Goal: Transaction & Acquisition: Purchase product/service

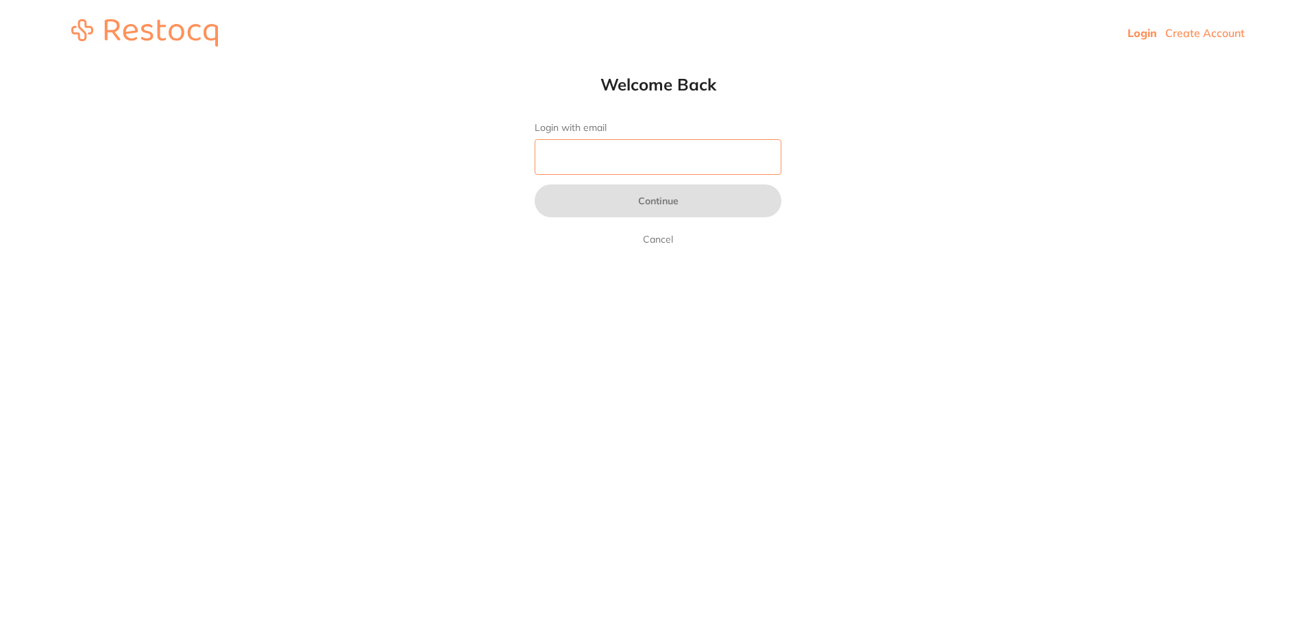
click at [666, 162] on input "Login with email" at bounding box center [658, 157] width 247 height 36
type input "[EMAIL_ADDRESS][DOMAIN_NAME]"
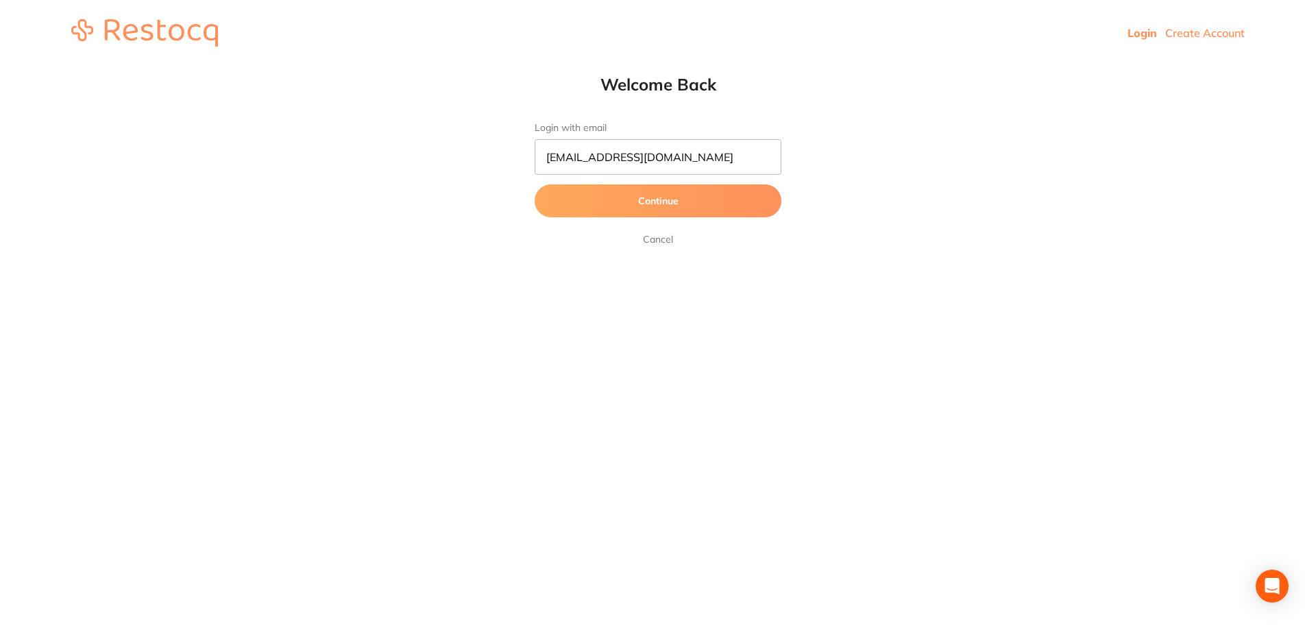
click at [626, 201] on button "Continue" at bounding box center [658, 200] width 247 height 33
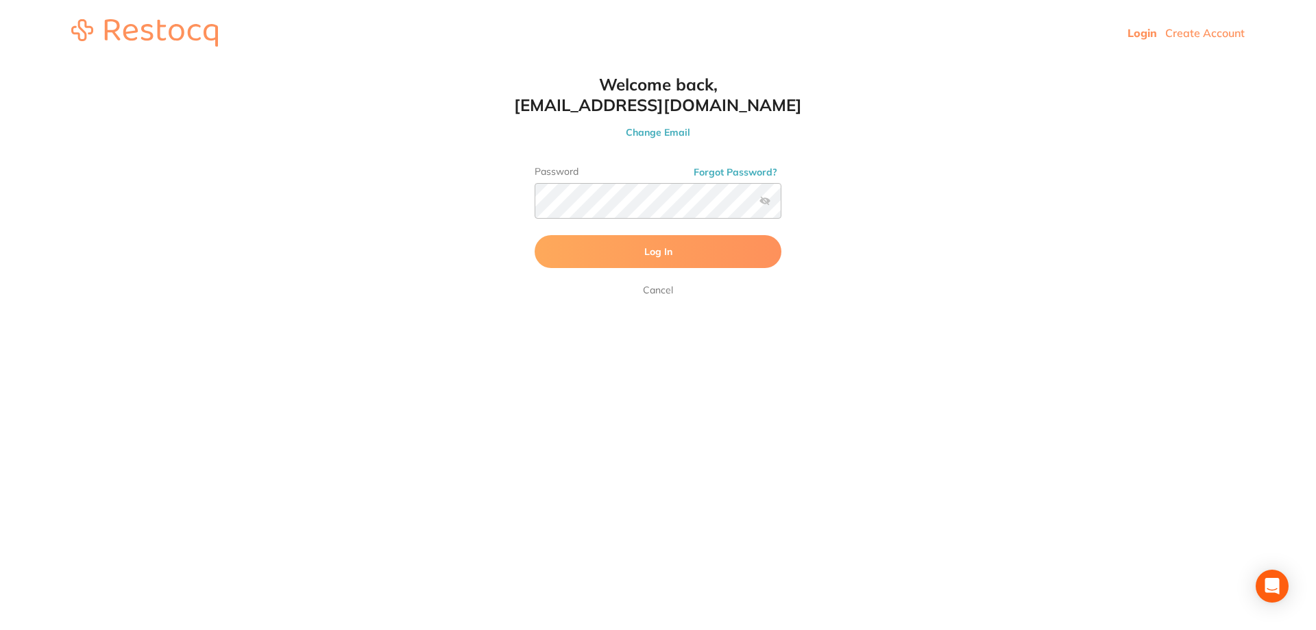
click at [692, 254] on button "Log In" at bounding box center [658, 251] width 247 height 33
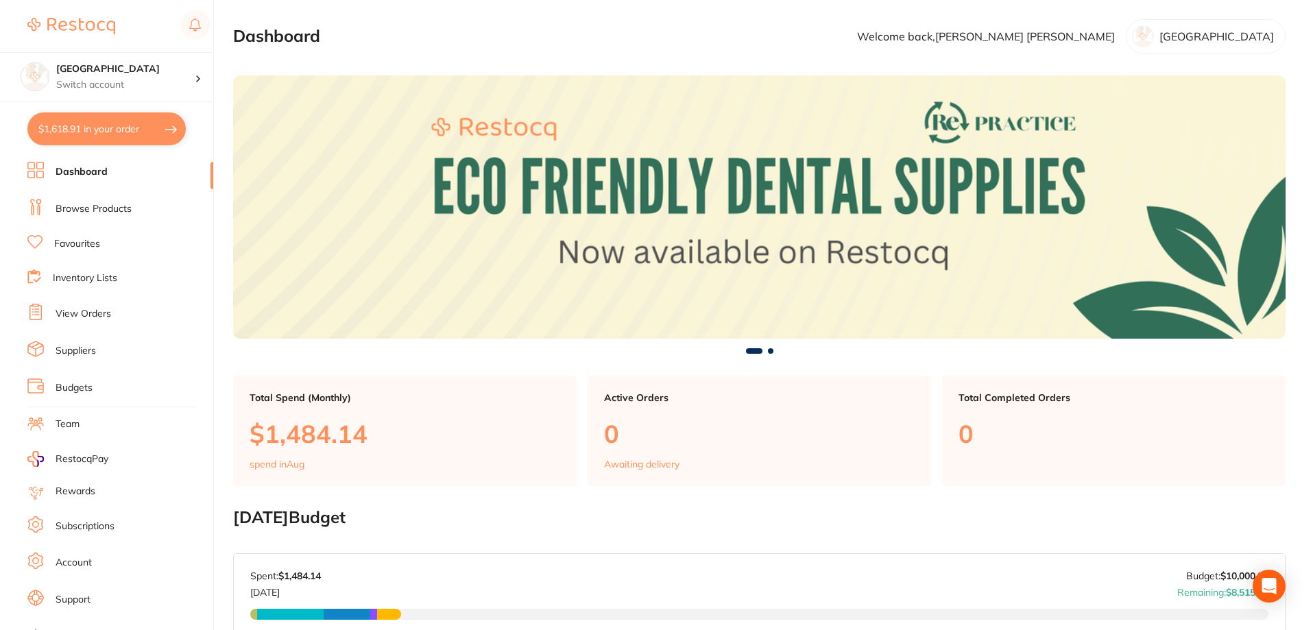
click at [108, 124] on button "$1,618.91 in your order" at bounding box center [106, 128] width 158 height 33
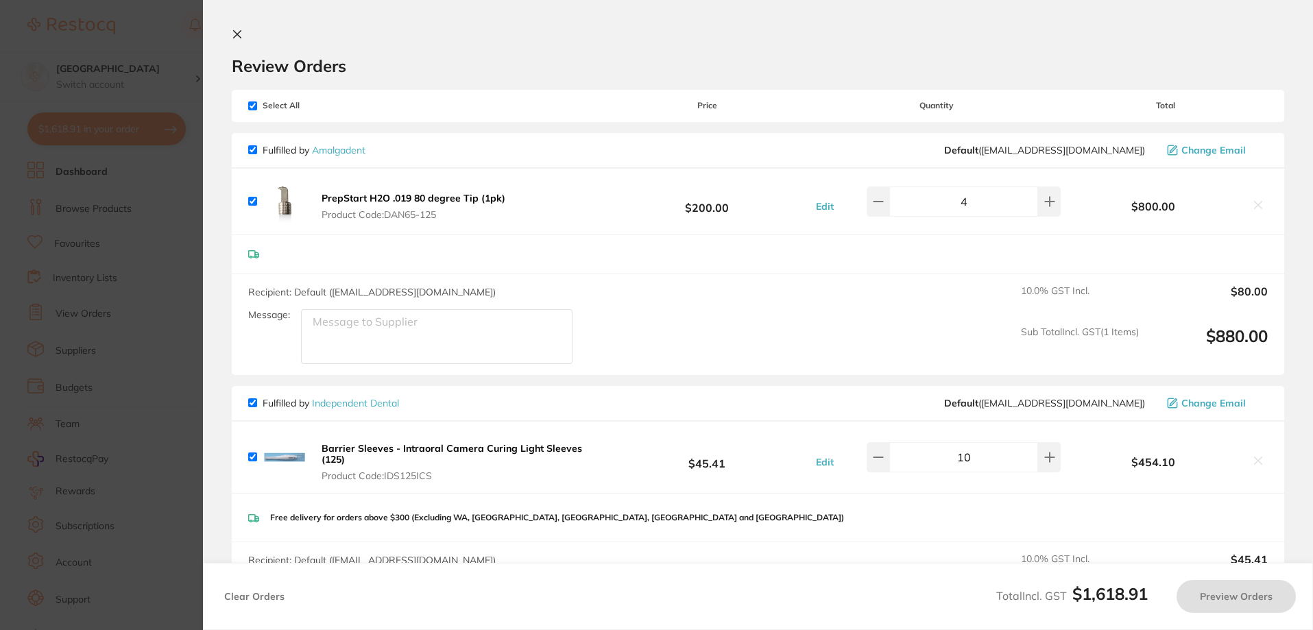
checkbox input "true"
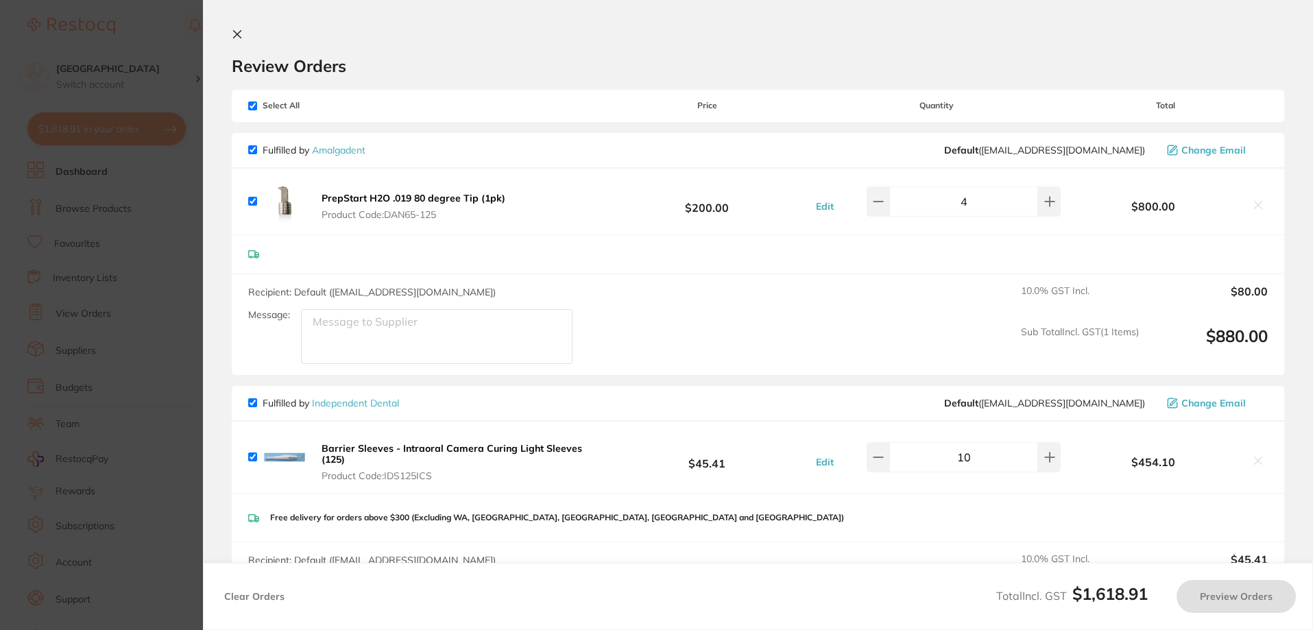
checkbox input "true"
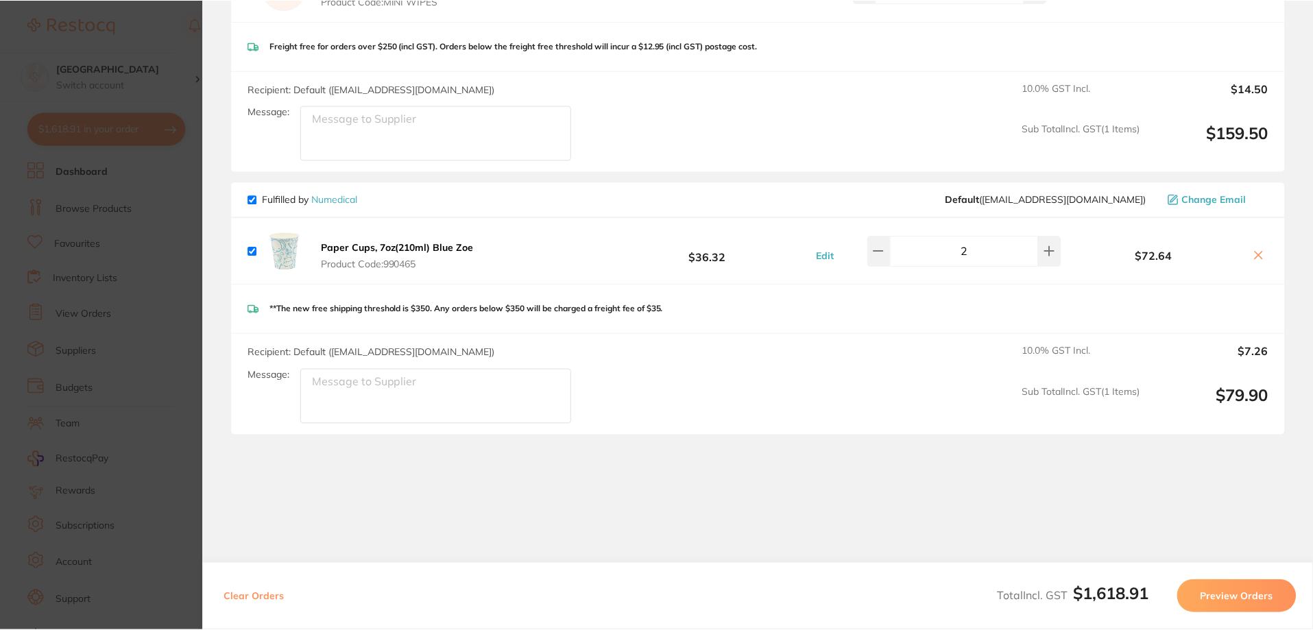
scroll to position [751, 0]
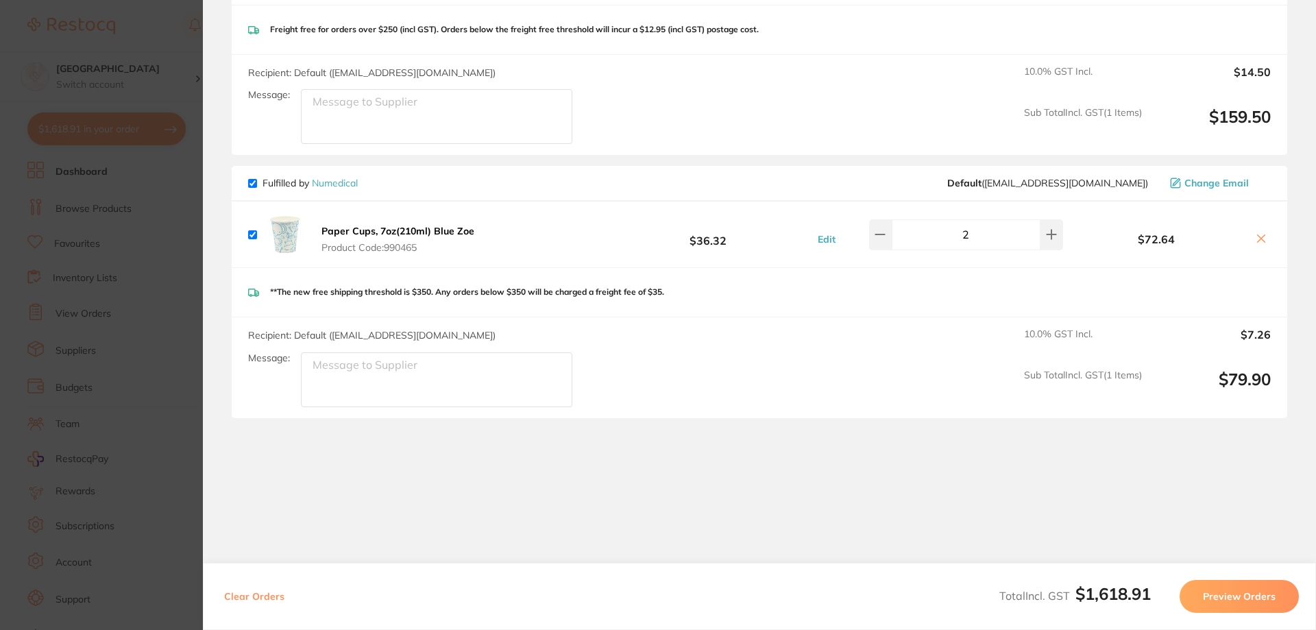
click at [192, 241] on section "Update RRP Set your pre negotiated price for this item. Item Agreed RRP (excl. …" at bounding box center [658, 315] width 1316 height 630
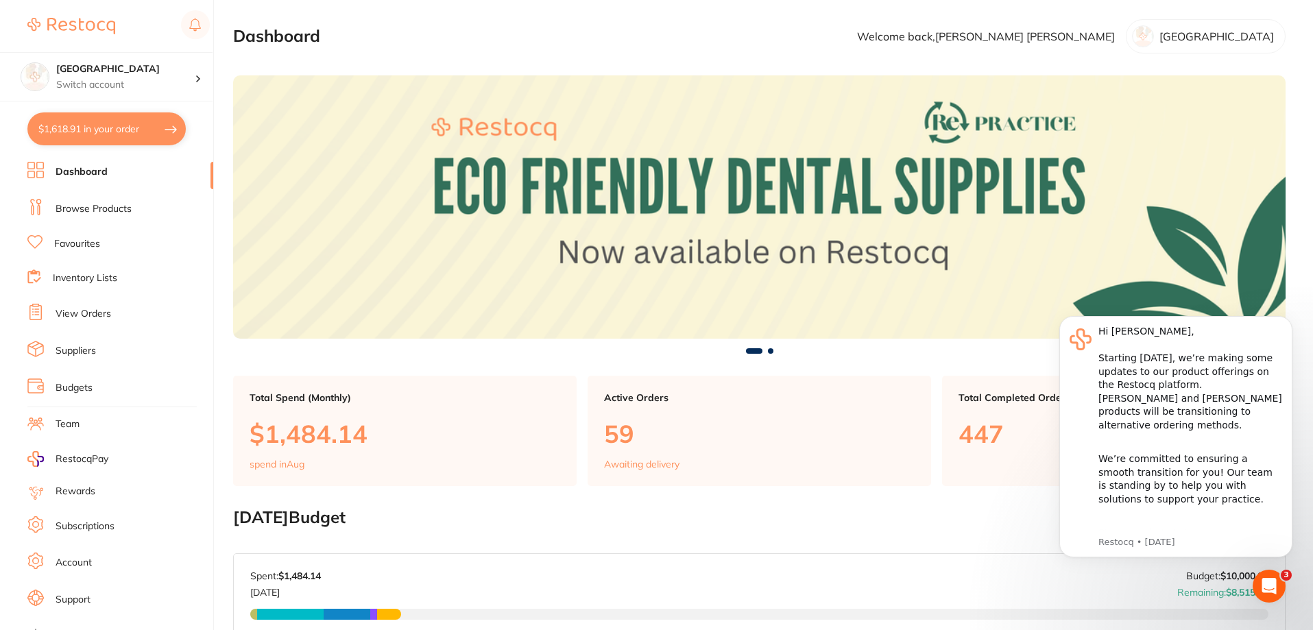
click at [97, 203] on link "Browse Products" at bounding box center [94, 209] width 76 height 14
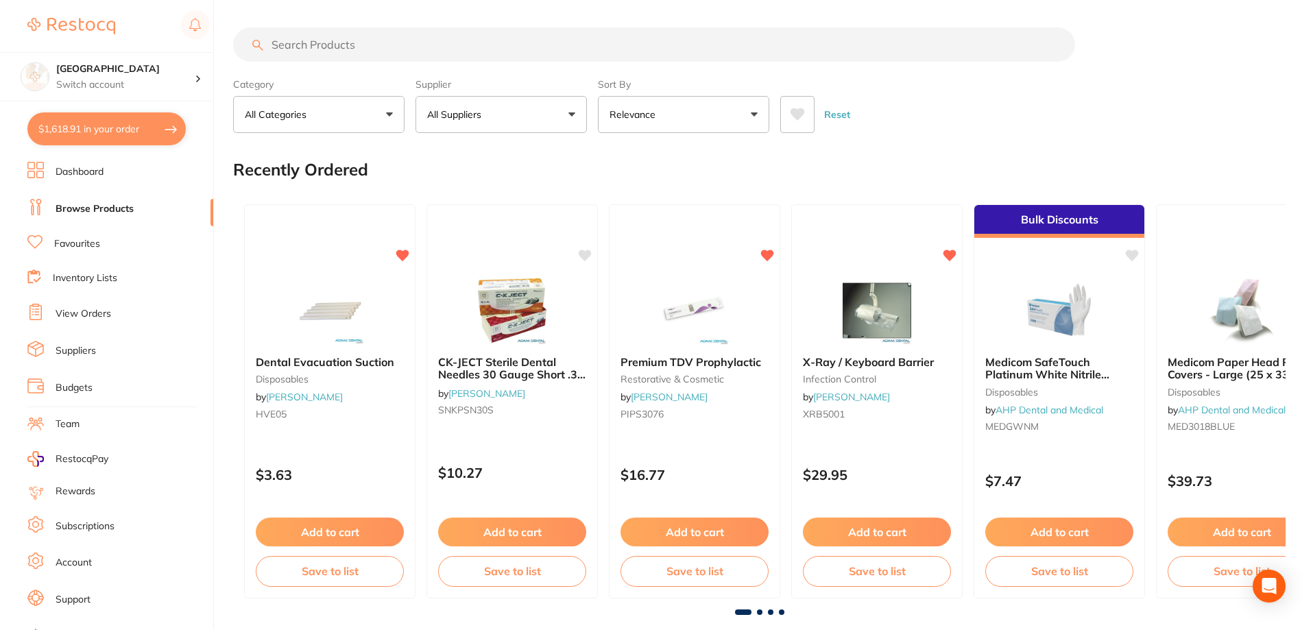
click at [393, 40] on input "search" at bounding box center [654, 44] width 842 height 34
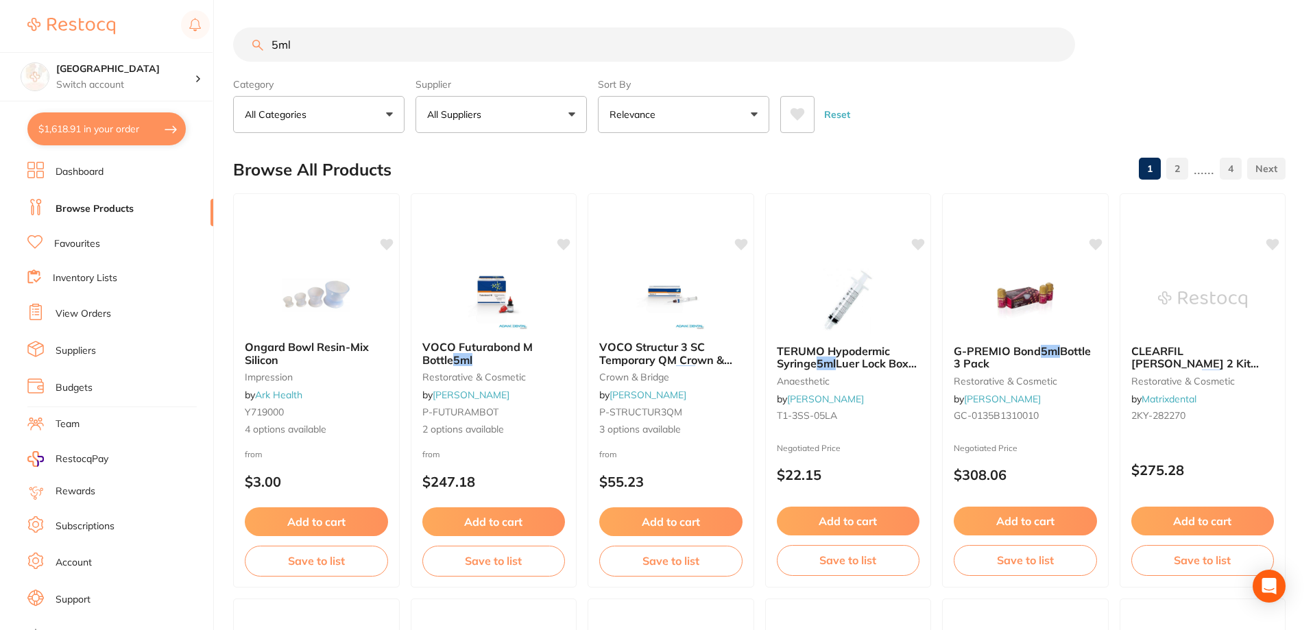
click at [803, 104] on button at bounding box center [797, 114] width 34 height 37
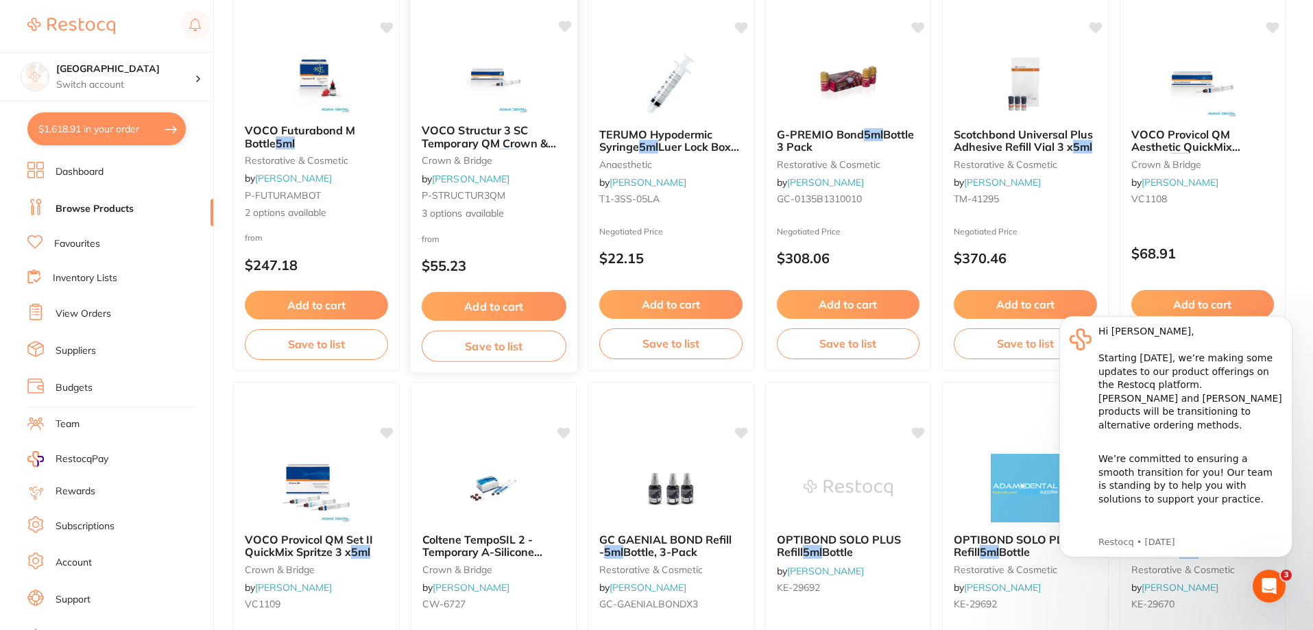
scroll to position [223, 0]
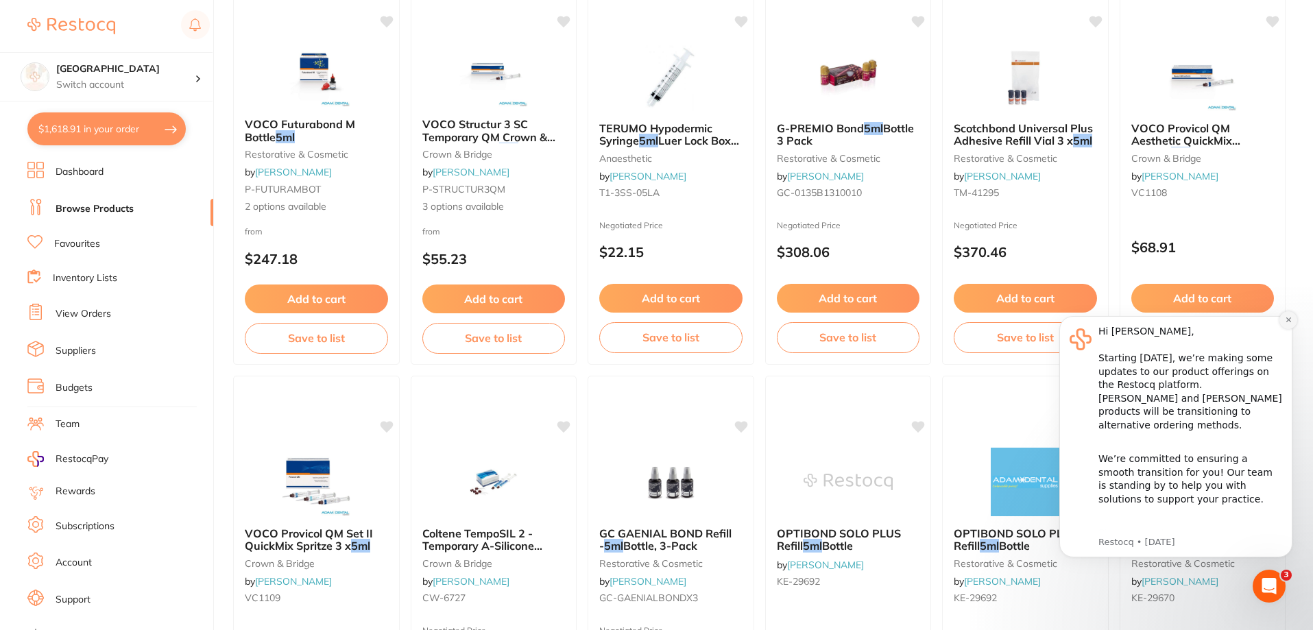
drag, startPoint x: 1286, startPoint y: 319, endPoint x: 1608, endPoint y: 465, distance: 353.7
click at [1286, 319] on icon "Dismiss notification" at bounding box center [1288, 320] width 8 height 8
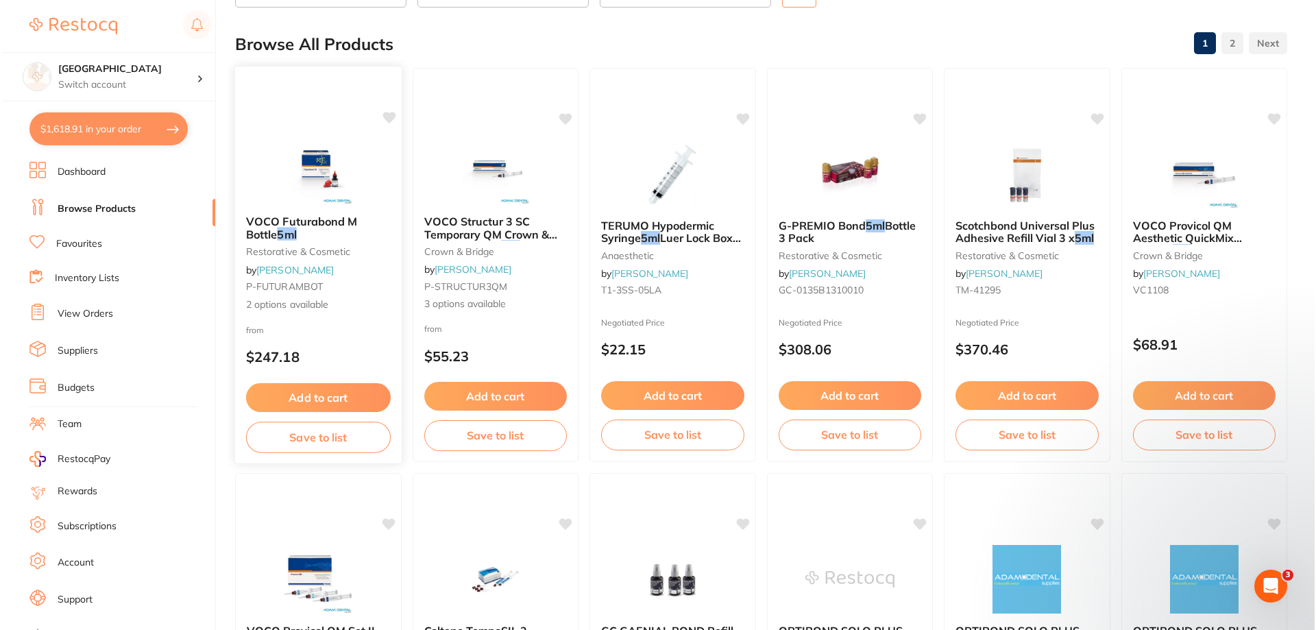
scroll to position [0, 0]
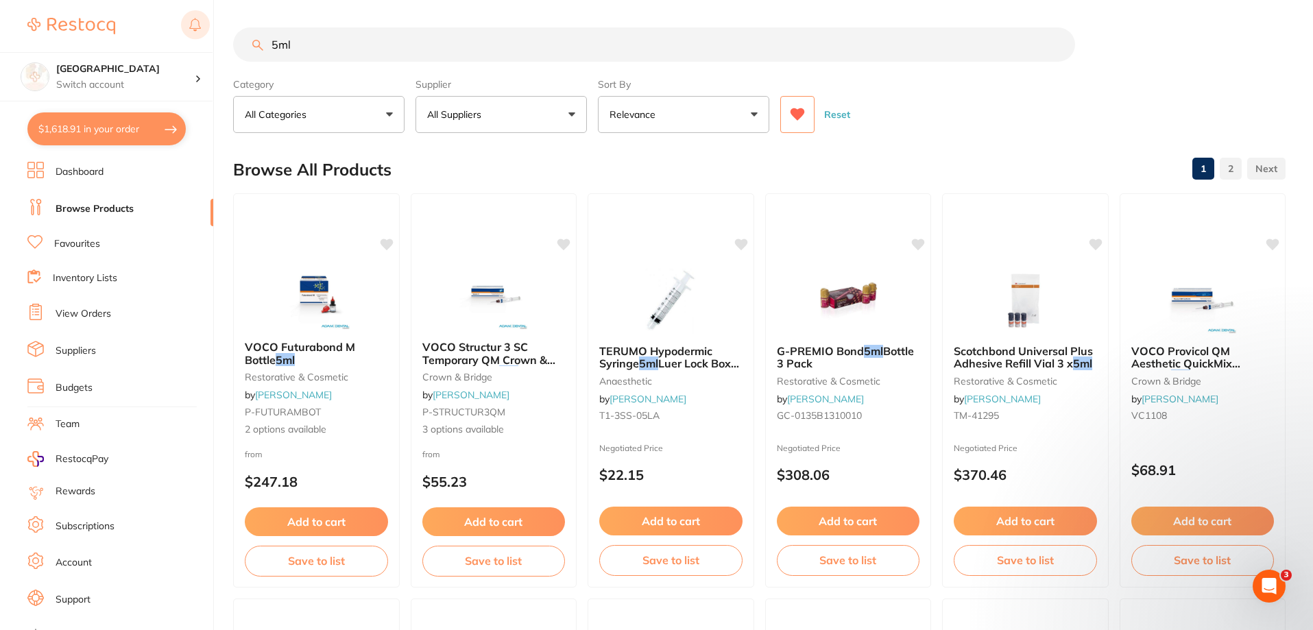
drag, startPoint x: 337, startPoint y: 39, endPoint x: 203, endPoint y: 34, distance: 133.8
click at [208, 36] on div "$1,618.91 Katoomba Dental Centre Switch account Katoomba Dental Centre $1,618.9…" at bounding box center [656, 315] width 1313 height 630
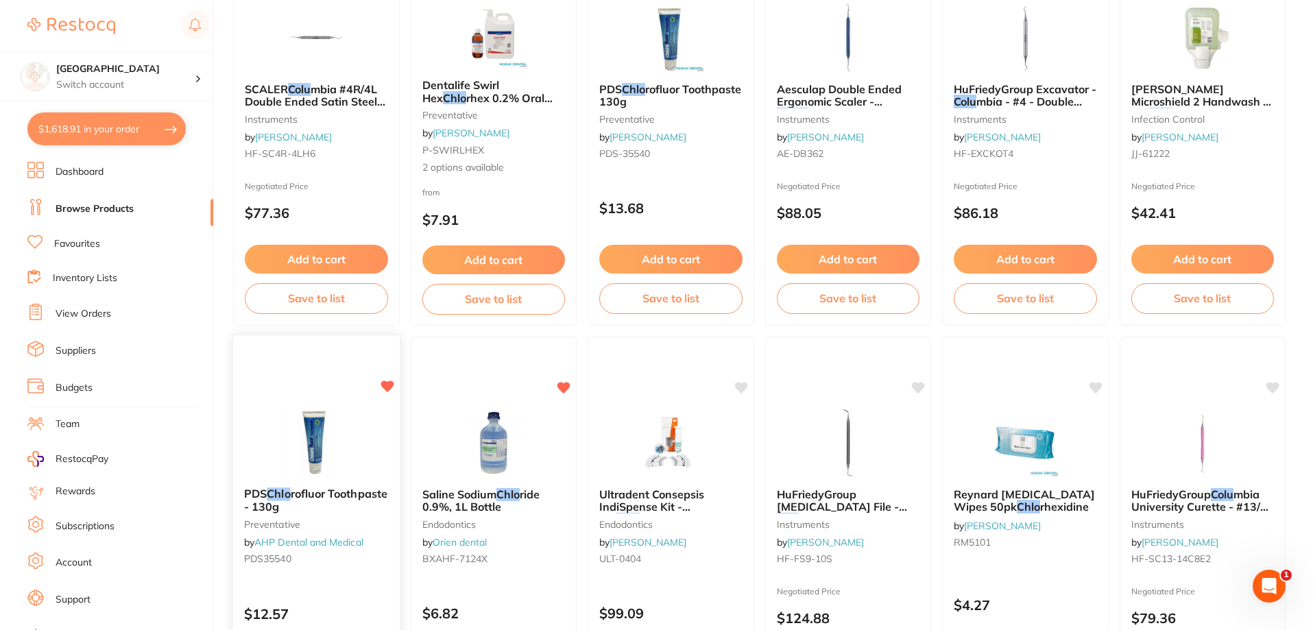
scroll to position [1919, 0]
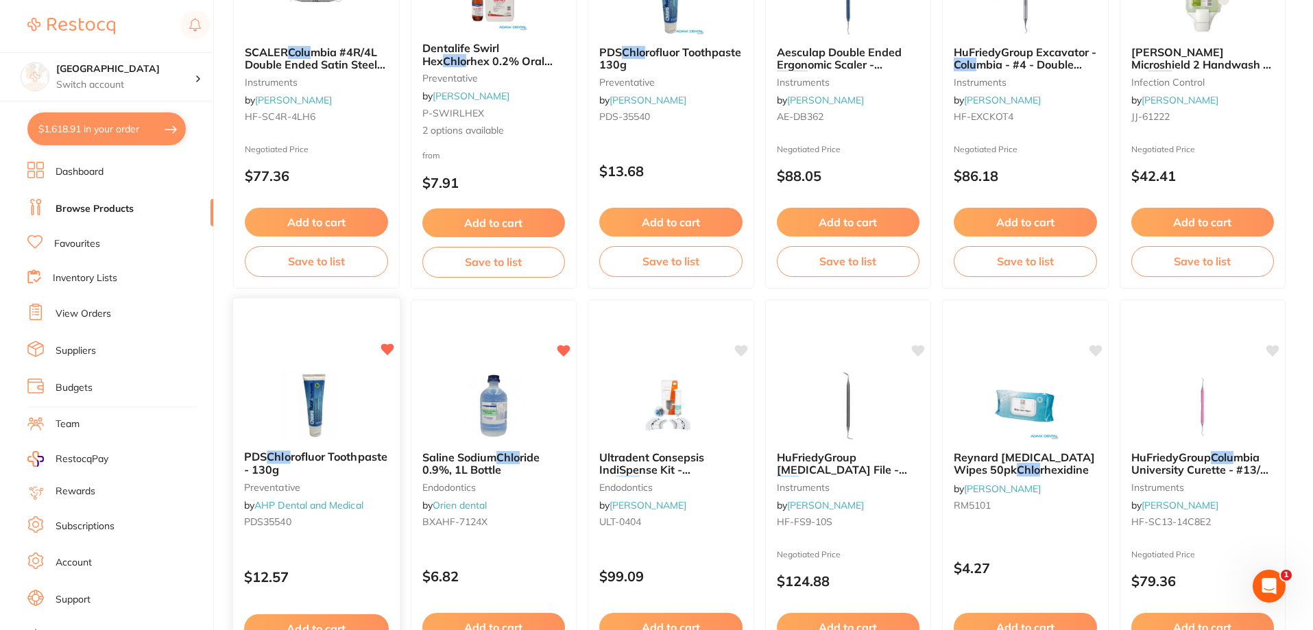
type input "Chlu"
click at [293, 454] on span "rofluor Toothpaste - 130g" at bounding box center [315, 463] width 143 height 27
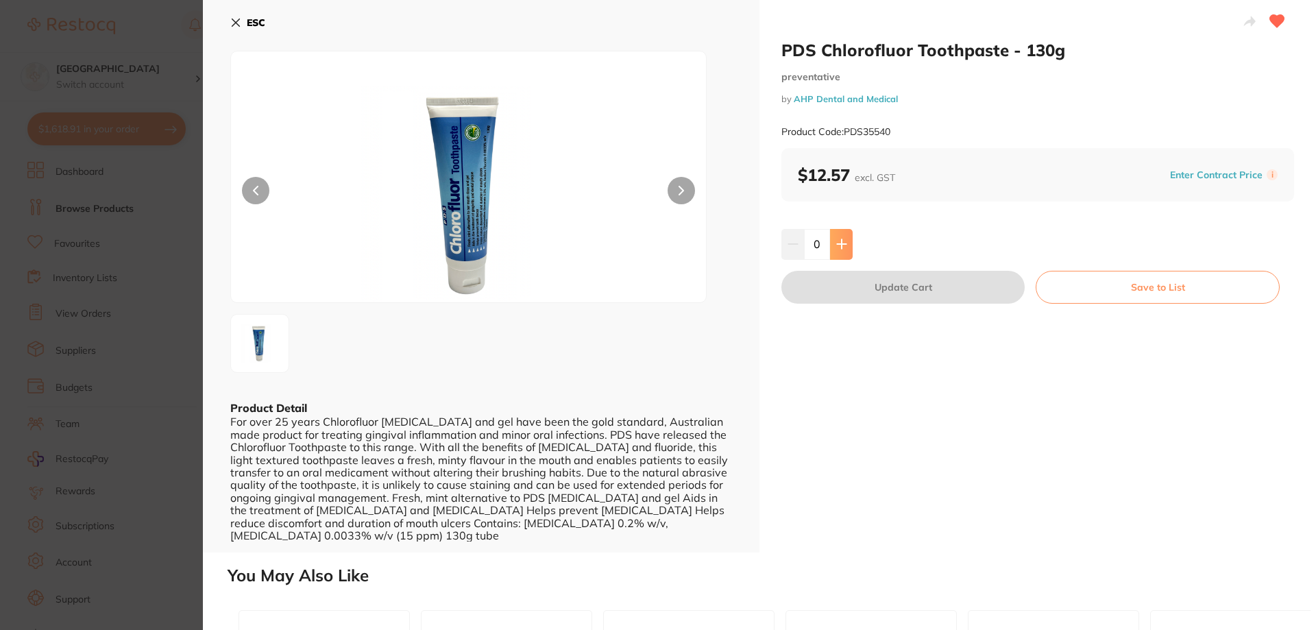
click at [840, 241] on icon at bounding box center [841, 244] width 9 height 9
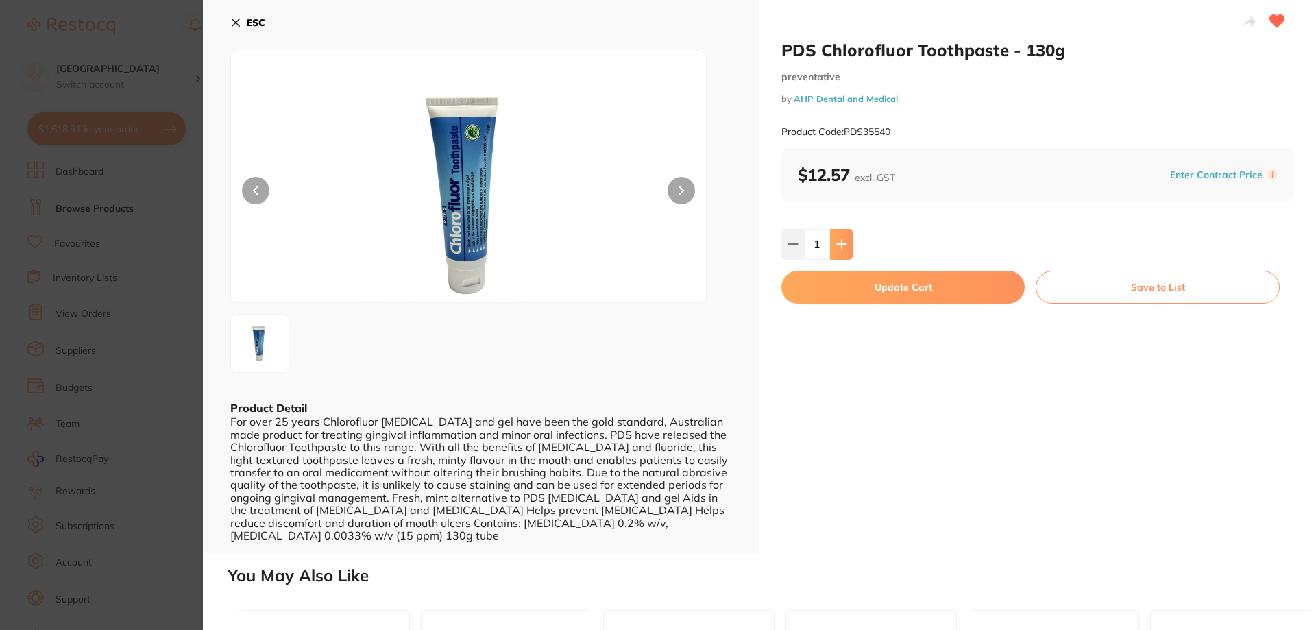
click at [841, 242] on icon at bounding box center [841, 244] width 11 height 11
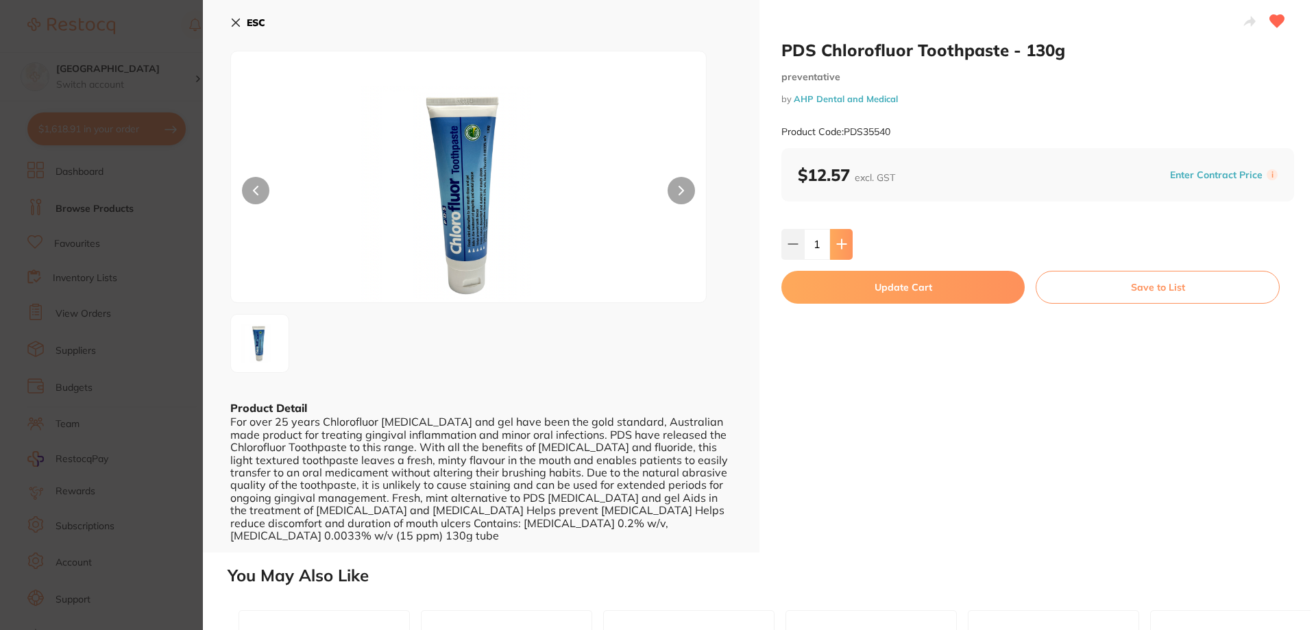
click at [841, 242] on icon at bounding box center [841, 244] width 11 height 11
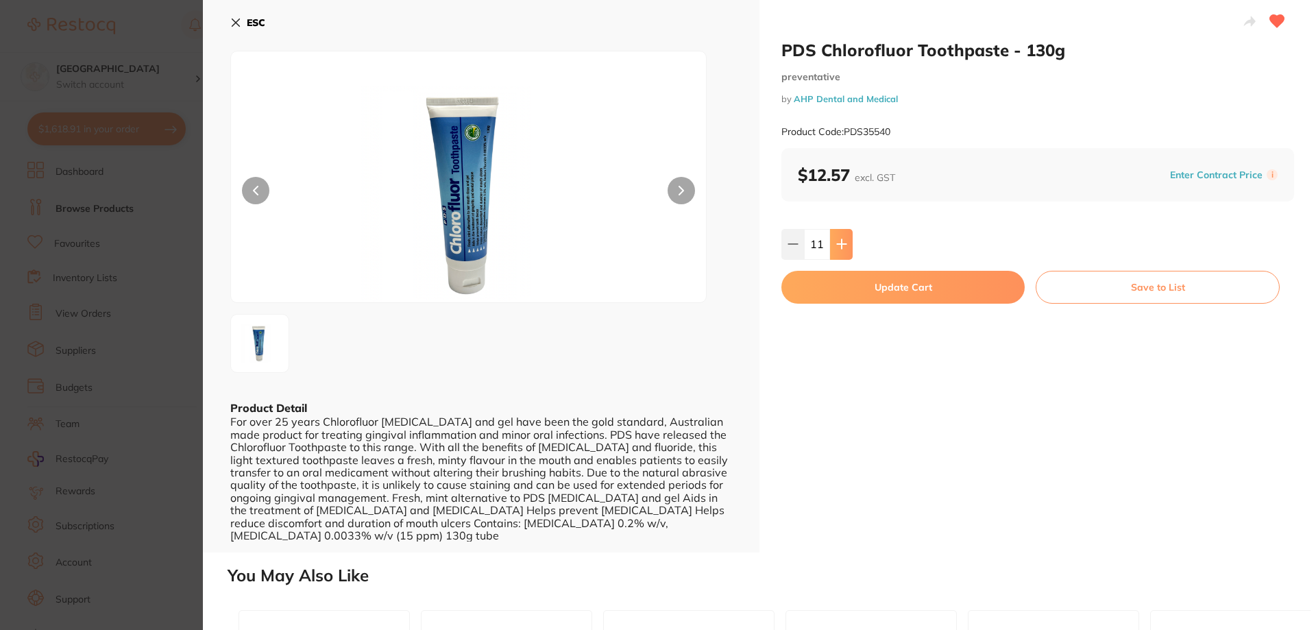
click at [841, 242] on icon at bounding box center [841, 244] width 11 height 11
click at [841, 243] on icon at bounding box center [841, 244] width 11 height 11
click at [783, 247] on button at bounding box center [792, 244] width 23 height 30
type input "12"
click at [856, 285] on button "Update Cart" at bounding box center [902, 287] width 243 height 33
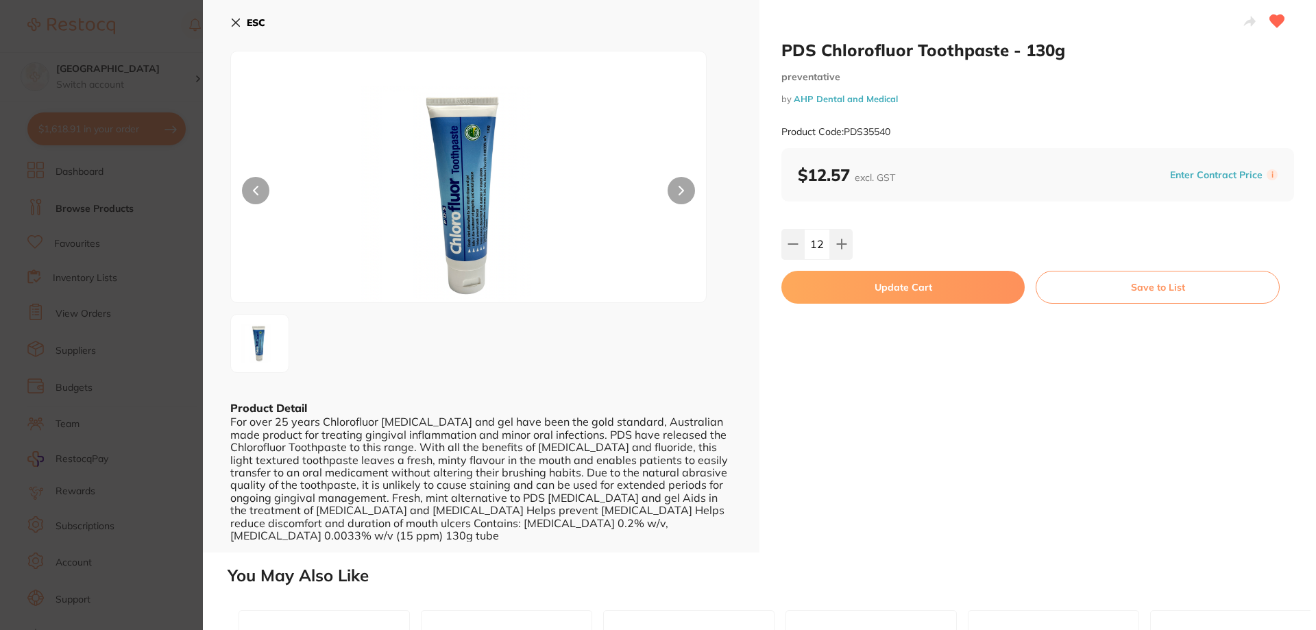
checkbox input "false"
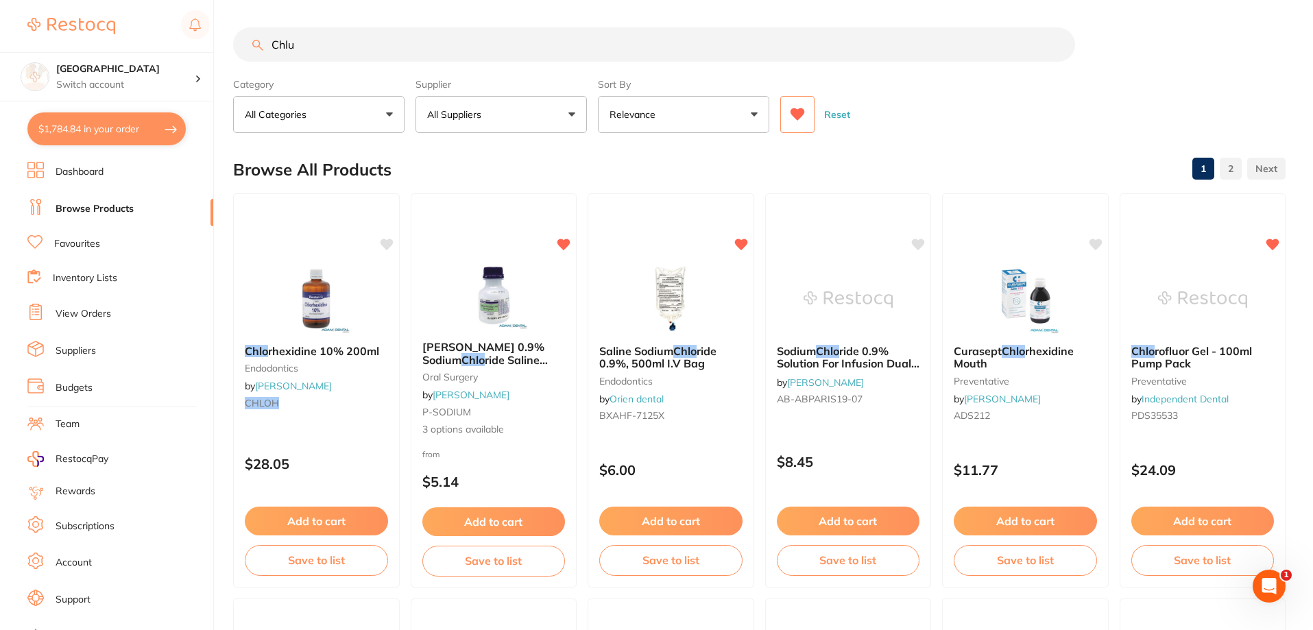
drag, startPoint x: 331, startPoint y: 44, endPoint x: 239, endPoint y: 27, distance: 93.3
click at [241, 31] on input "Chlu" at bounding box center [654, 44] width 842 height 34
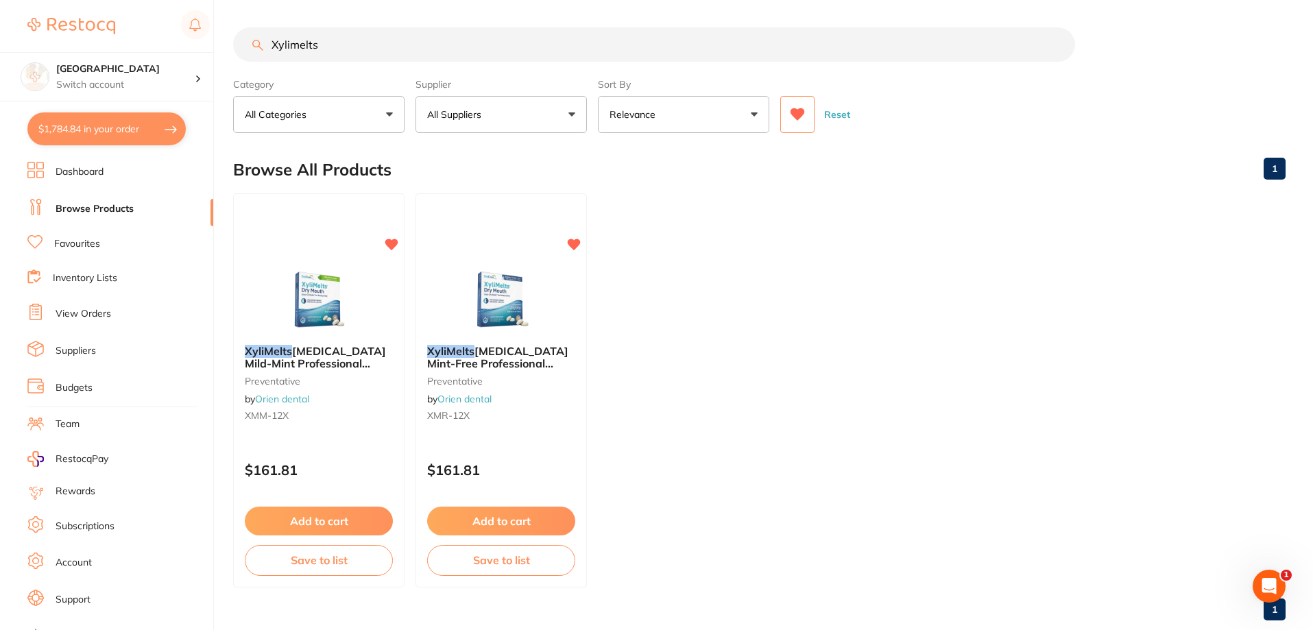
type input "Xylimelts"
click at [334, 354] on span "for Dry Mouth Mild-Mint Professional Case, 12 x 40 Discs" at bounding box center [315, 362] width 143 height 39
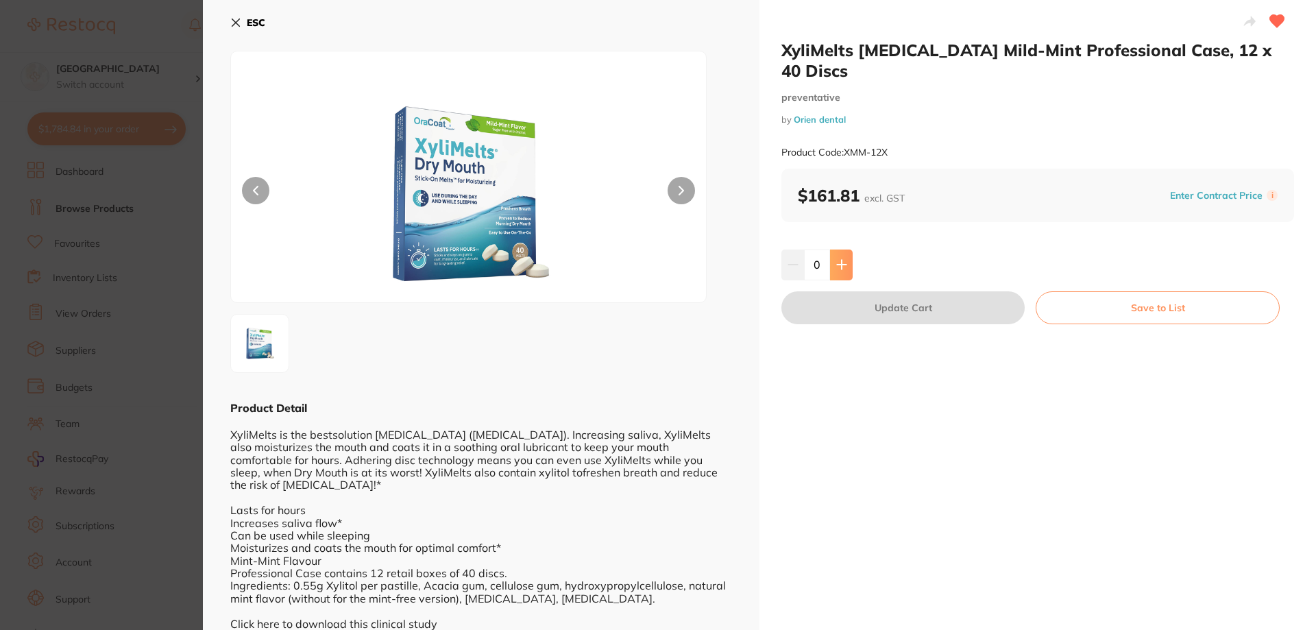
click at [844, 257] on button at bounding box center [841, 264] width 23 height 30
type input "1"
click at [901, 298] on button "Update Cart" at bounding box center [902, 307] width 243 height 33
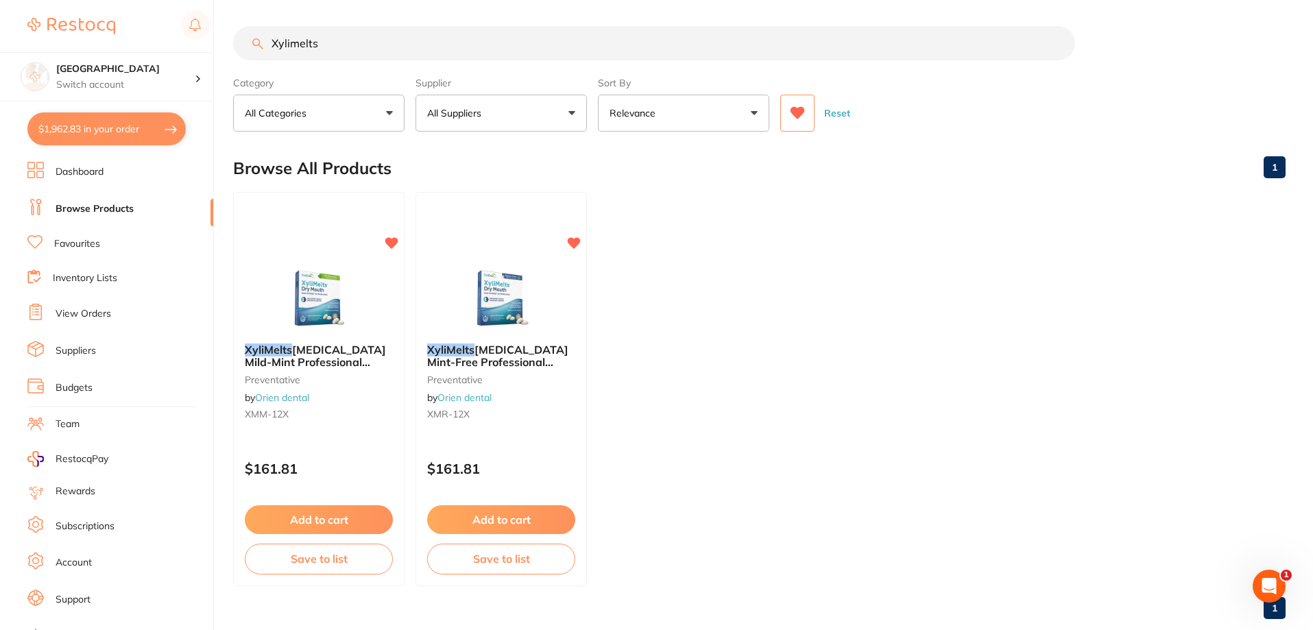
click at [72, 136] on button "$1,962.83 in your order" at bounding box center [106, 128] width 158 height 33
checkbox input "true"
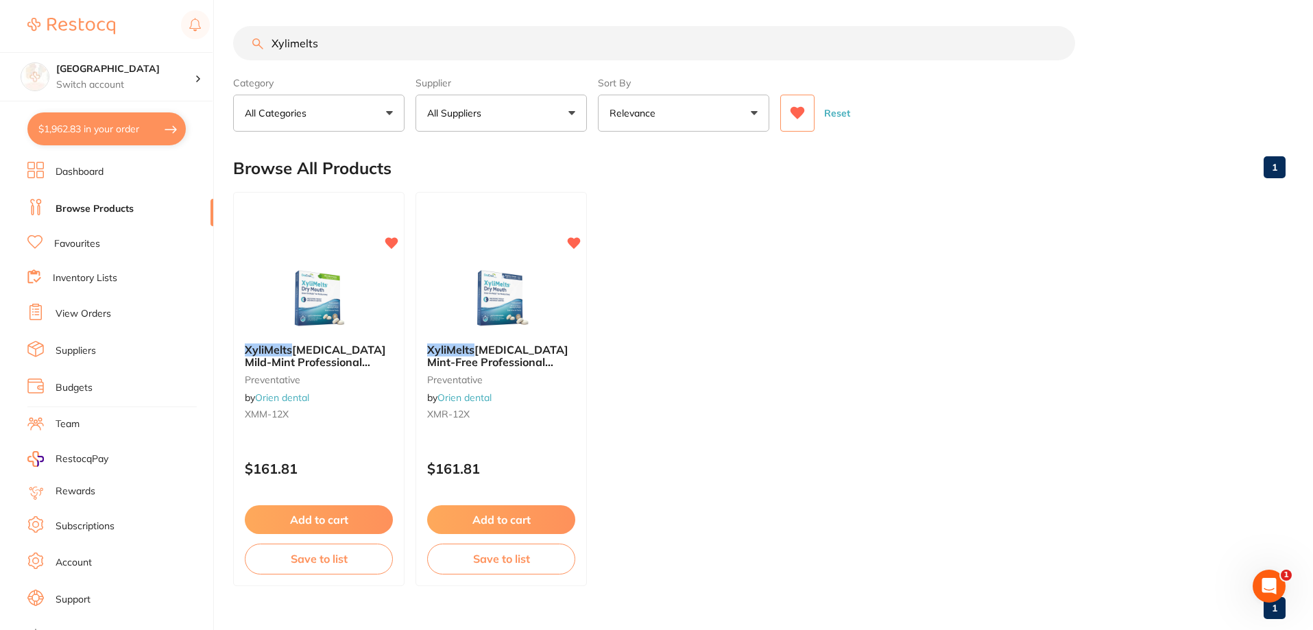
checkbox input "true"
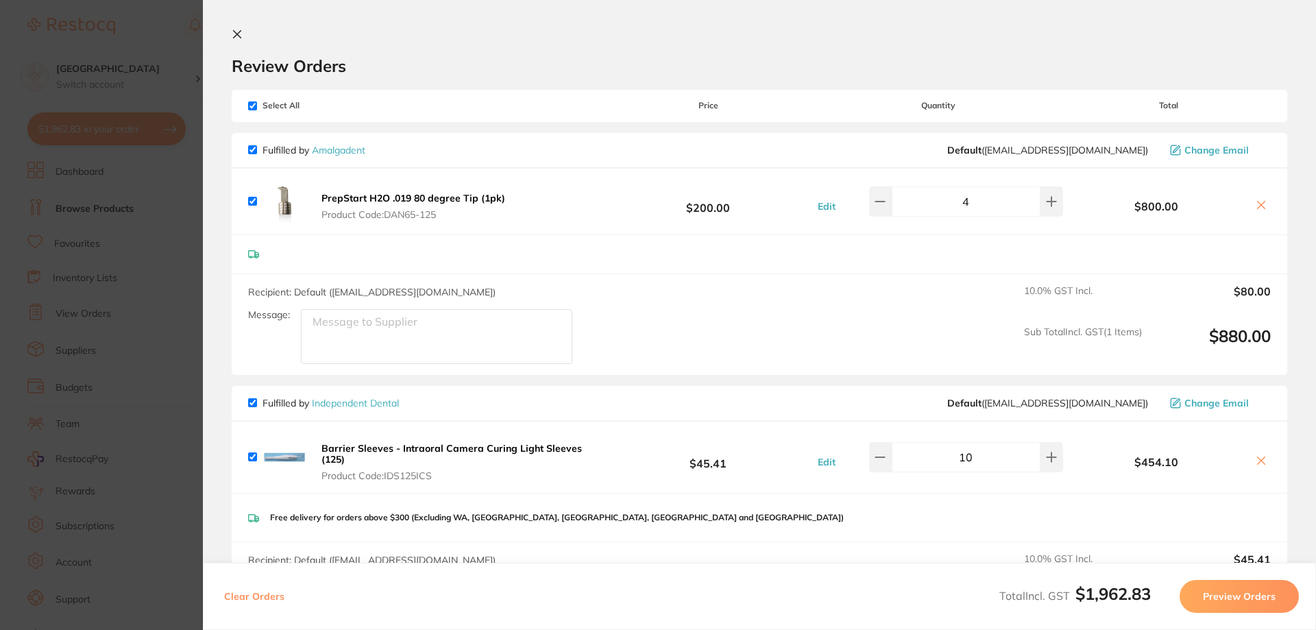
click at [234, 36] on icon at bounding box center [237, 34] width 11 height 11
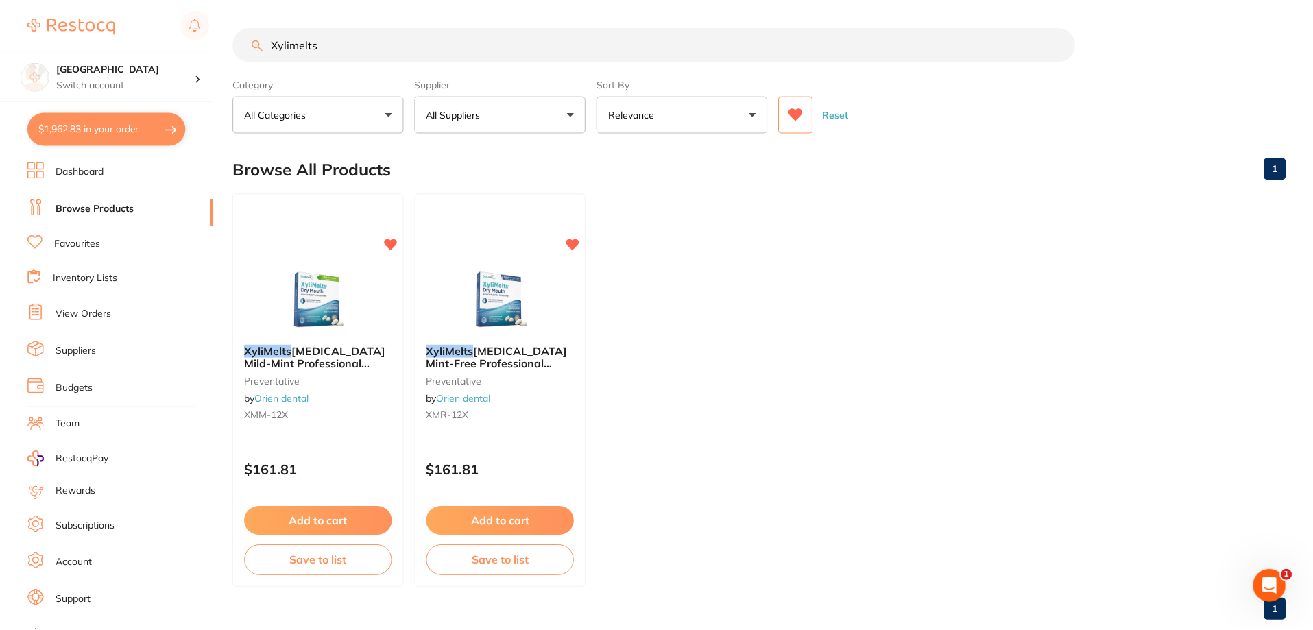
scroll to position [1, 0]
drag, startPoint x: 336, startPoint y: 40, endPoint x: 176, endPoint y: 31, distance: 160.0
click at [176, 31] on div "$1,962.83 Katoomba Dental Centre Switch account Katoomba Dental Centre $1,962.8…" at bounding box center [656, 314] width 1313 height 630
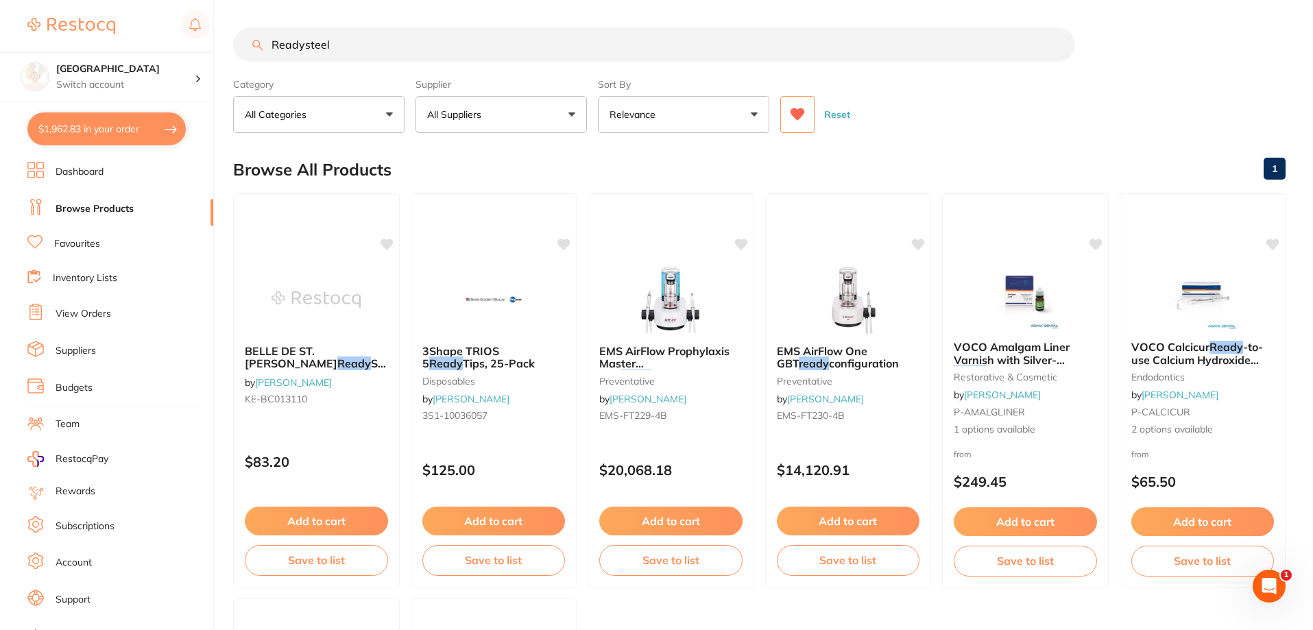
scroll to position [0, 0]
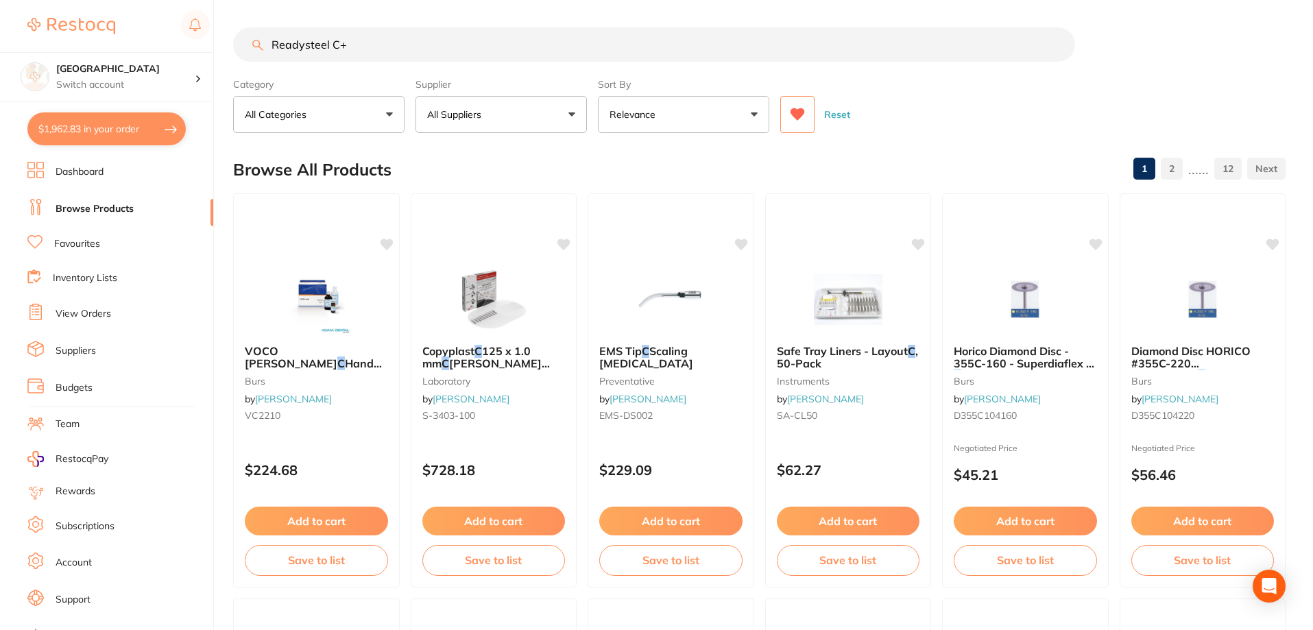
type input "Readysteel C+"
click at [794, 109] on icon at bounding box center [797, 114] width 14 height 12
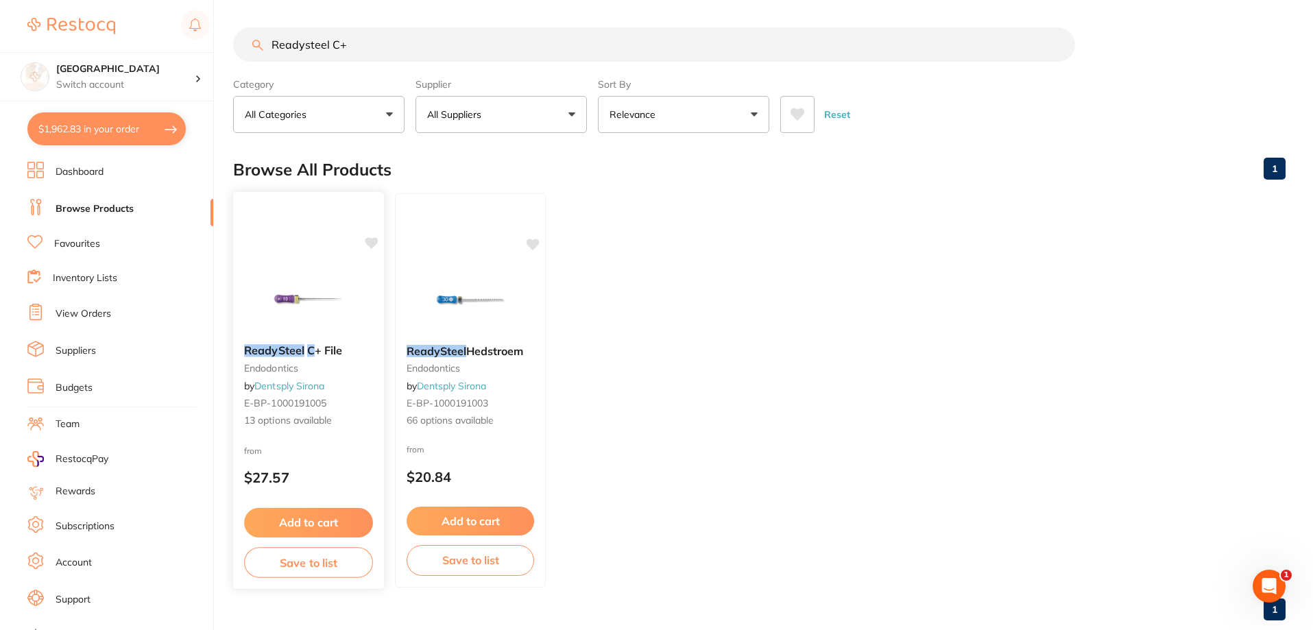
click at [296, 300] on img at bounding box center [308, 298] width 90 height 69
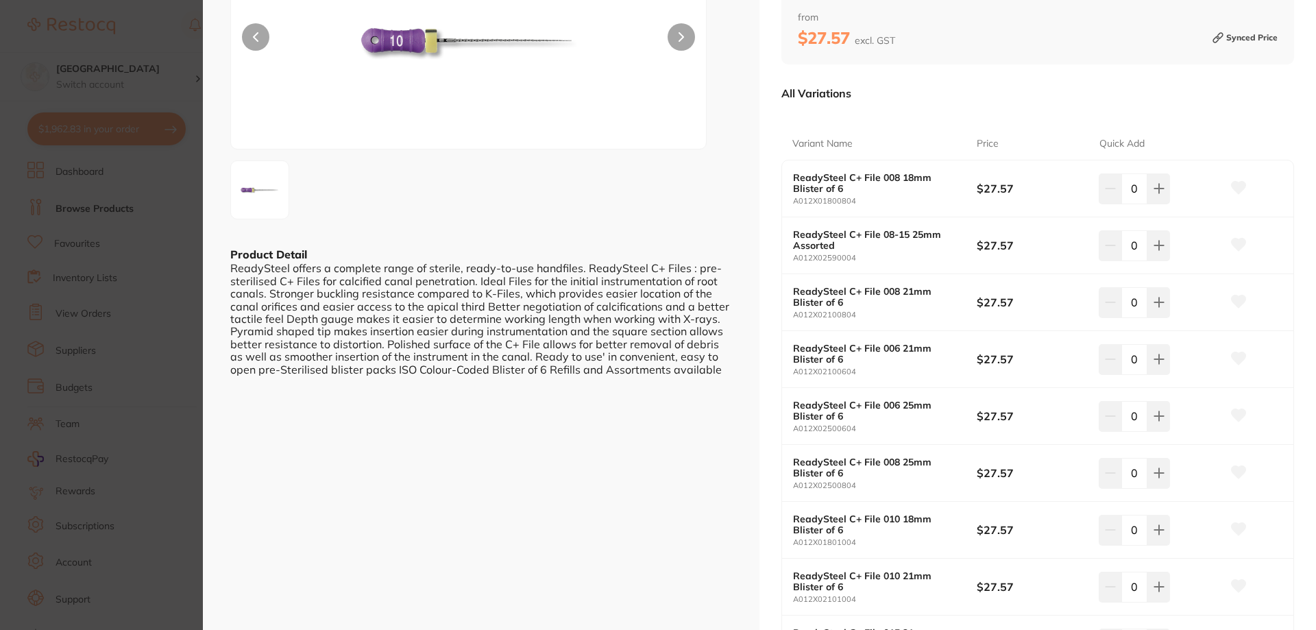
scroll to position [154, 0]
click at [1155, 193] on icon at bounding box center [1158, 188] width 9 height 9
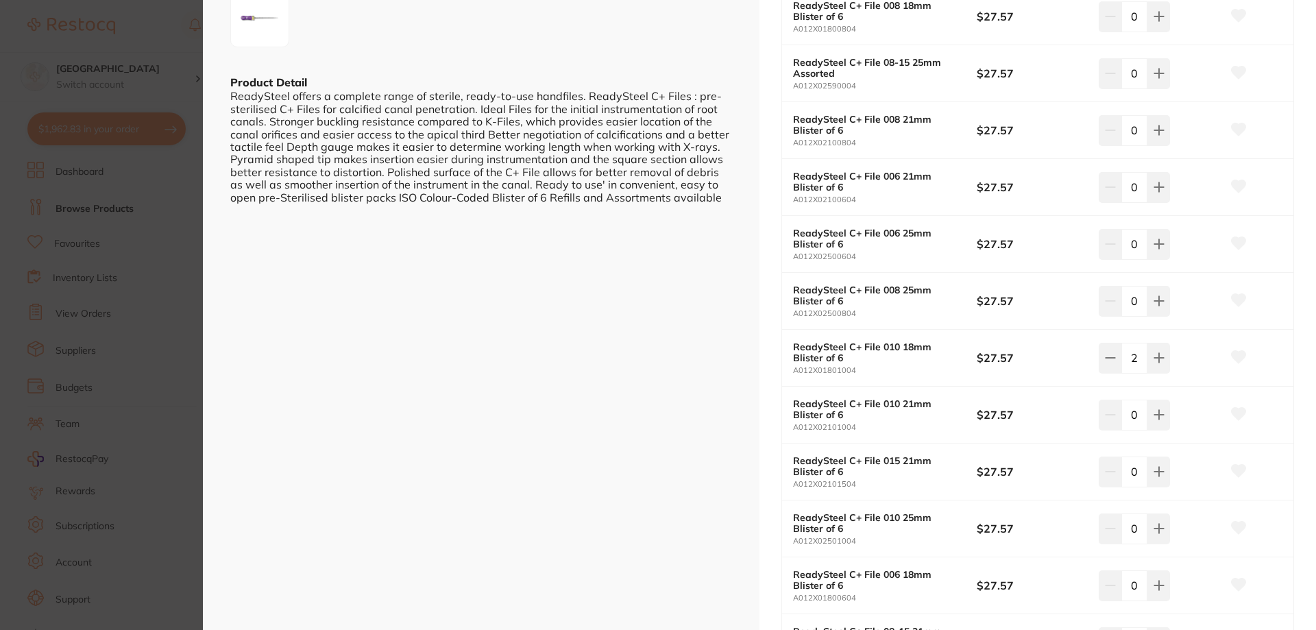
scroll to position [343, 0]
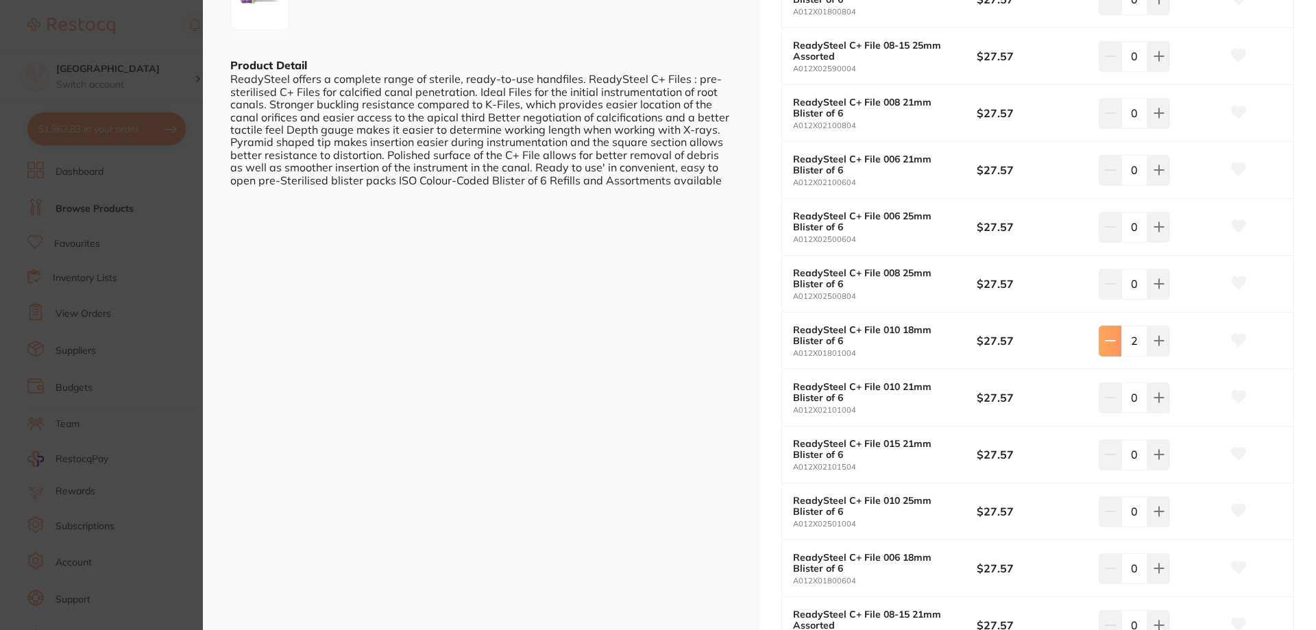
type input "0"
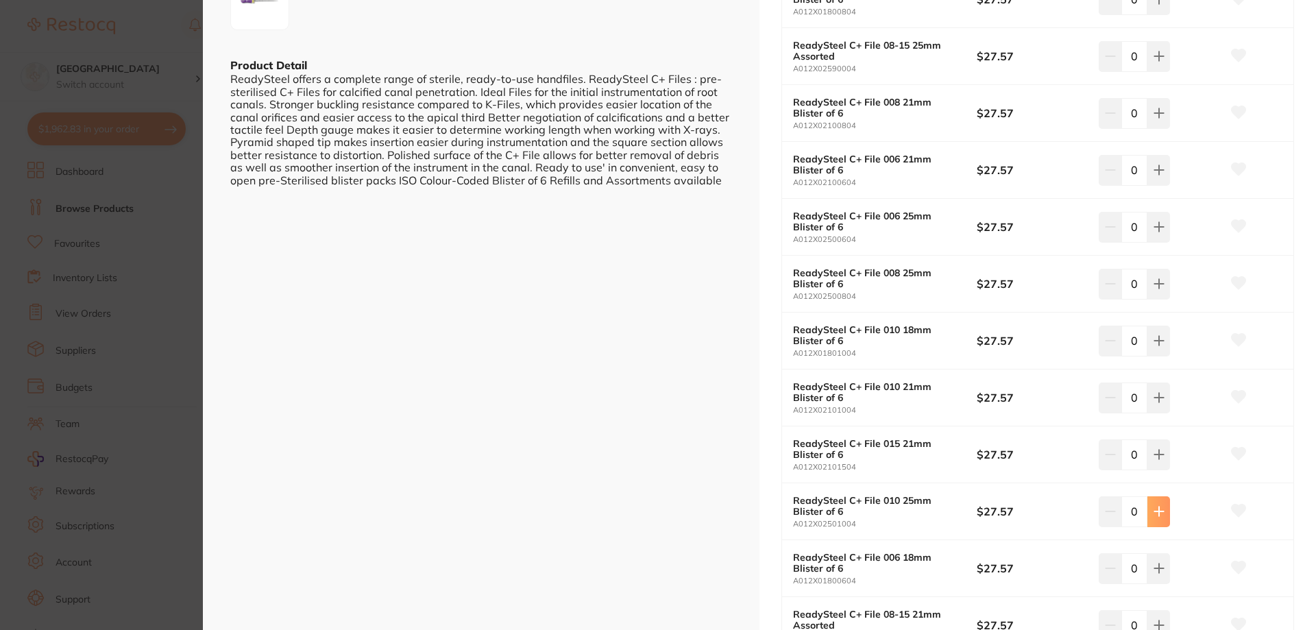
type input "2"
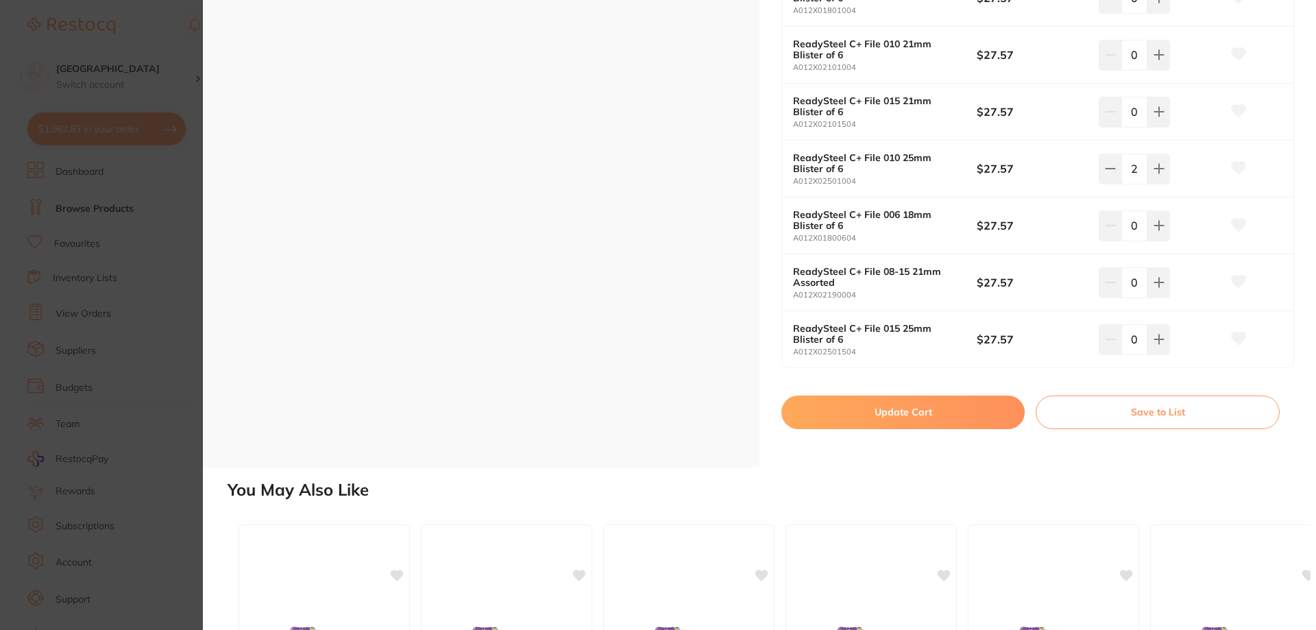
click at [938, 407] on button "Update Cart" at bounding box center [902, 411] width 243 height 33
checkbox input "false"
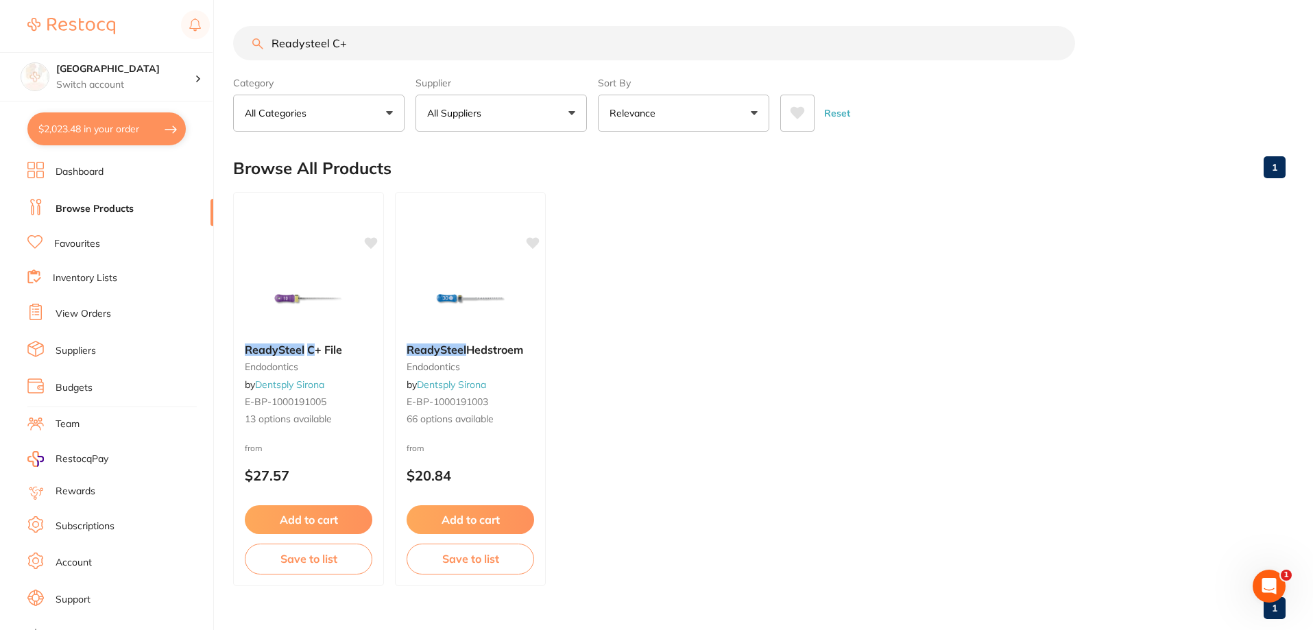
drag, startPoint x: 383, startPoint y: 51, endPoint x: 173, endPoint y: 23, distance: 211.6
click at [179, 28] on div "$2,023.48 Katoomba Dental Centre Switch account Katoomba Dental Centre $2,023.4…" at bounding box center [656, 314] width 1313 height 630
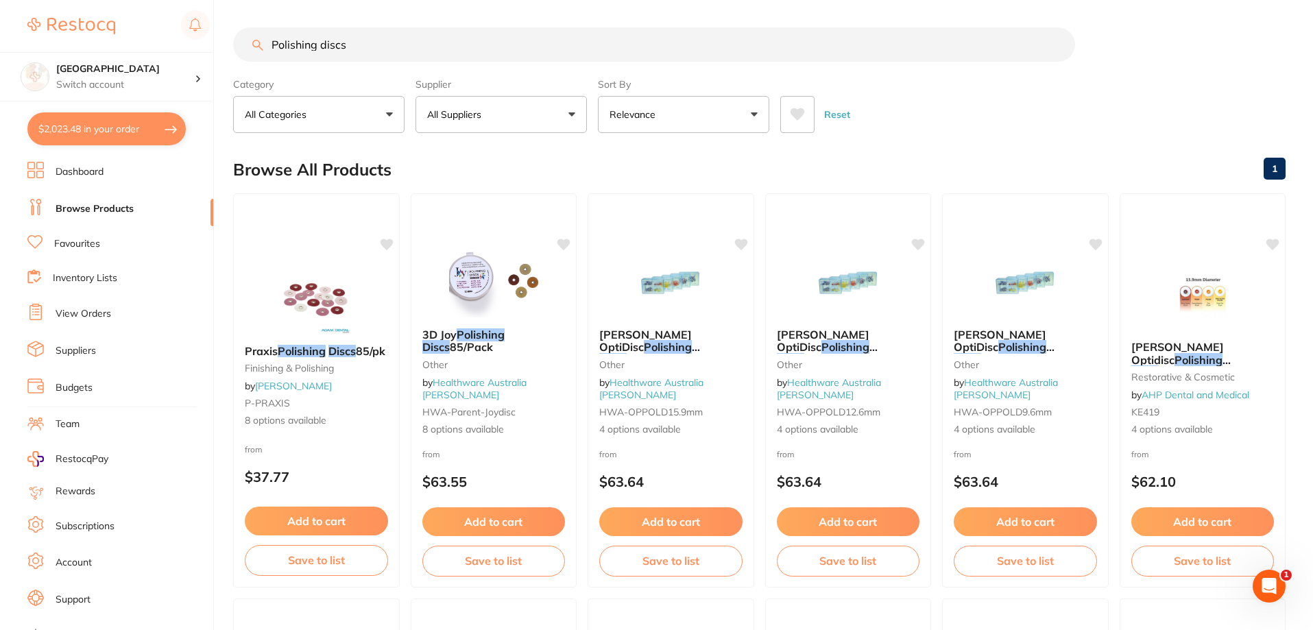
click at [794, 132] on button at bounding box center [797, 114] width 34 height 37
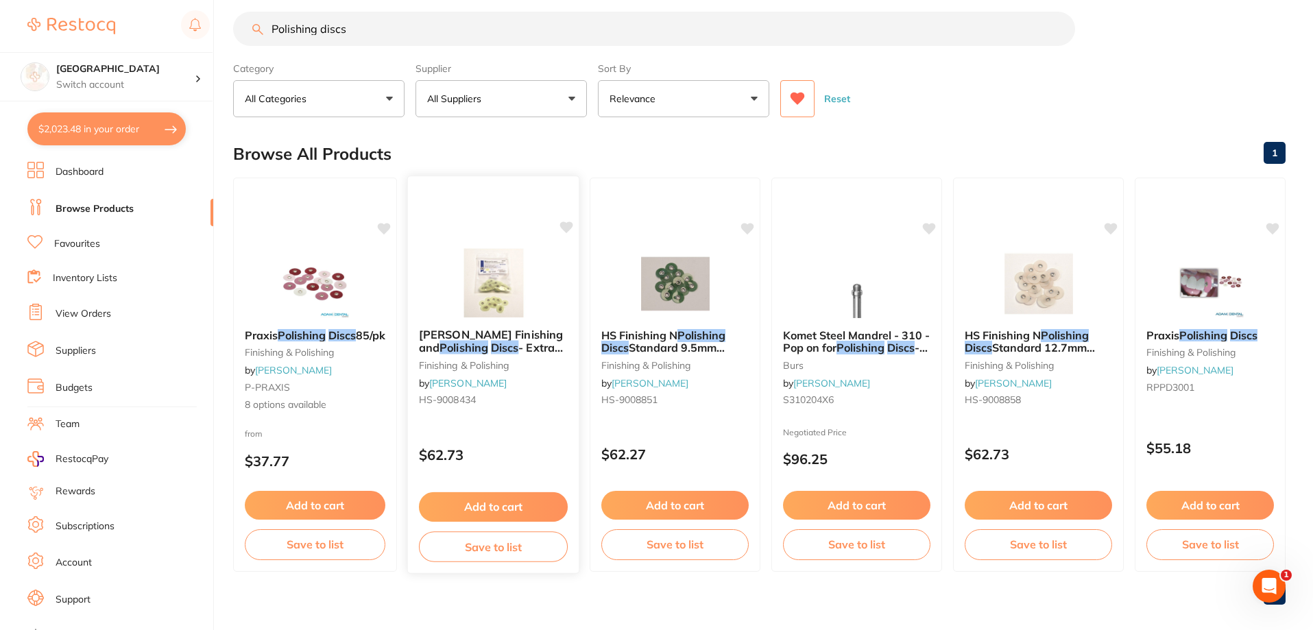
scroll to position [29, 0]
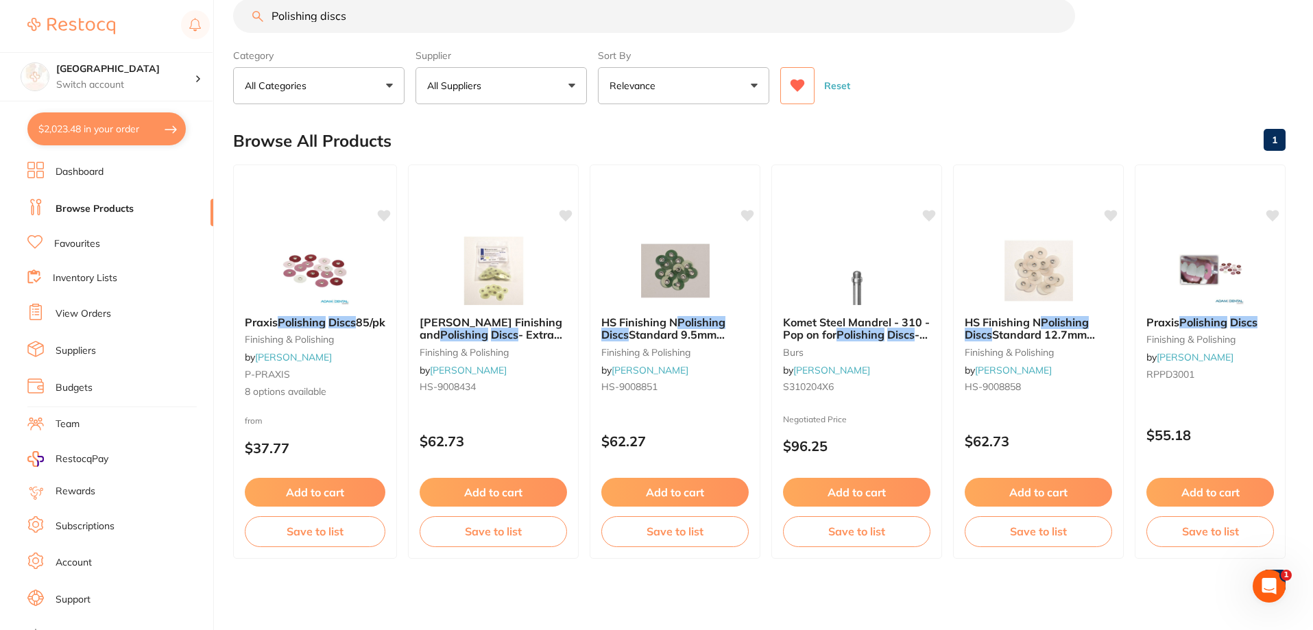
click at [794, 93] on icon at bounding box center [797, 86] width 15 height 14
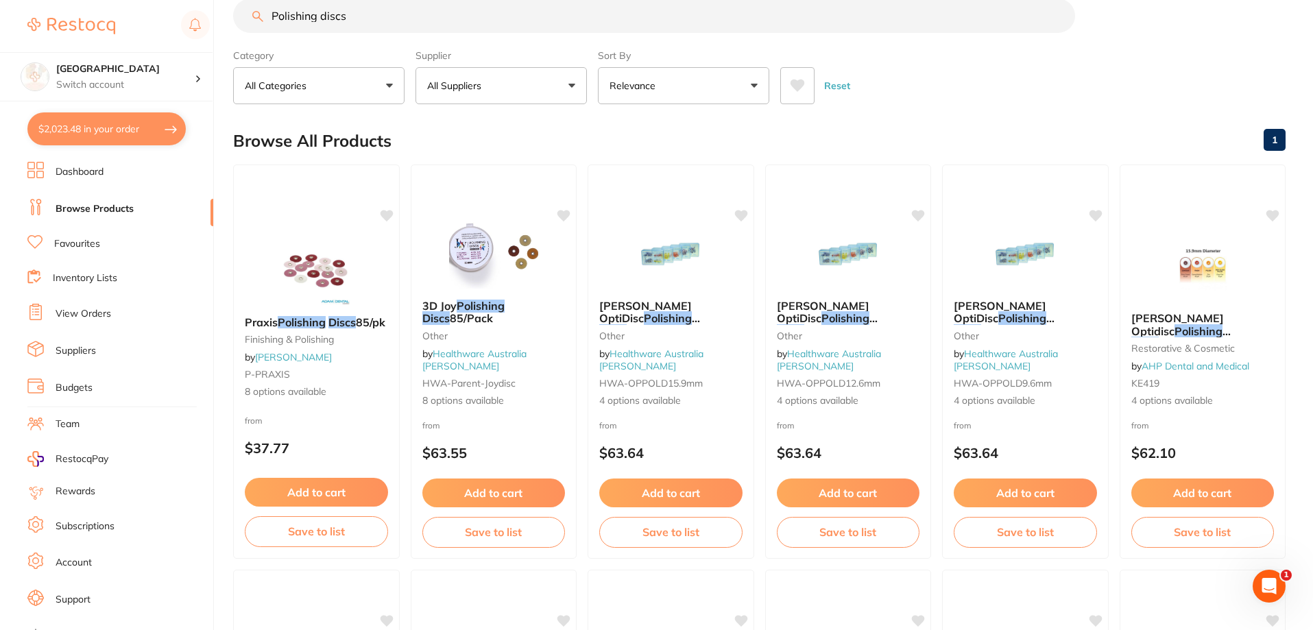
click at [399, 8] on input "Polishing discs" at bounding box center [654, 16] width 842 height 34
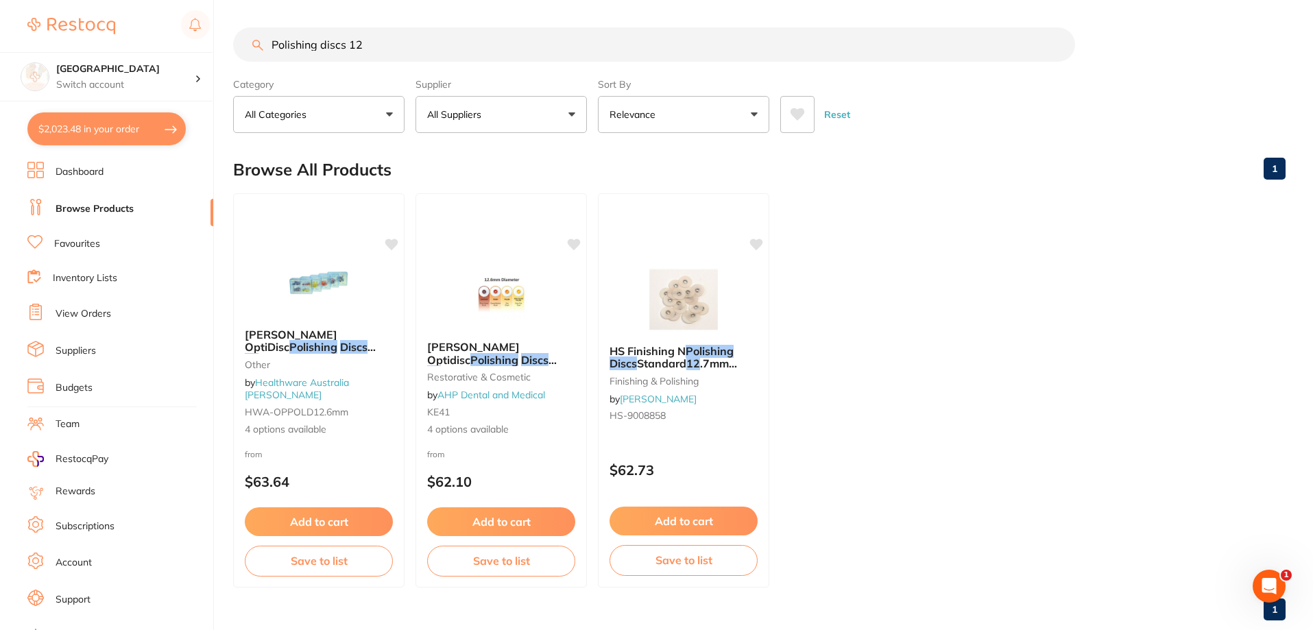
scroll to position [0, 0]
drag, startPoint x: 319, startPoint y: 45, endPoint x: 200, endPoint y: 40, distance: 119.4
click at [204, 40] on div "$2,023.48 Katoomba Dental Centre Switch account Katoomba Dental Centre $2,023.4…" at bounding box center [656, 315] width 1313 height 630
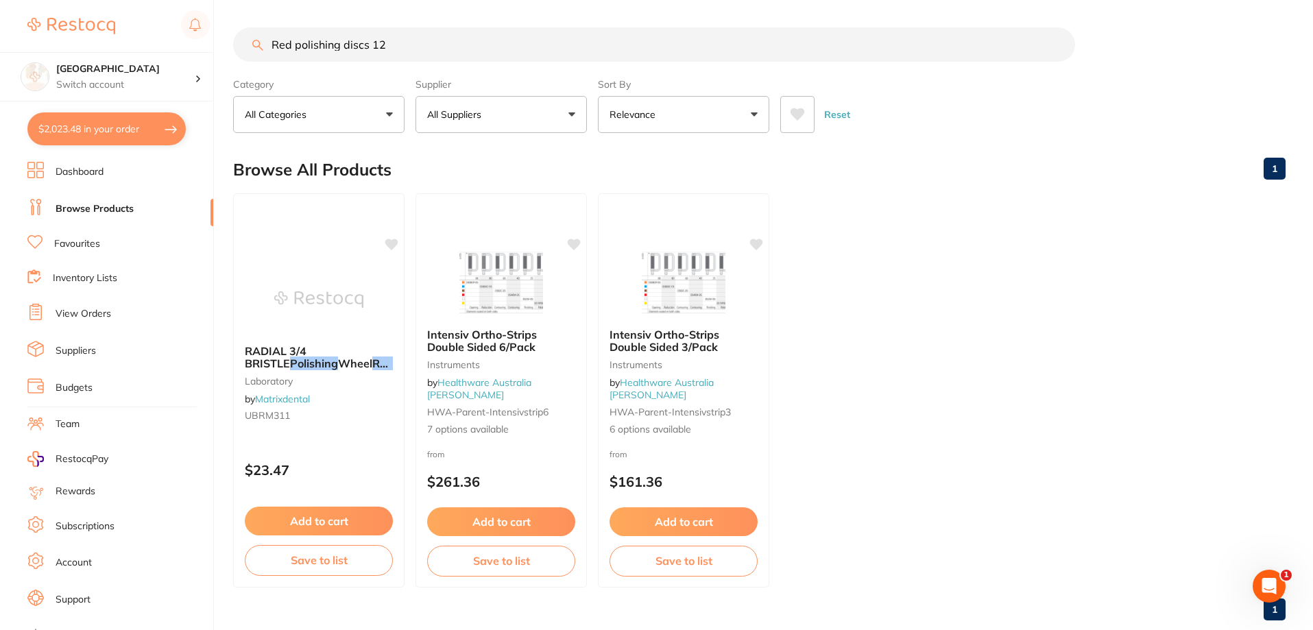
drag, startPoint x: 387, startPoint y: 45, endPoint x: 411, endPoint y: 47, distance: 24.1
click at [387, 45] on input "Red polishing discs 12" at bounding box center [654, 44] width 842 height 34
drag, startPoint x: 295, startPoint y: 42, endPoint x: 230, endPoint y: 40, distance: 64.5
click at [230, 40] on div "$2,023.48 Katoomba Dental Centre Switch account Katoomba Dental Centre $2,023.4…" at bounding box center [656, 315] width 1313 height 630
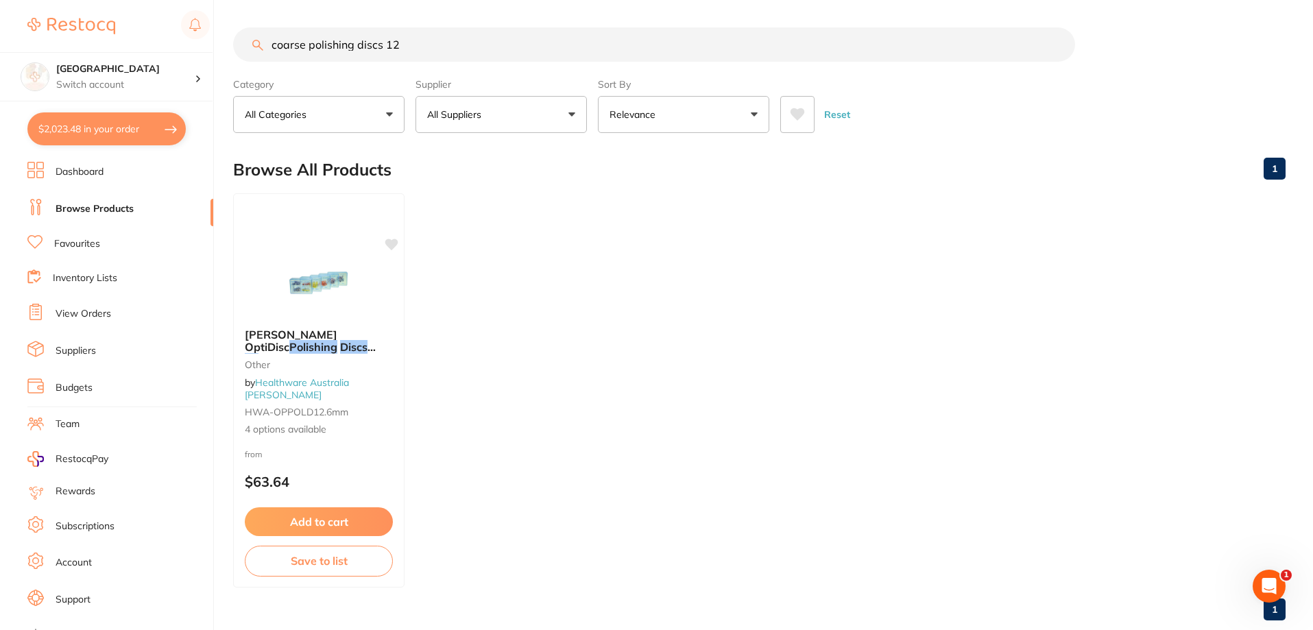
drag, startPoint x: 416, startPoint y: 42, endPoint x: 437, endPoint y: 40, distance: 21.4
click at [388, 38] on input "coarse polishing discs 12" at bounding box center [654, 44] width 842 height 34
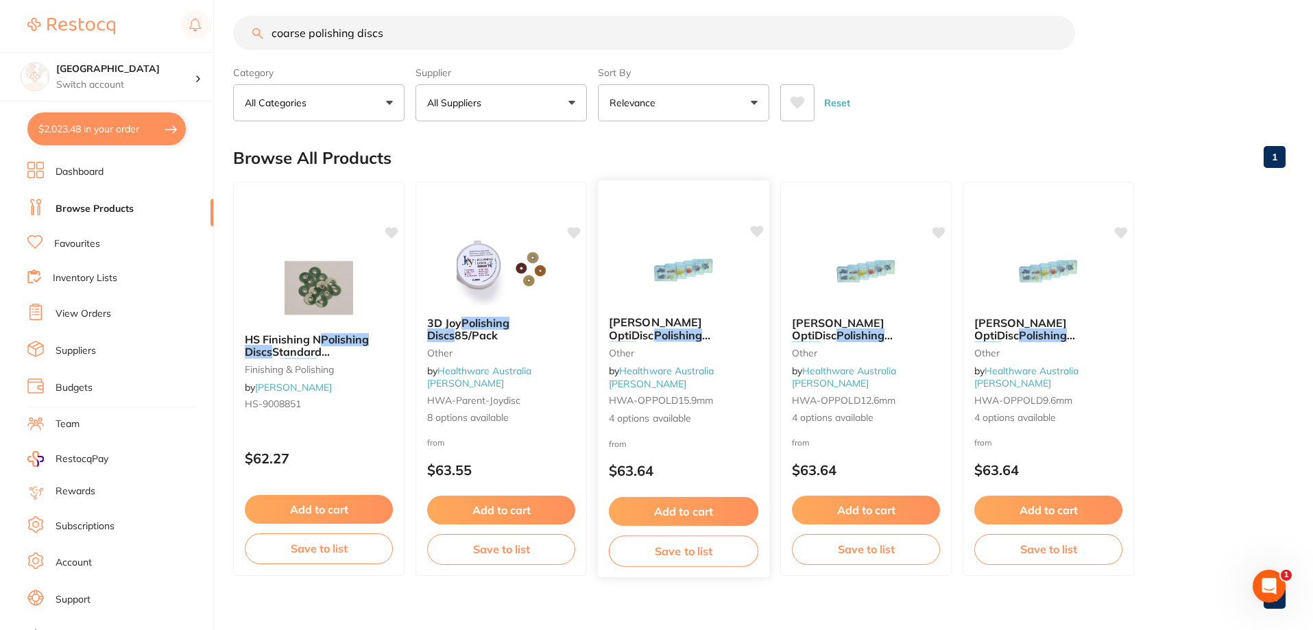
scroll to position [29, 0]
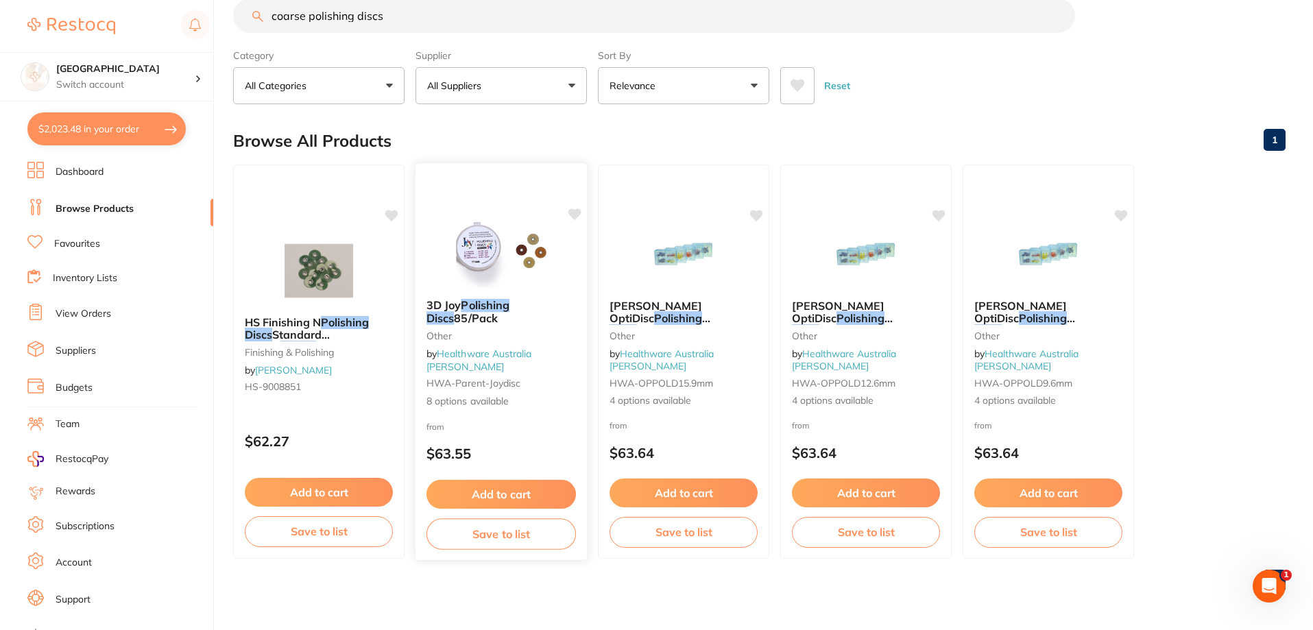
click at [454, 324] on span "85/Pack" at bounding box center [476, 318] width 44 height 14
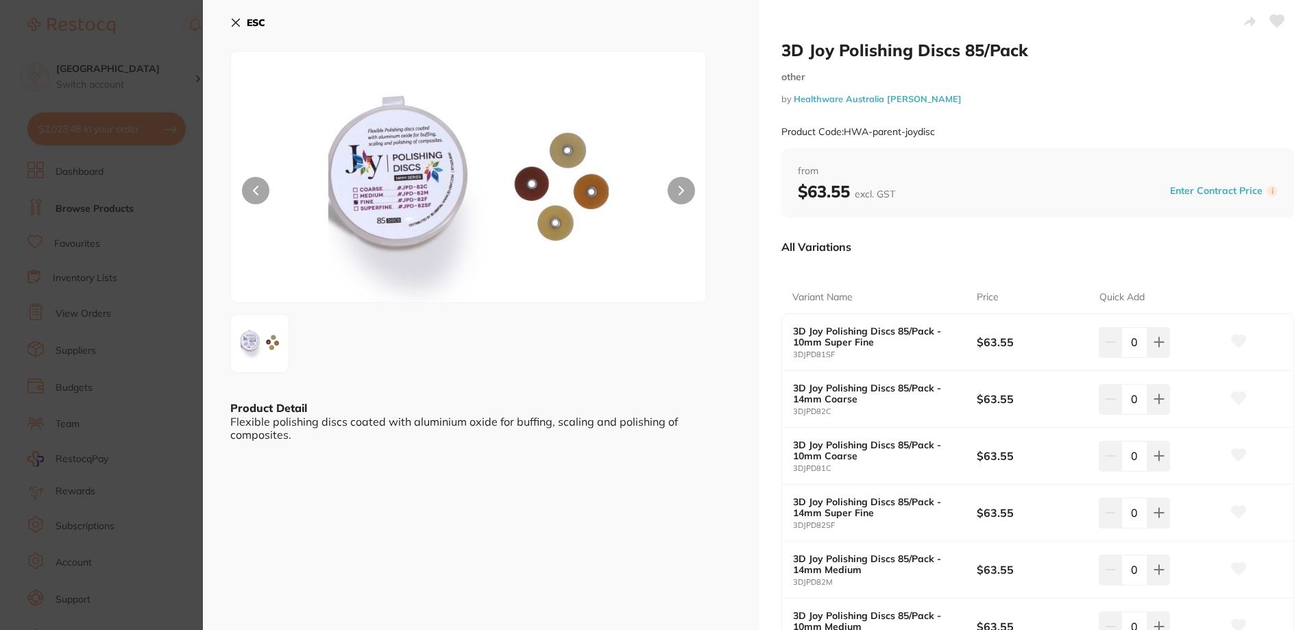
scroll to position [34, 0]
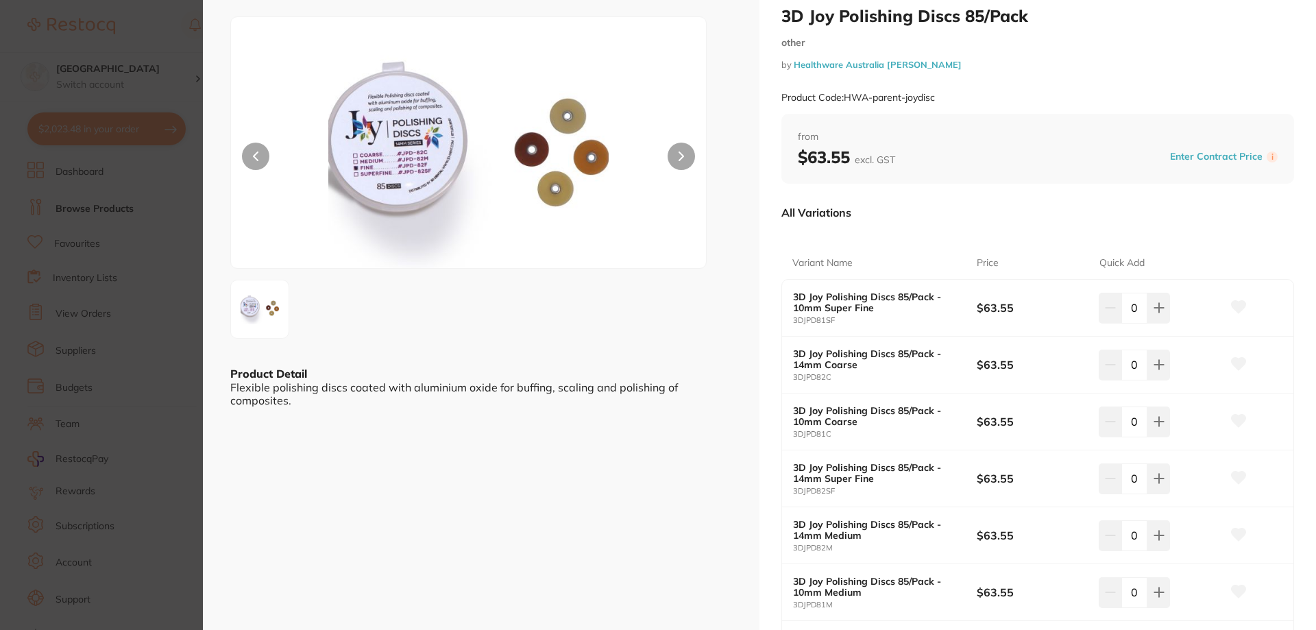
click at [681, 153] on icon at bounding box center [681, 156] width 5 height 10
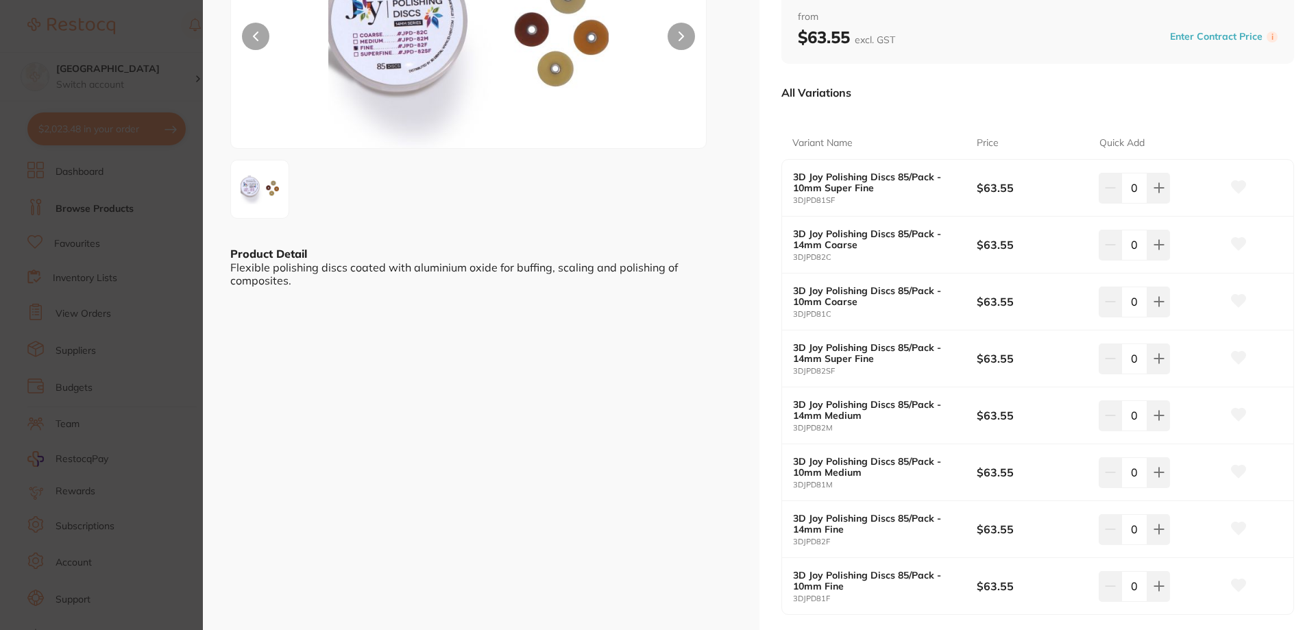
scroll to position [0, 0]
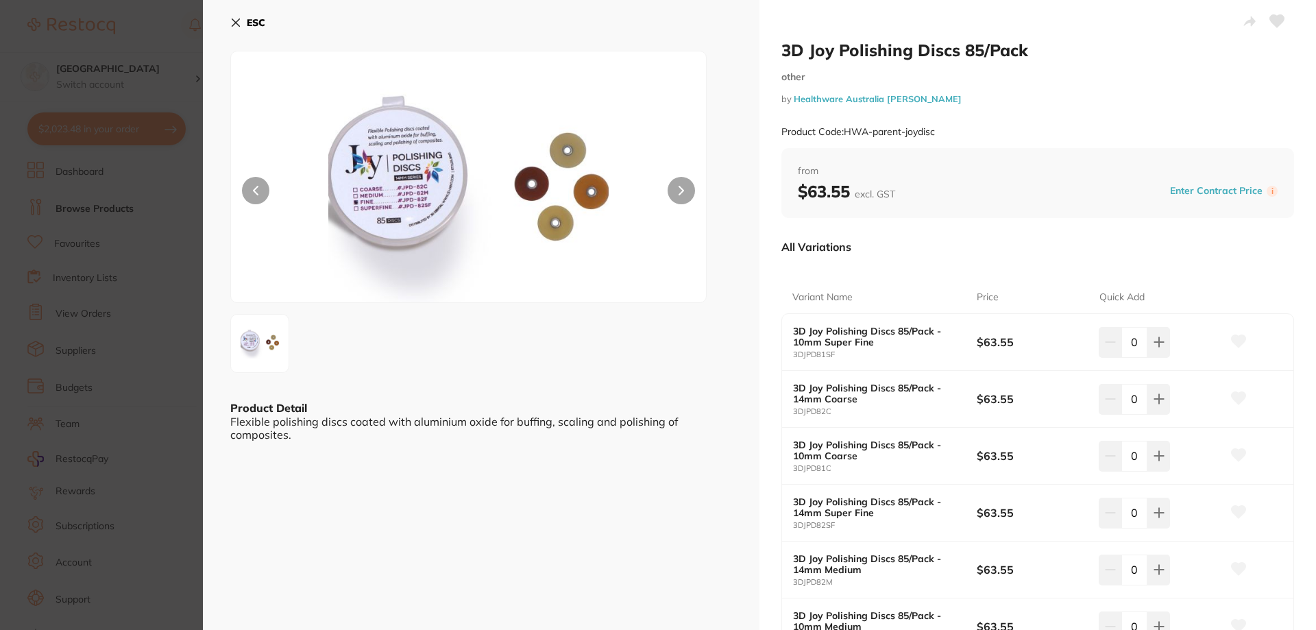
click at [251, 27] on b "ESC" at bounding box center [256, 22] width 19 height 12
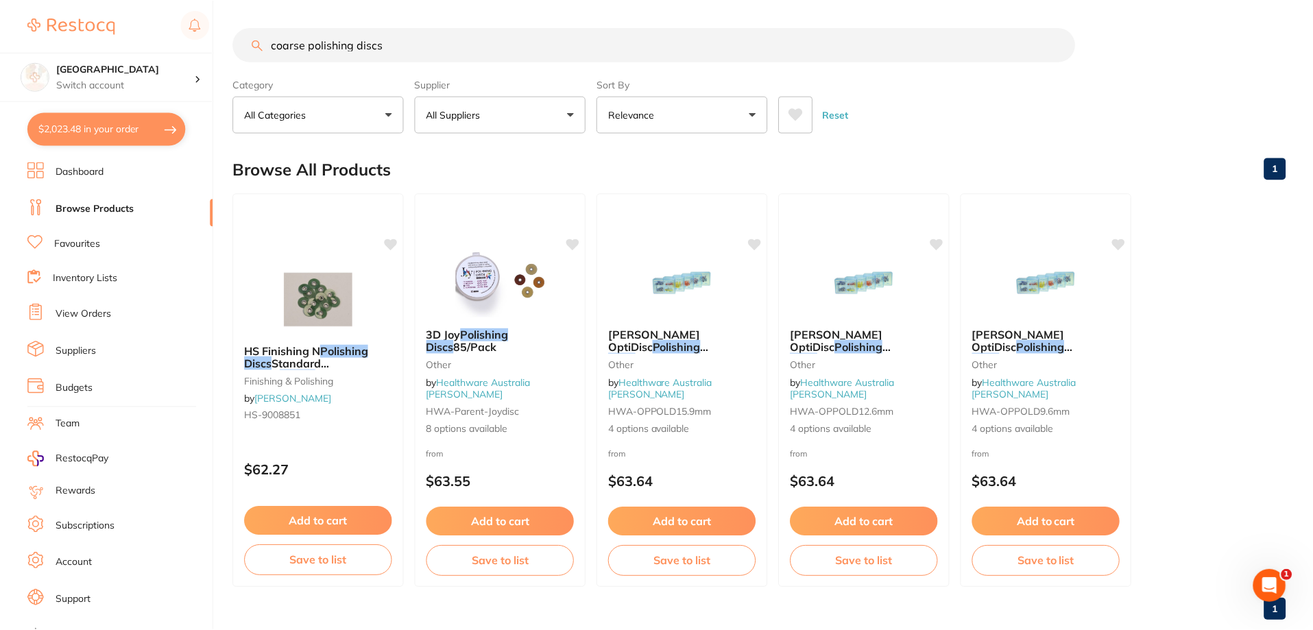
scroll to position [29, 0]
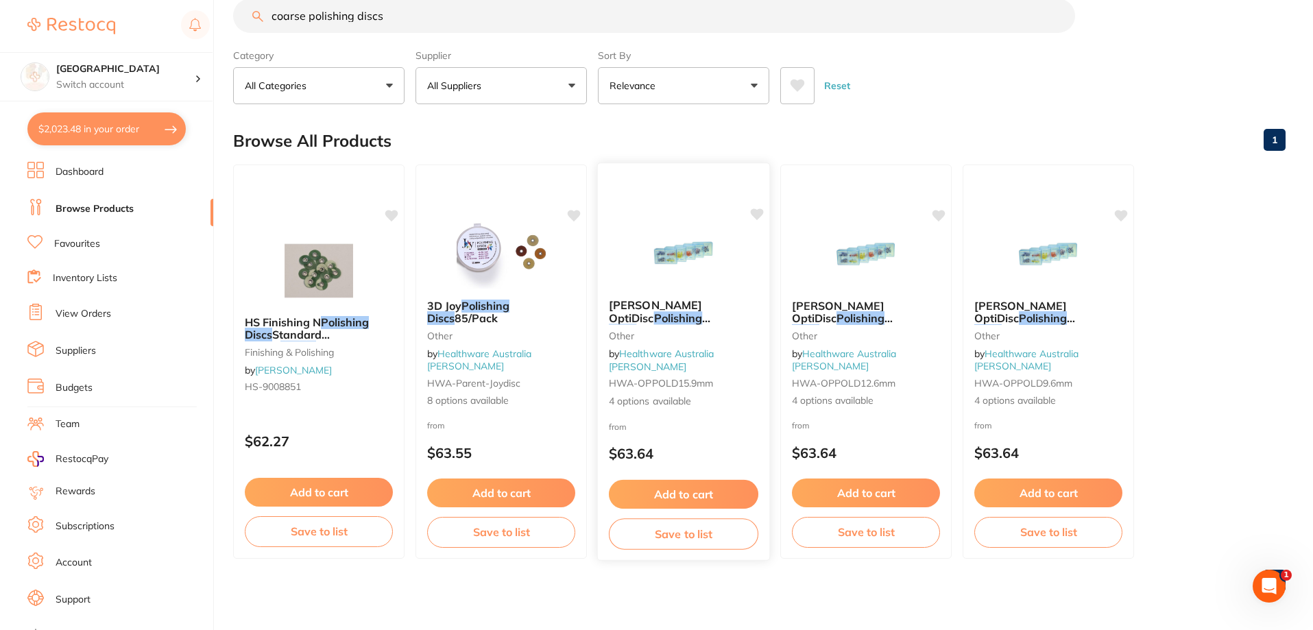
click at [707, 258] on img at bounding box center [683, 253] width 90 height 69
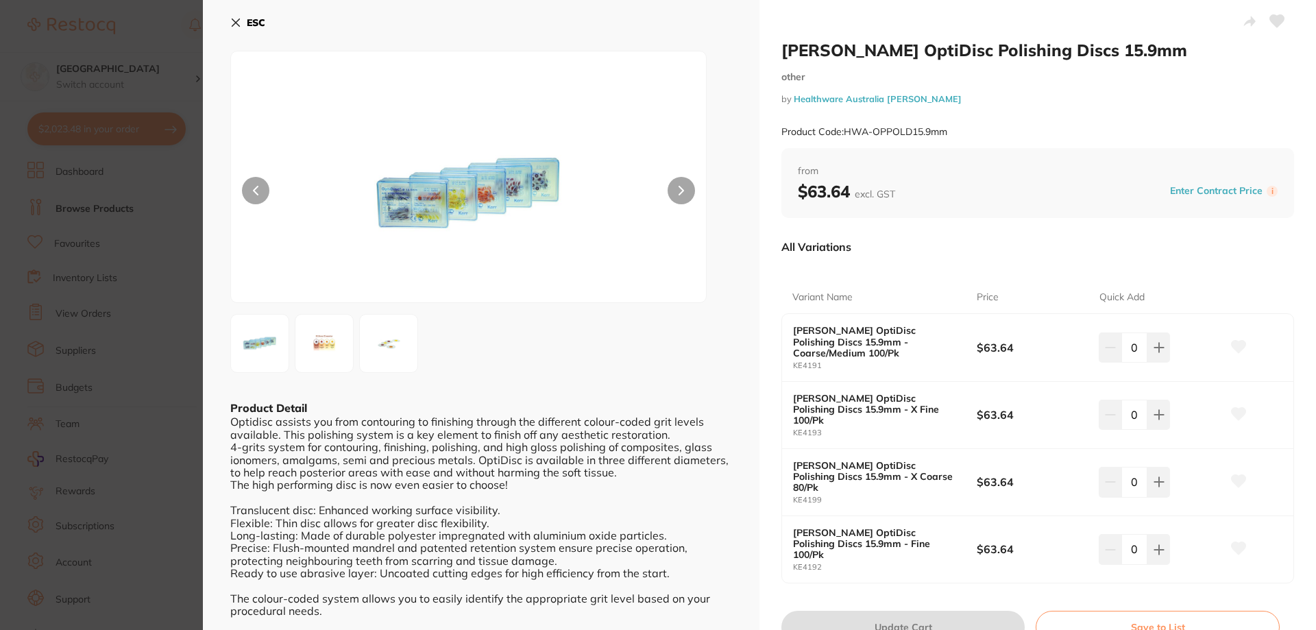
click at [323, 349] on img at bounding box center [324, 343] width 49 height 49
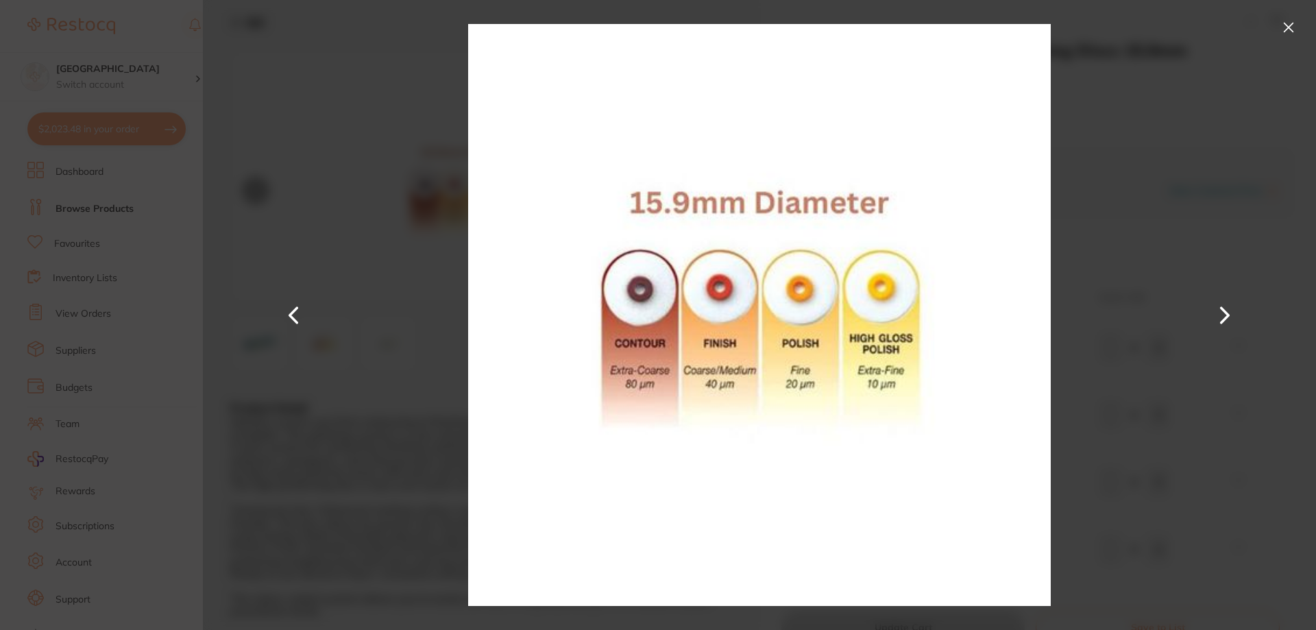
click at [1289, 21] on button at bounding box center [1289, 27] width 22 height 22
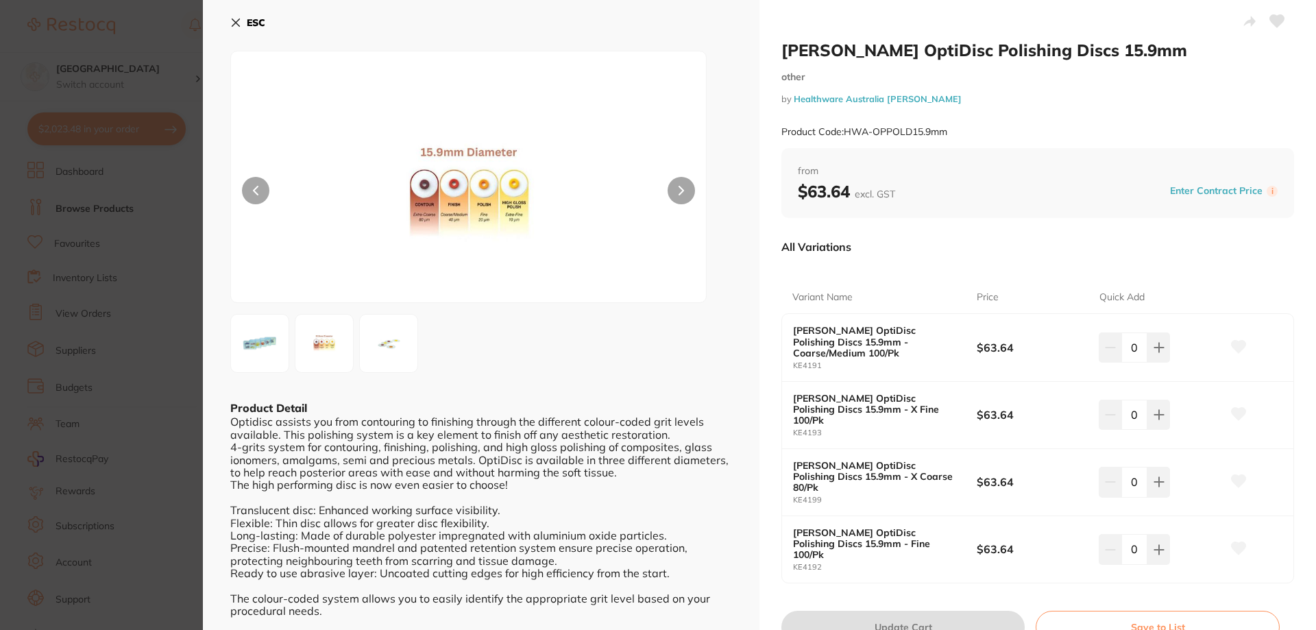
click at [243, 13] on button "ESC" at bounding box center [247, 22] width 35 height 23
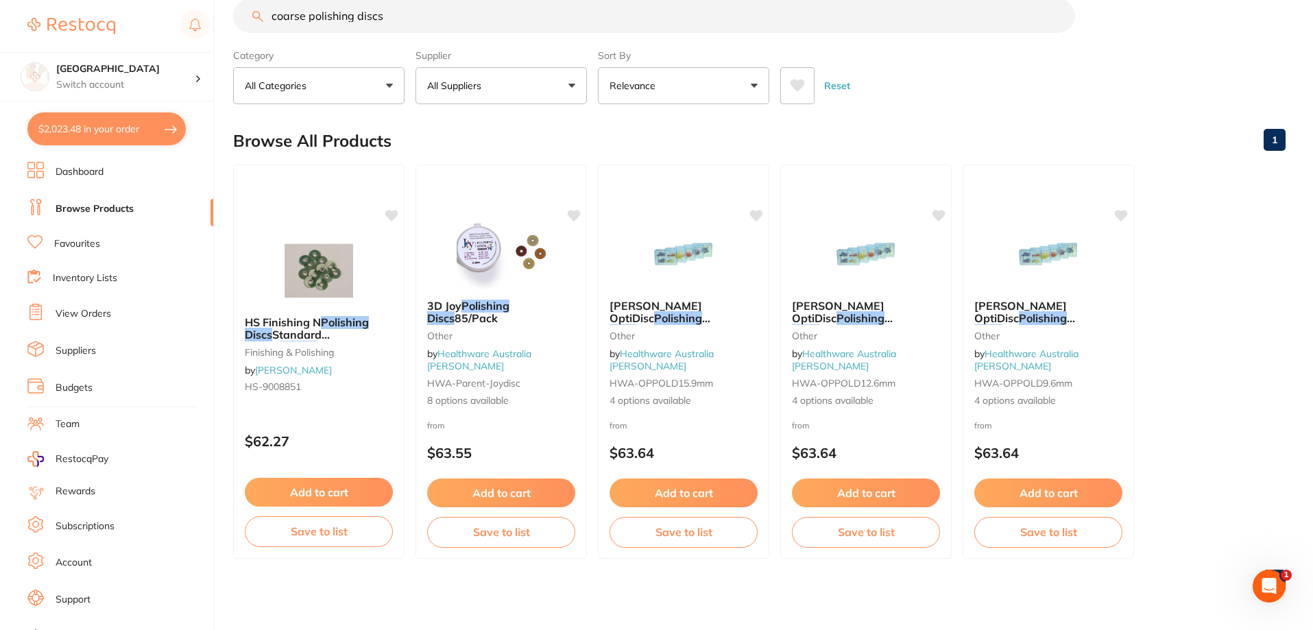
scroll to position [1, 0]
drag, startPoint x: 402, startPoint y: 21, endPoint x: 233, endPoint y: 27, distance: 168.7
click at [233, 27] on div "coarse polishing discs" at bounding box center [759, 16] width 1052 height 34
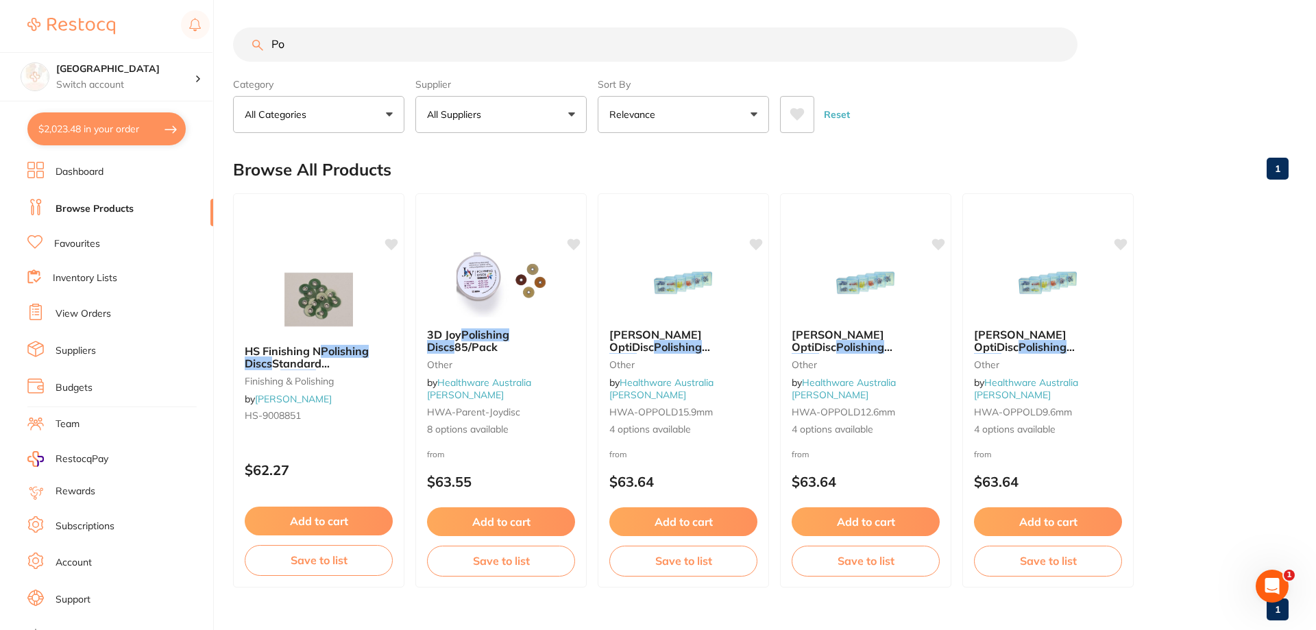
type input "P"
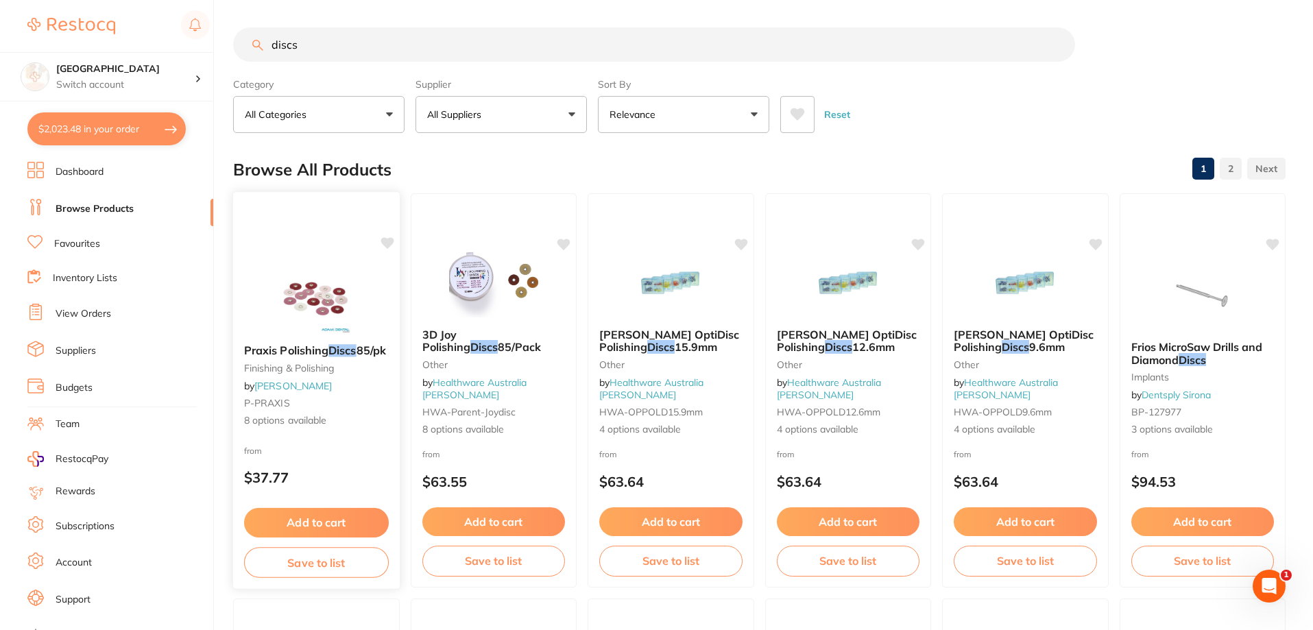
click at [314, 285] on img at bounding box center [316, 298] width 90 height 69
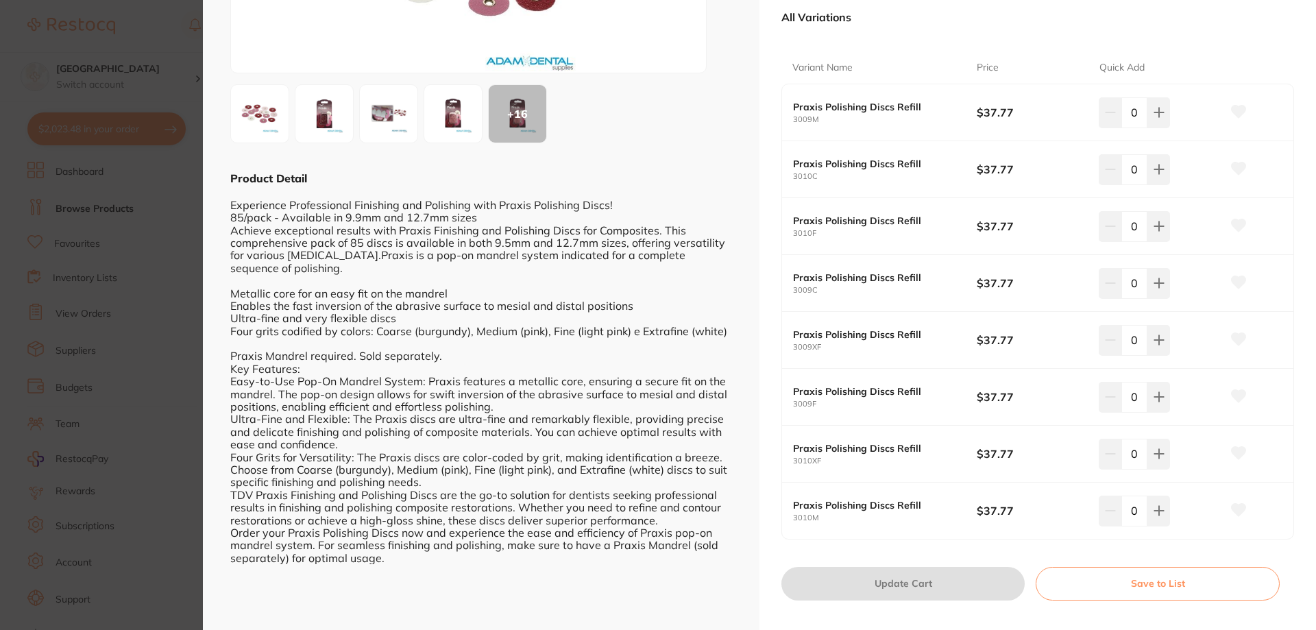
scroll to position [249, 0]
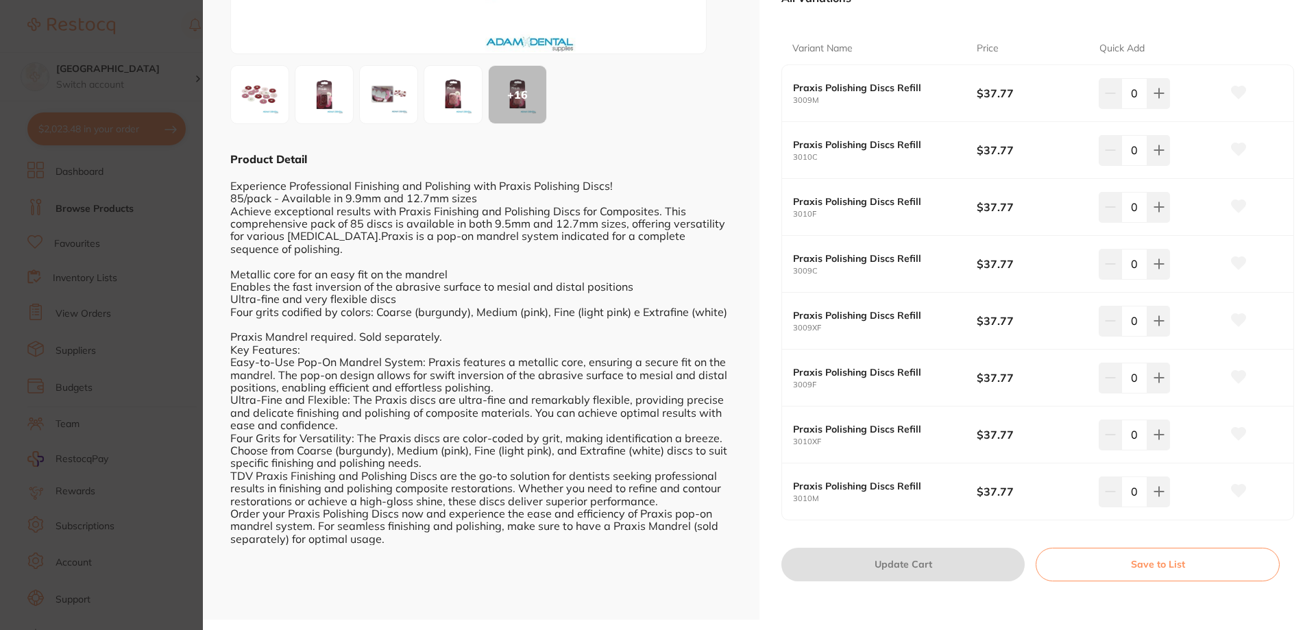
click at [324, 97] on img at bounding box center [324, 94] width 49 height 49
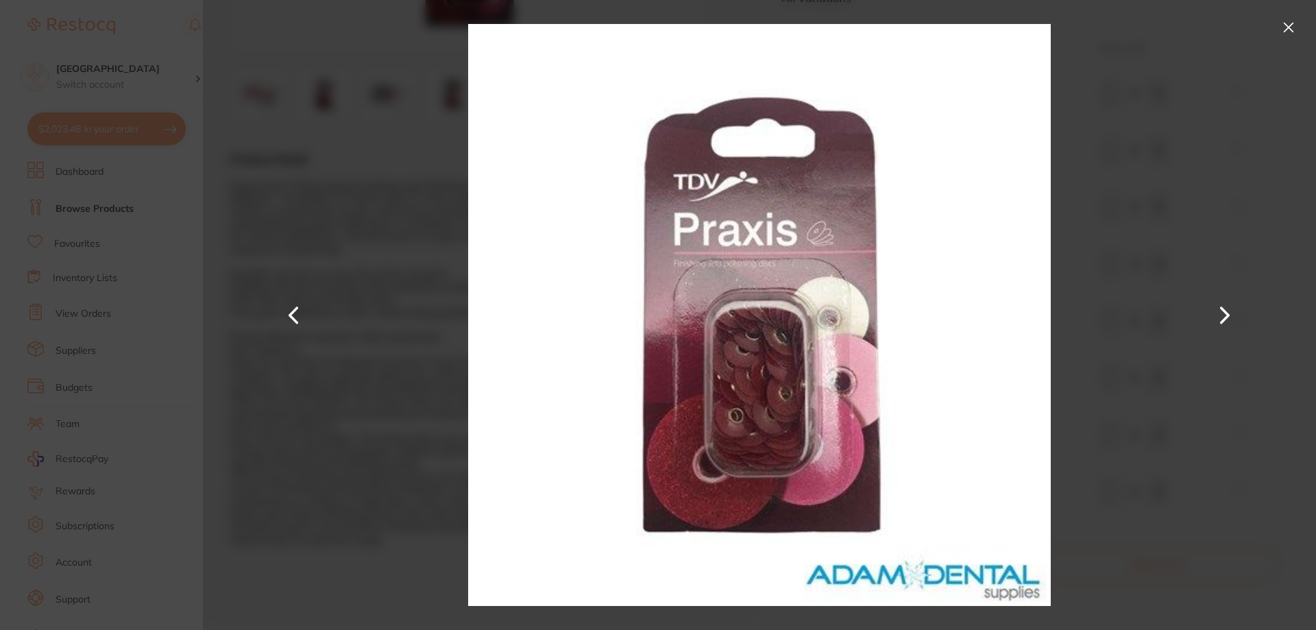
click at [1285, 25] on button at bounding box center [1289, 27] width 22 height 22
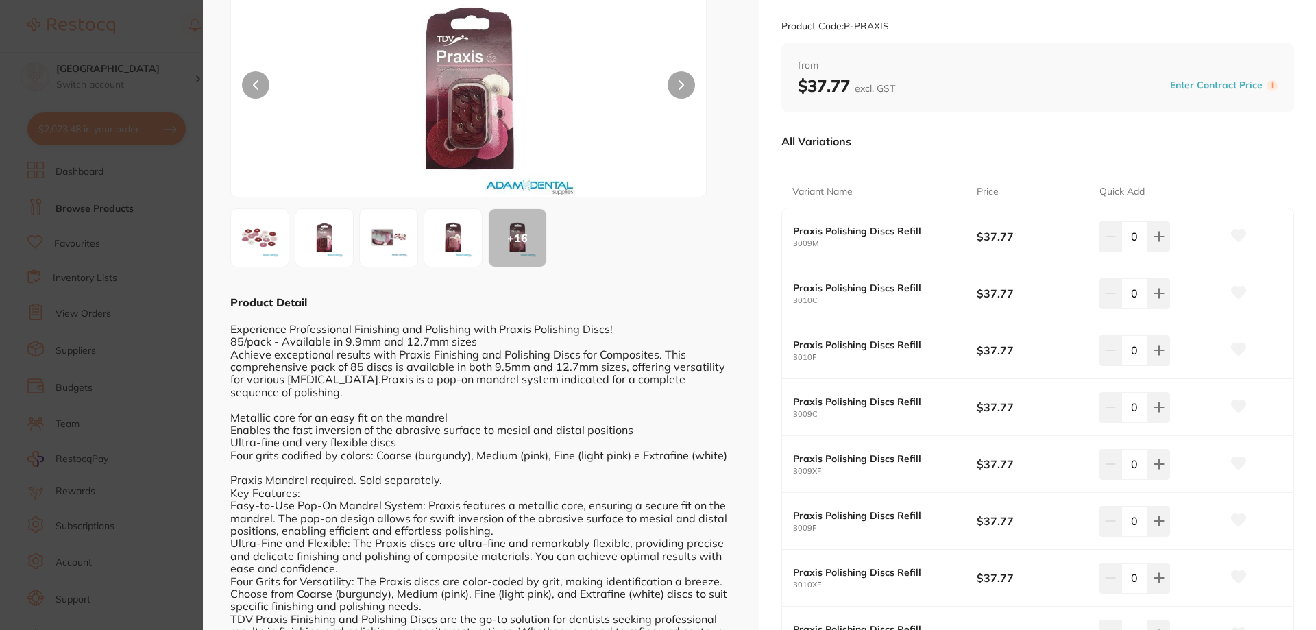
scroll to position [26, 0]
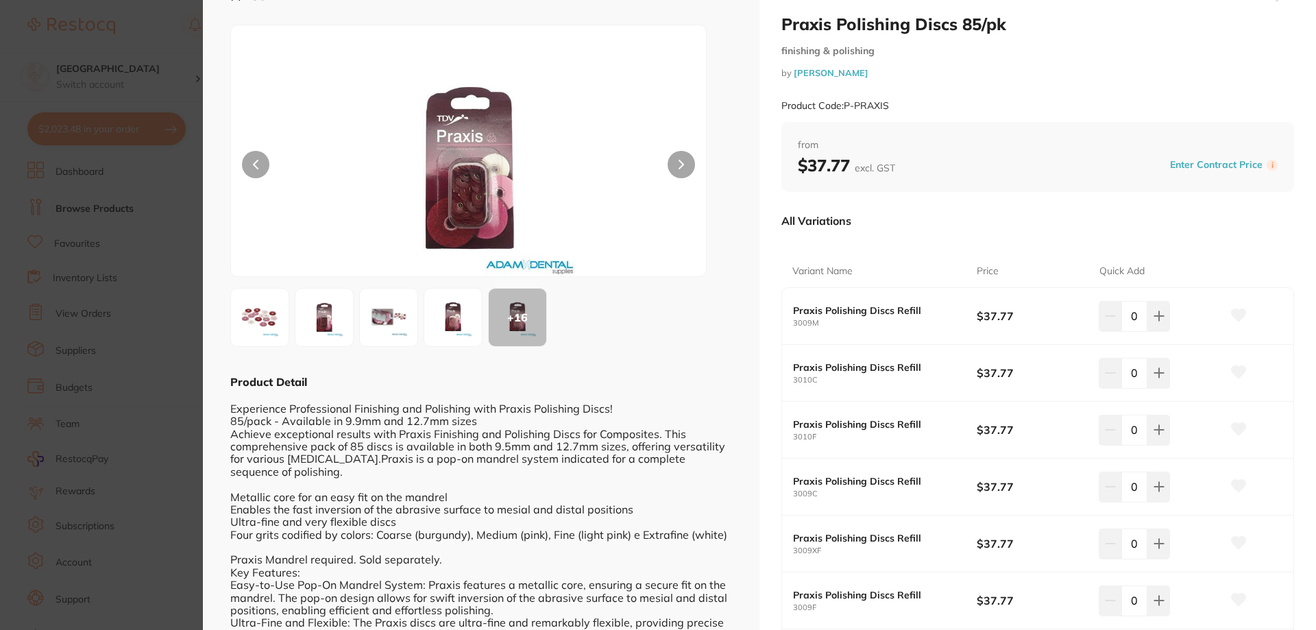
click at [528, 316] on div "+ 16" at bounding box center [518, 318] width 58 height 58
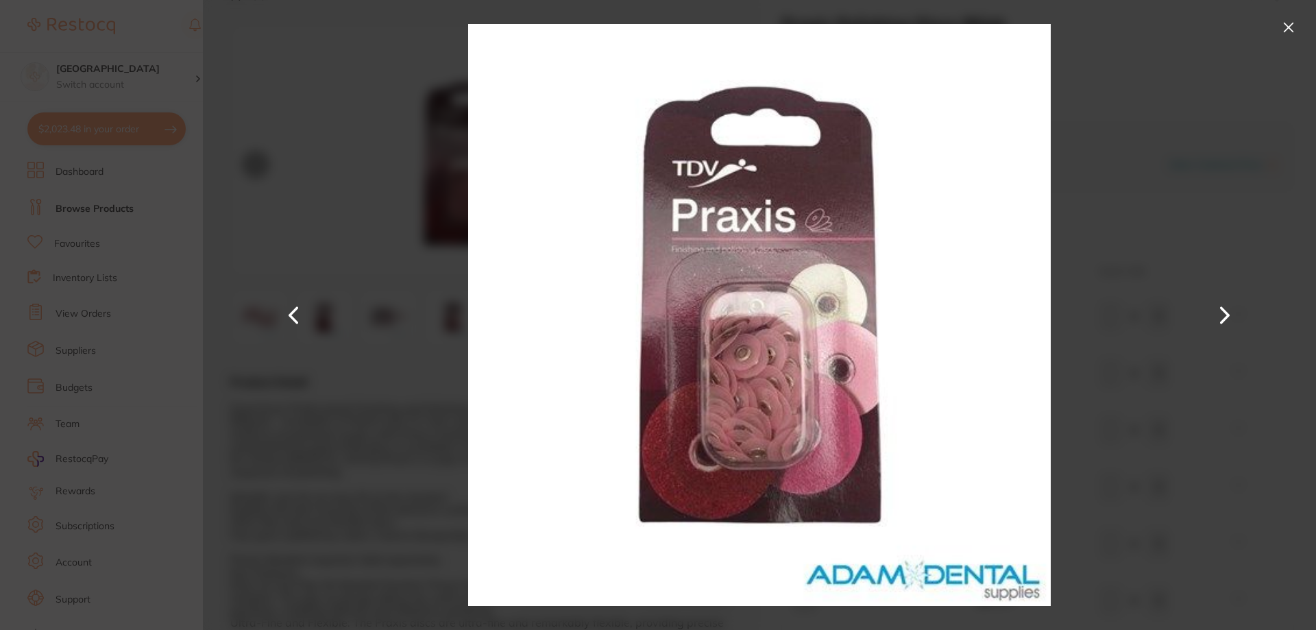
click at [1221, 315] on button at bounding box center [1224, 315] width 33 height 315
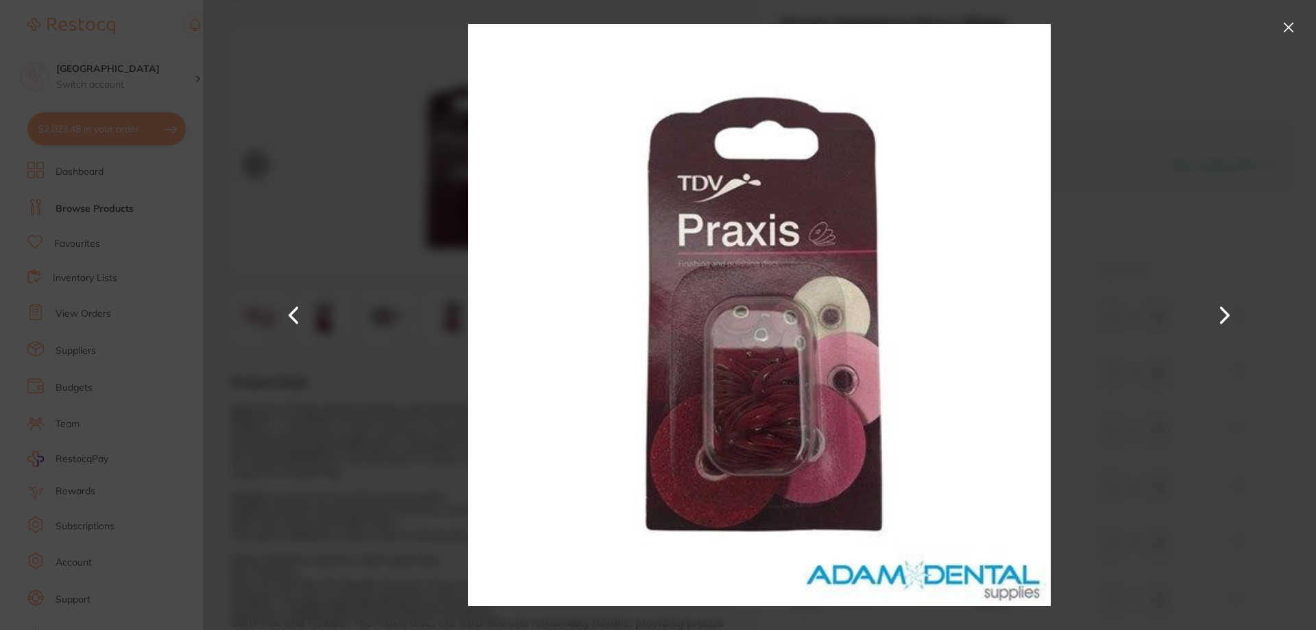
click at [1221, 315] on button at bounding box center [1224, 315] width 33 height 315
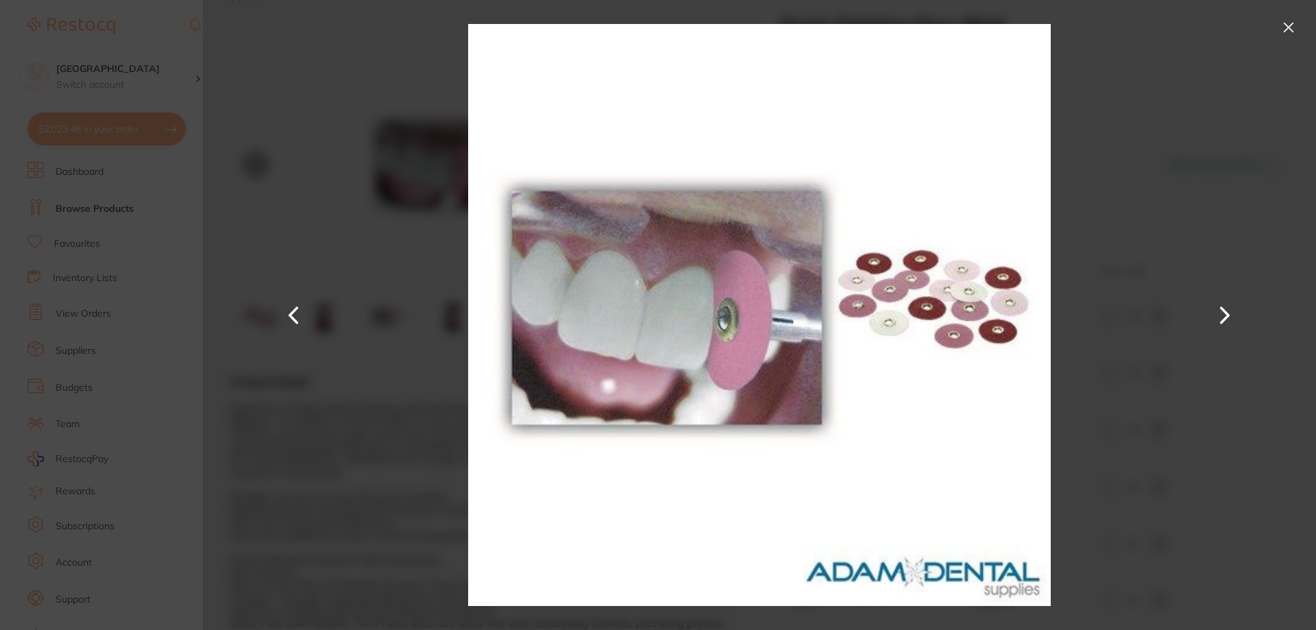
click at [1221, 315] on button at bounding box center [1224, 315] width 33 height 315
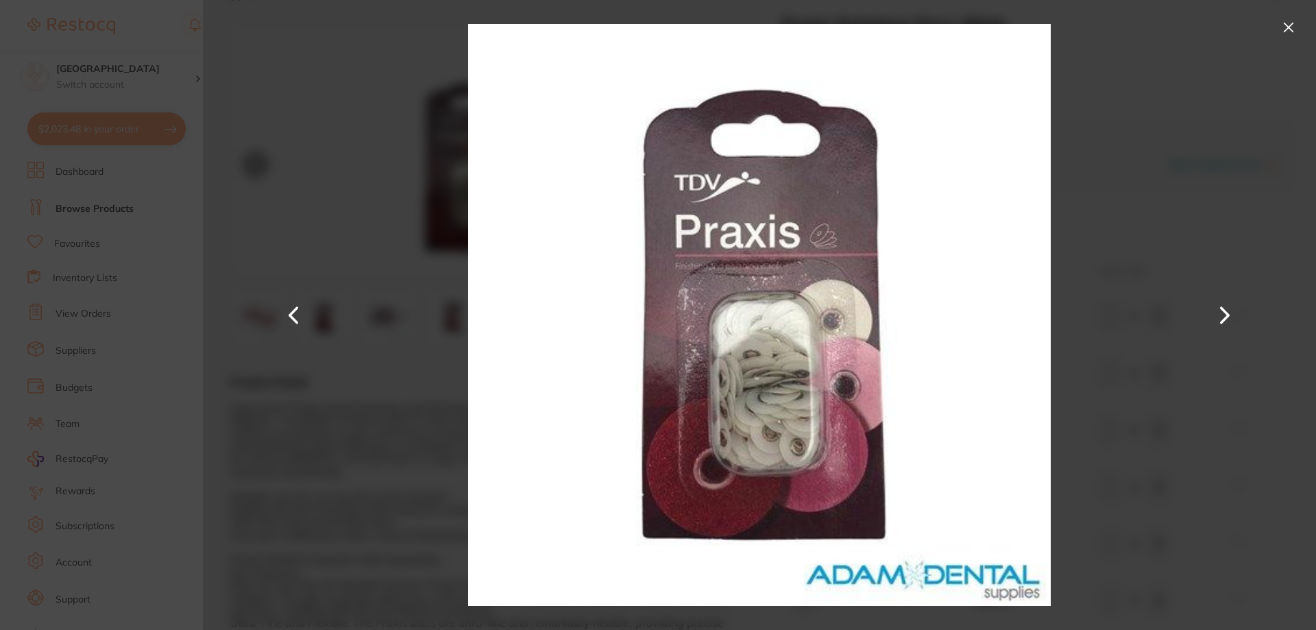
click at [1221, 315] on button at bounding box center [1224, 315] width 33 height 315
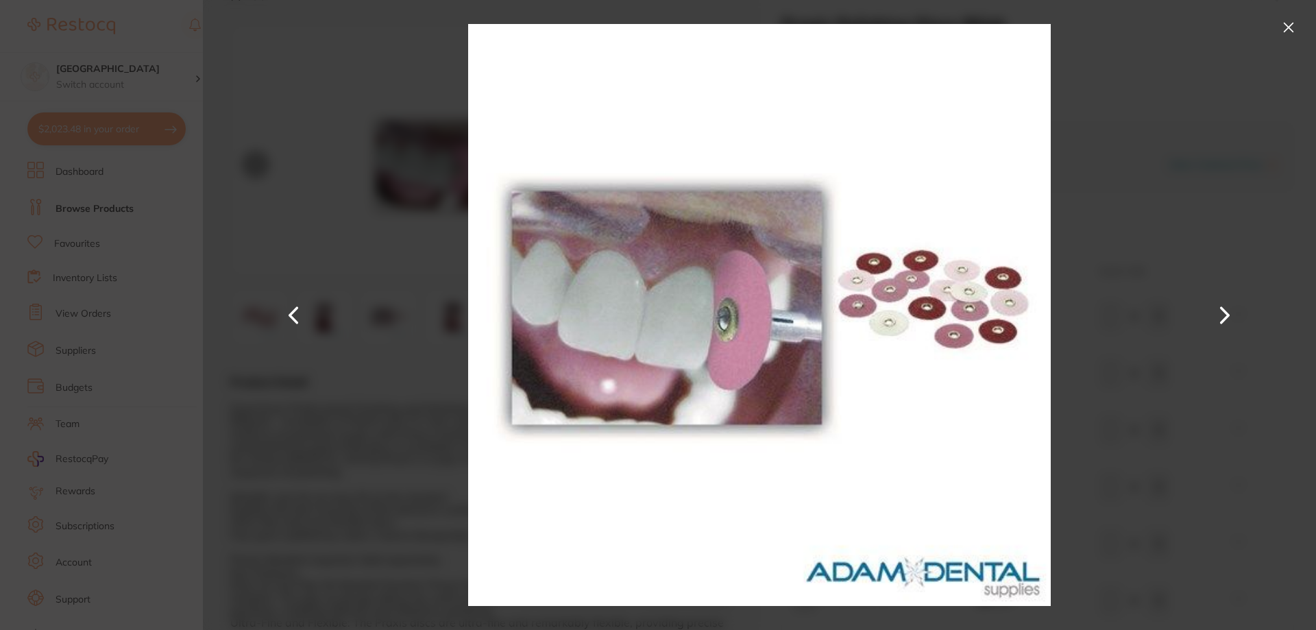
click at [1221, 315] on button at bounding box center [1224, 315] width 33 height 315
click at [1221, 316] on button at bounding box center [1224, 315] width 33 height 315
click at [1291, 12] on div at bounding box center [759, 315] width 1113 height 630
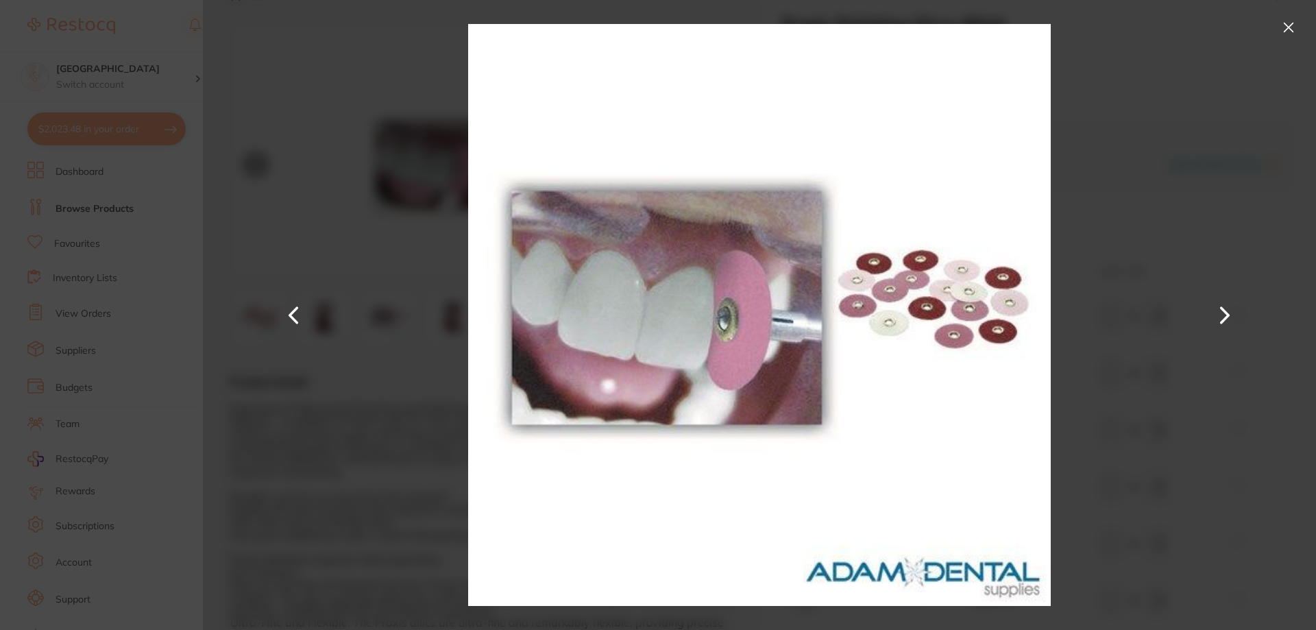
click at [1285, 24] on button at bounding box center [1289, 27] width 22 height 22
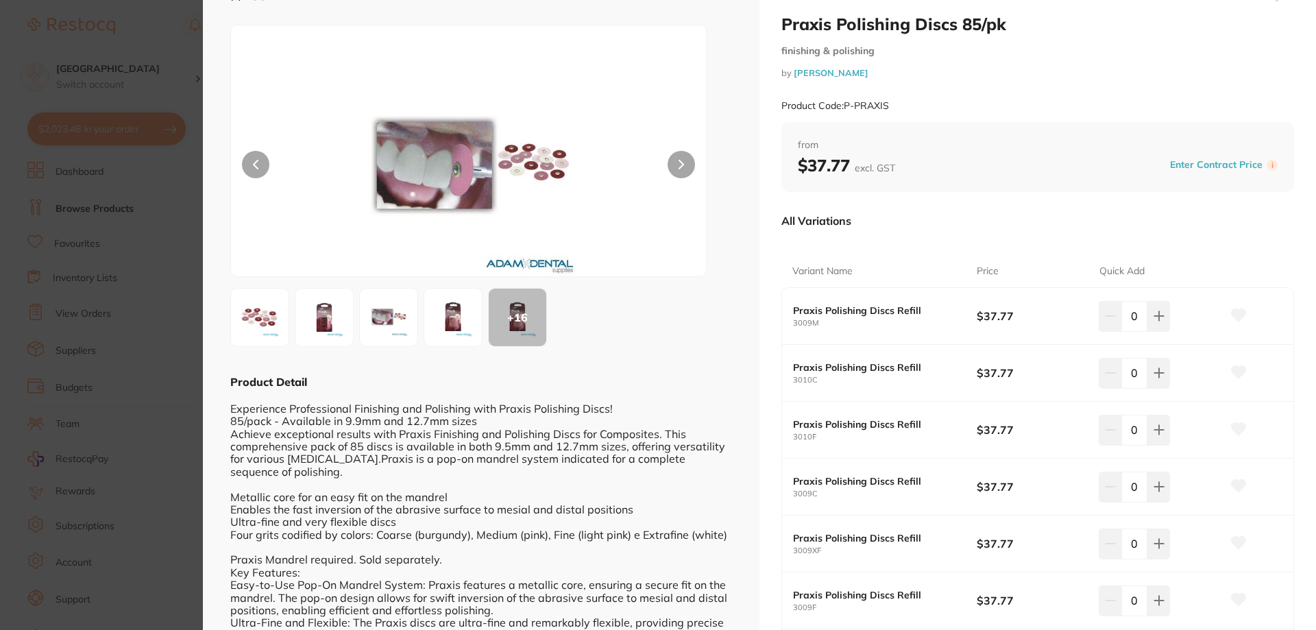
click at [675, 158] on button at bounding box center [681, 164] width 27 height 27
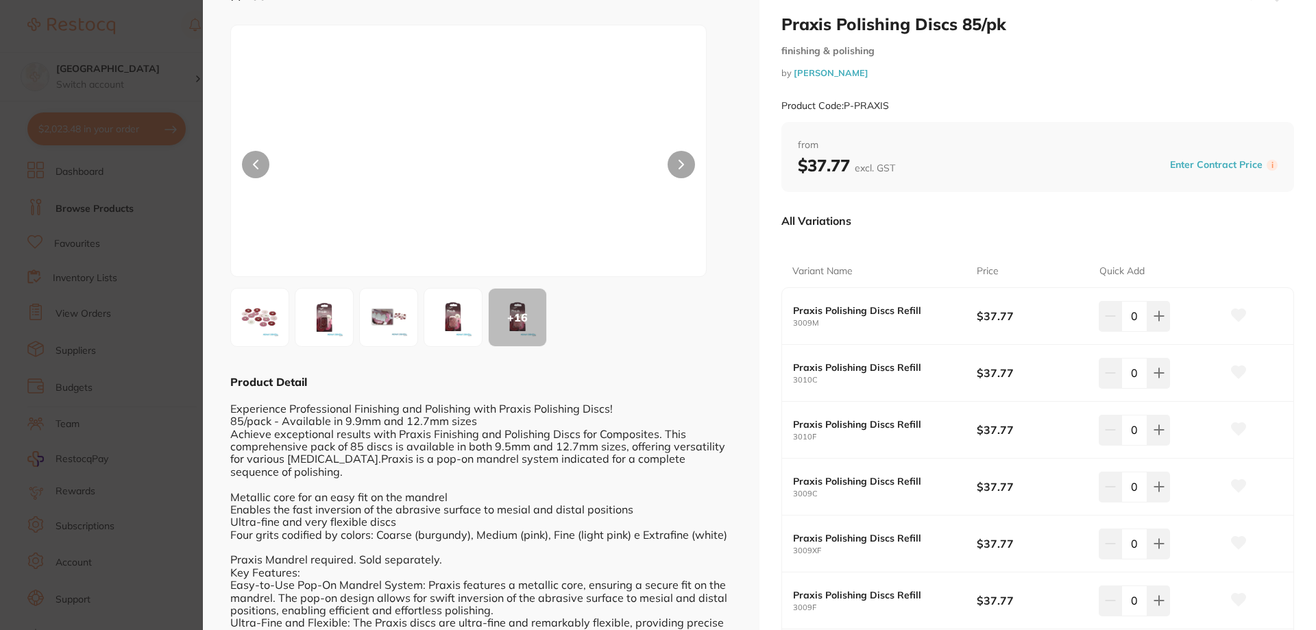
click at [675, 158] on button at bounding box center [681, 164] width 27 height 27
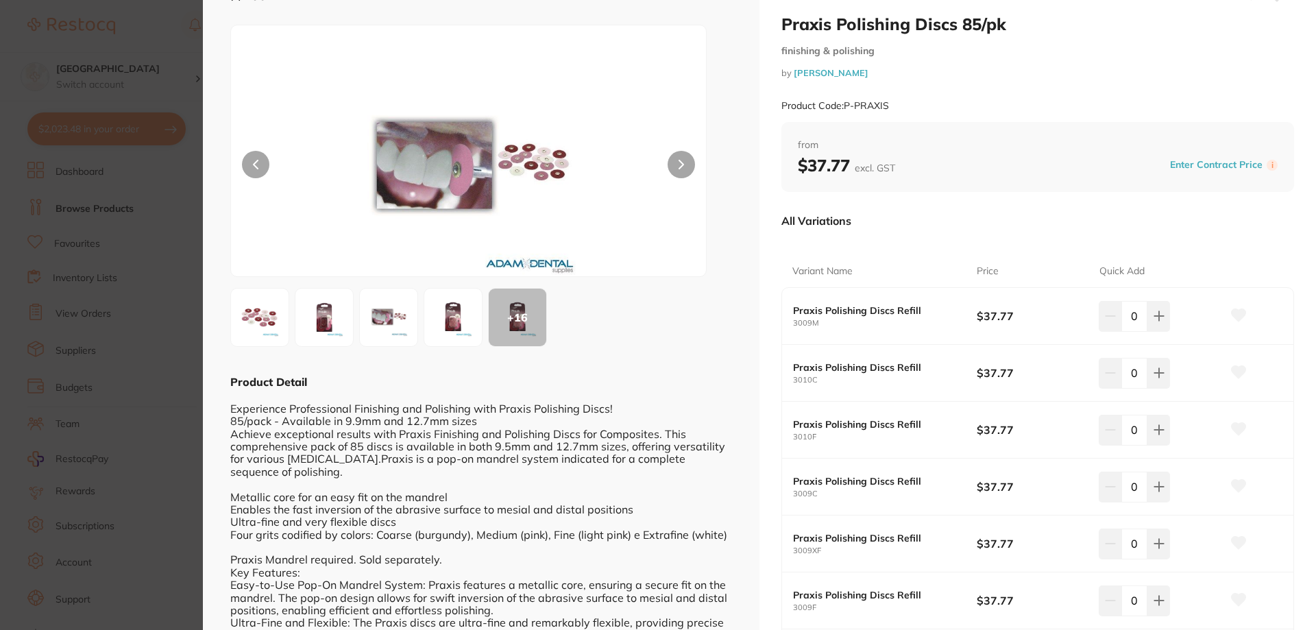
click at [675, 158] on button at bounding box center [681, 164] width 27 height 27
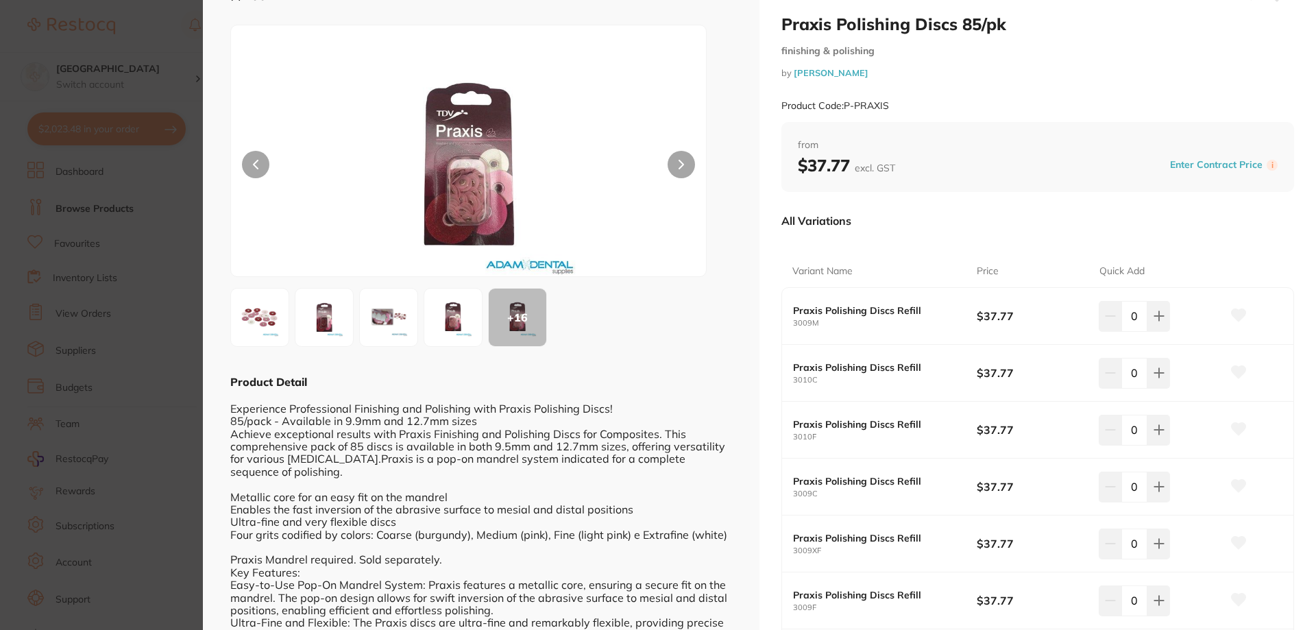
click at [675, 158] on button at bounding box center [681, 164] width 27 height 27
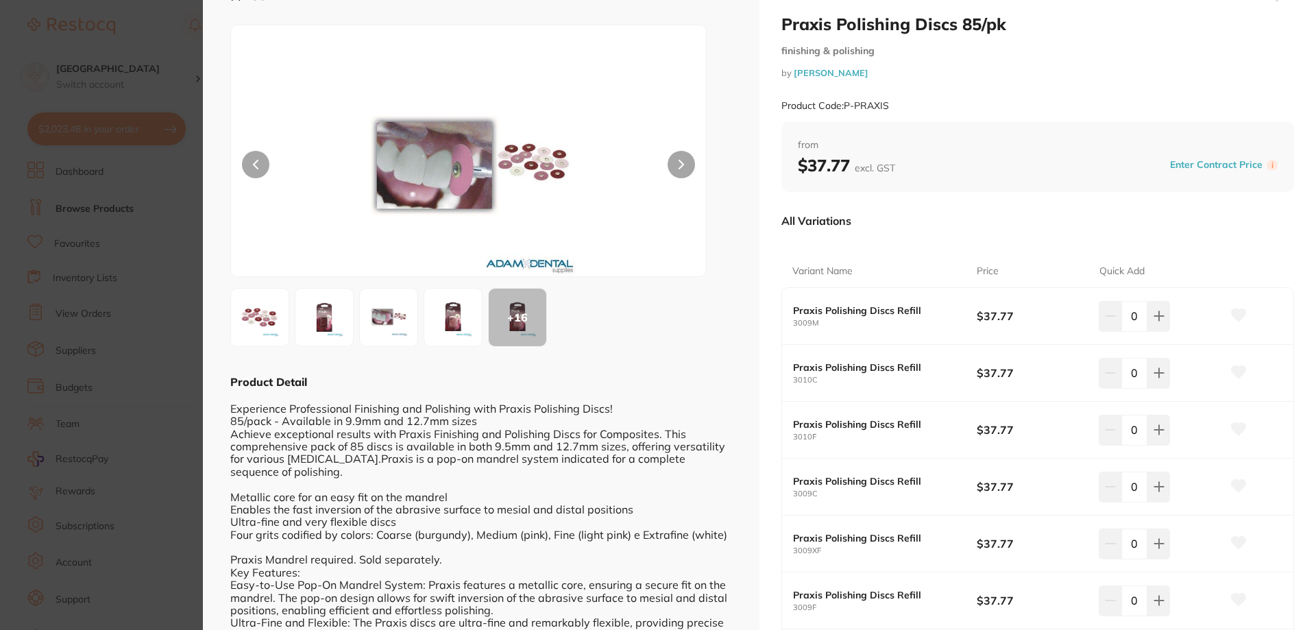
click at [675, 158] on button at bounding box center [681, 164] width 27 height 27
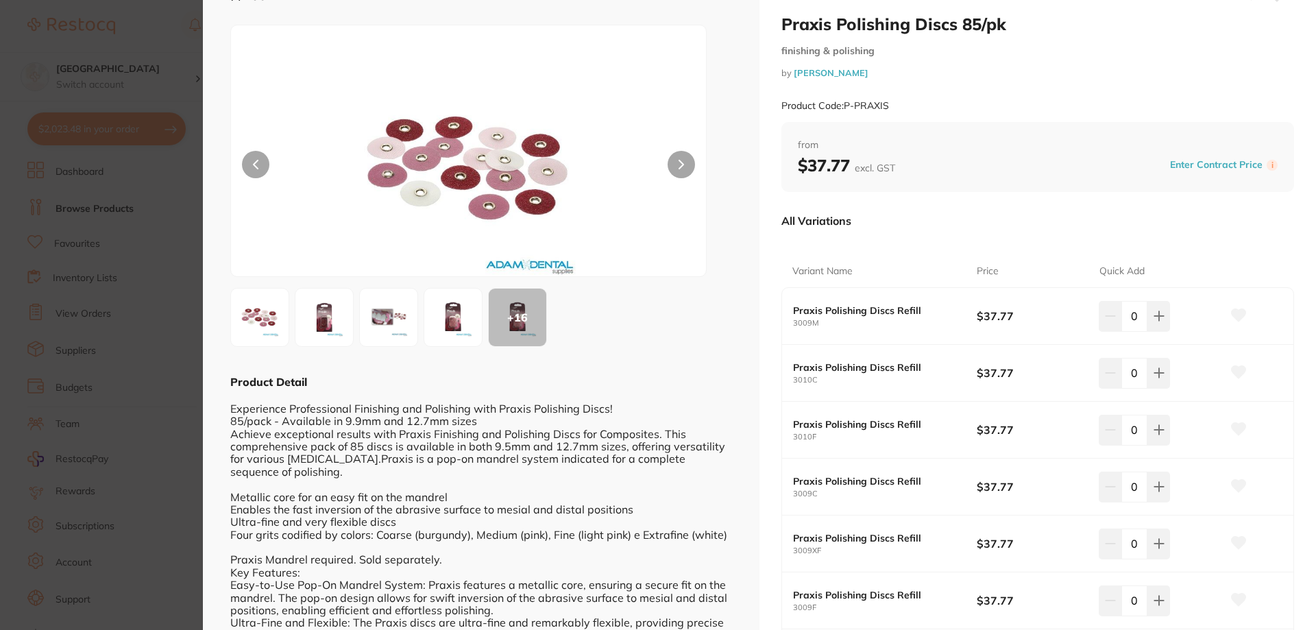
click at [675, 158] on button at bounding box center [681, 164] width 27 height 27
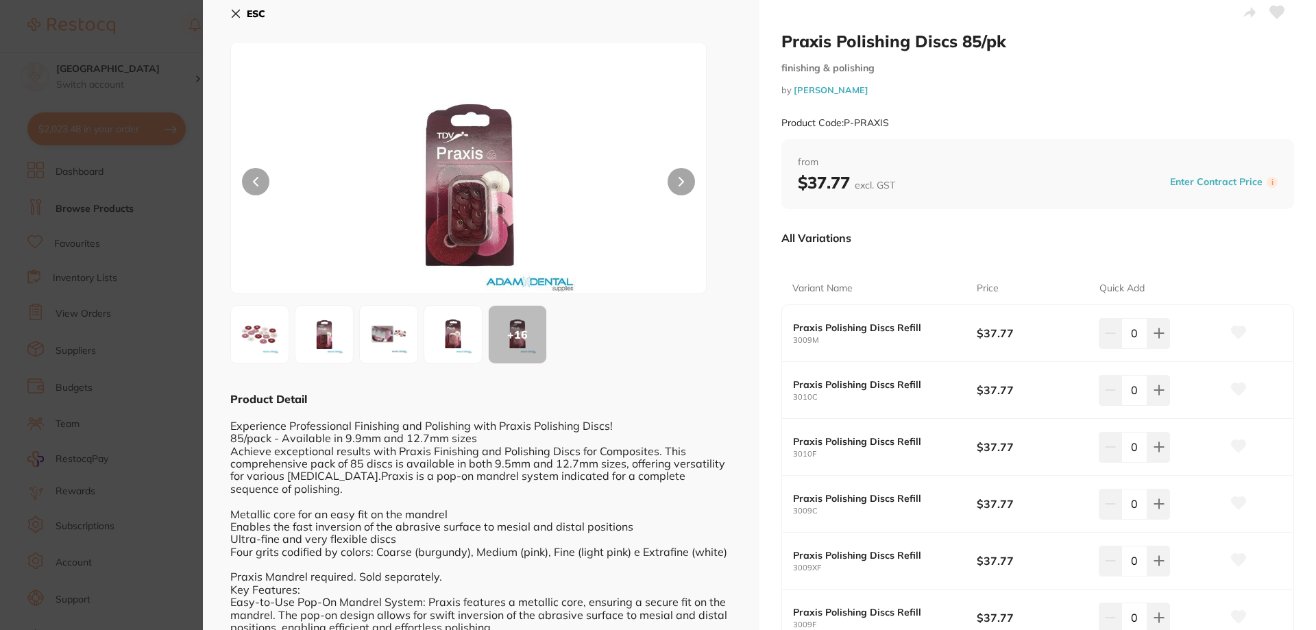
scroll to position [0, 0]
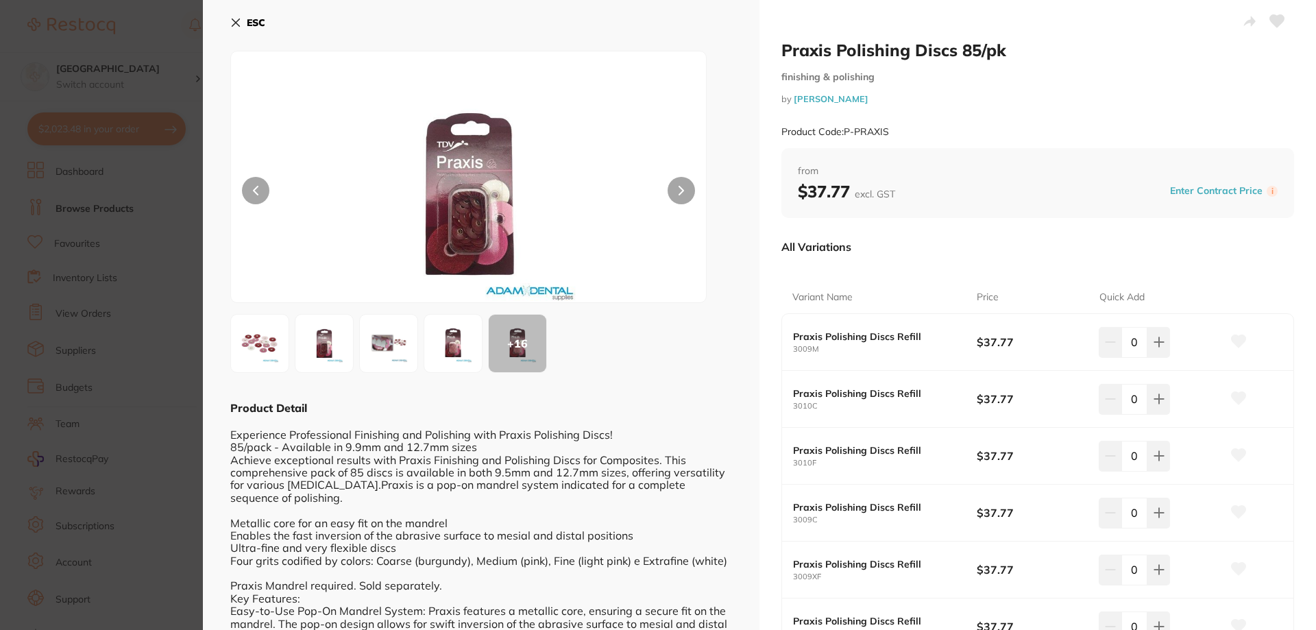
click at [241, 23] on button "ESC" at bounding box center [247, 22] width 35 height 23
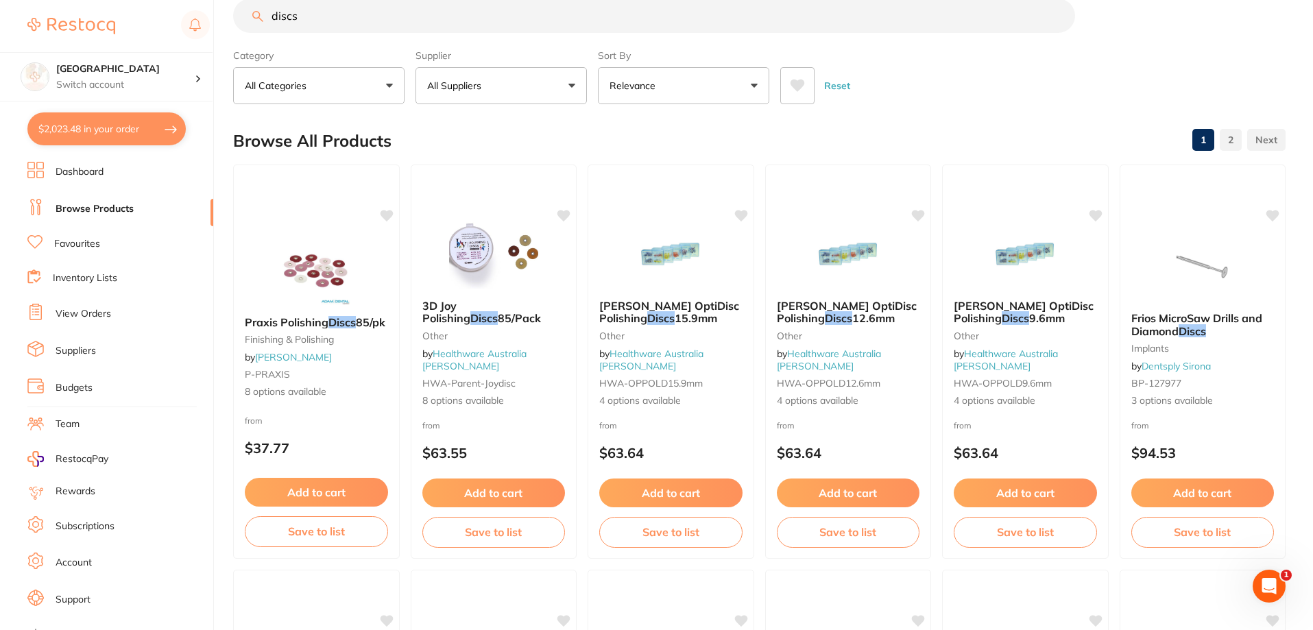
scroll to position [1, 0]
drag, startPoint x: 396, startPoint y: 14, endPoint x: 248, endPoint y: 22, distance: 148.2
click at [248, 22] on input "discs" at bounding box center [654, 16] width 842 height 34
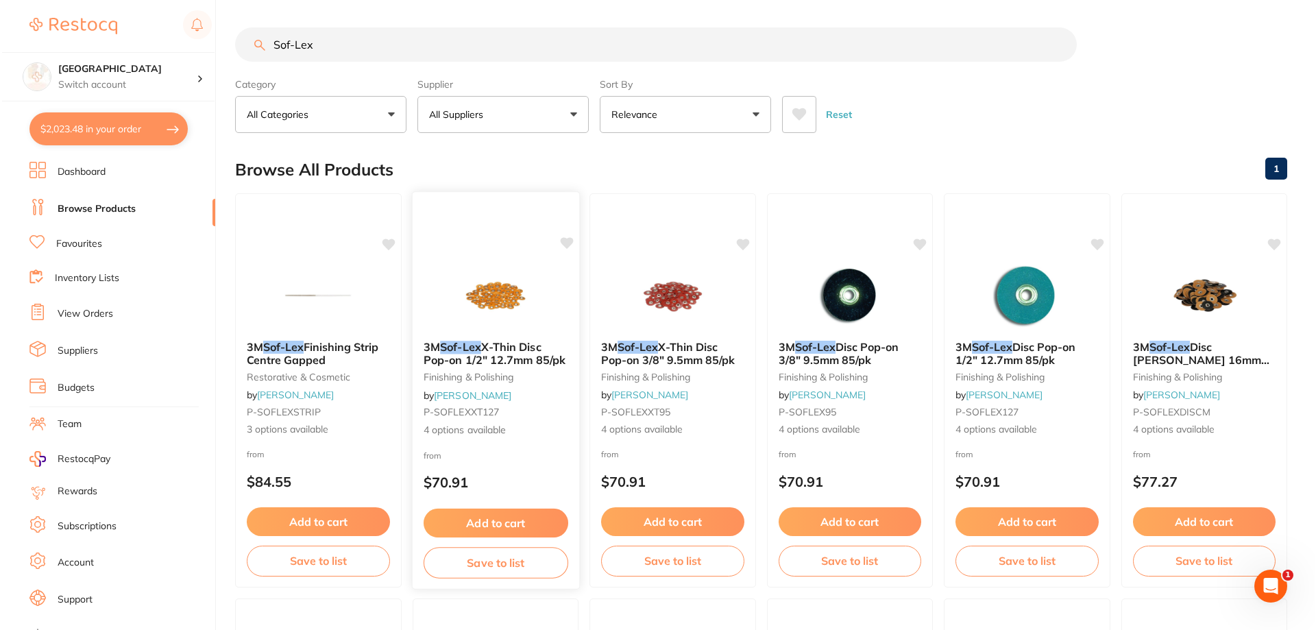
scroll to position [0, 0]
type input "Sof-Lex"
click at [504, 356] on span "X-Thin Disc Pop-on 1/2" 12.7mm 85/pk" at bounding box center [492, 353] width 142 height 27
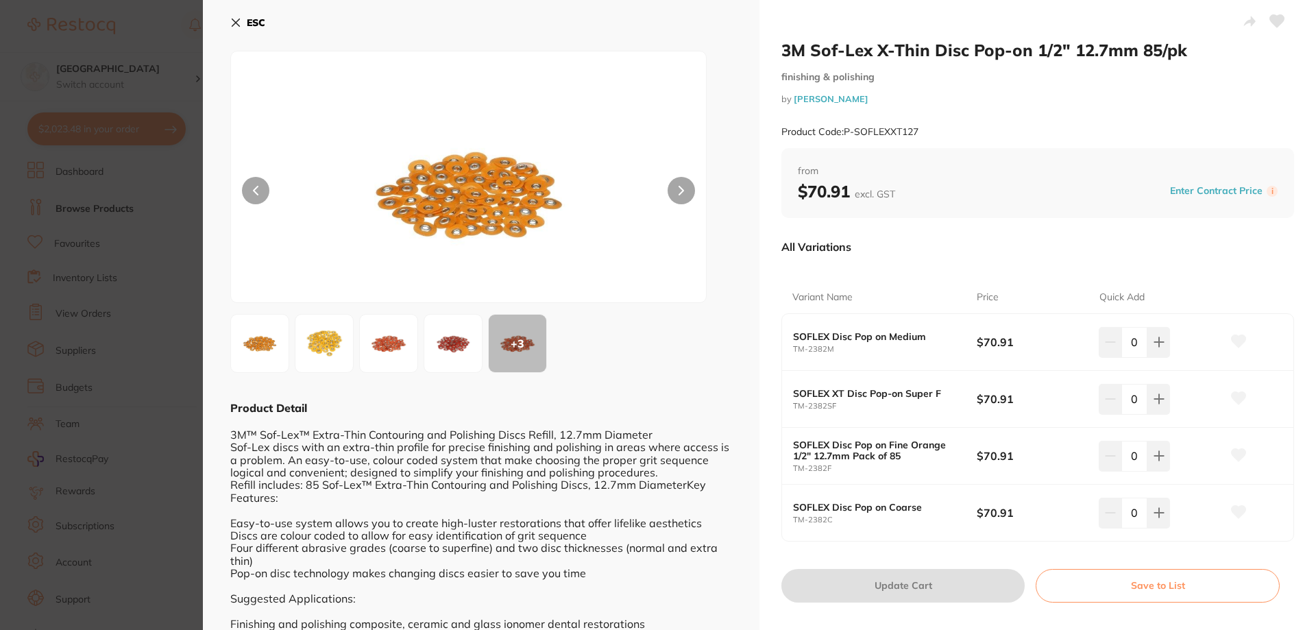
click at [445, 352] on img at bounding box center [452, 343] width 49 height 49
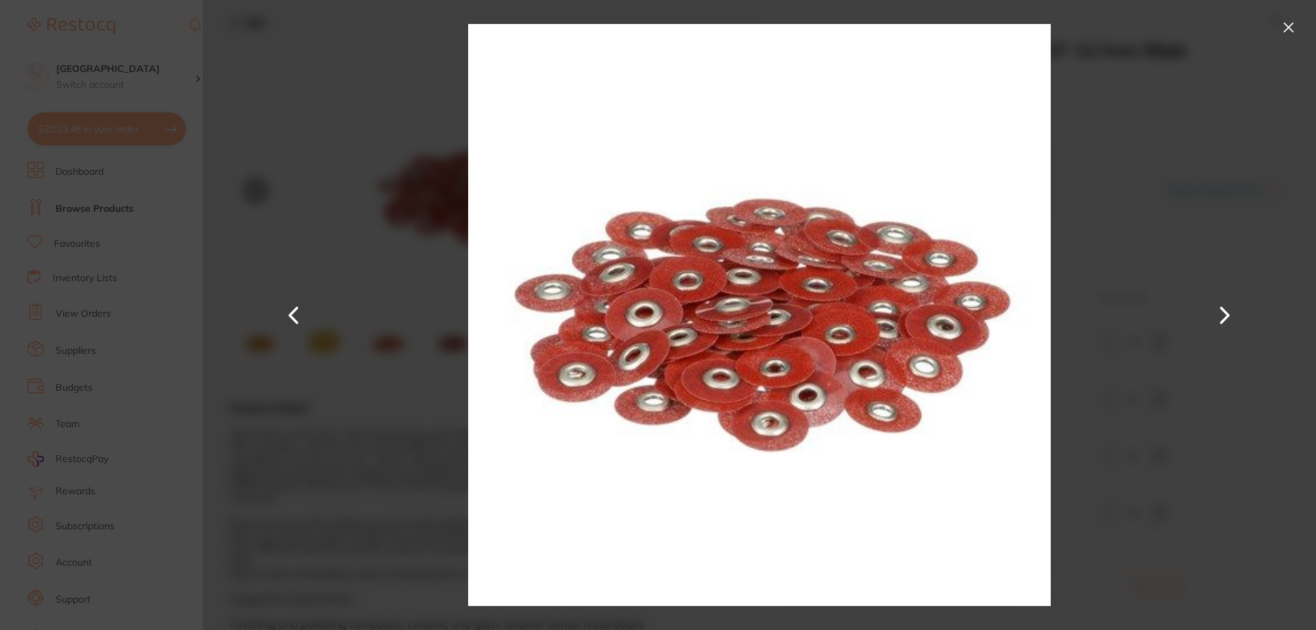
click at [1287, 23] on button at bounding box center [1289, 27] width 22 height 22
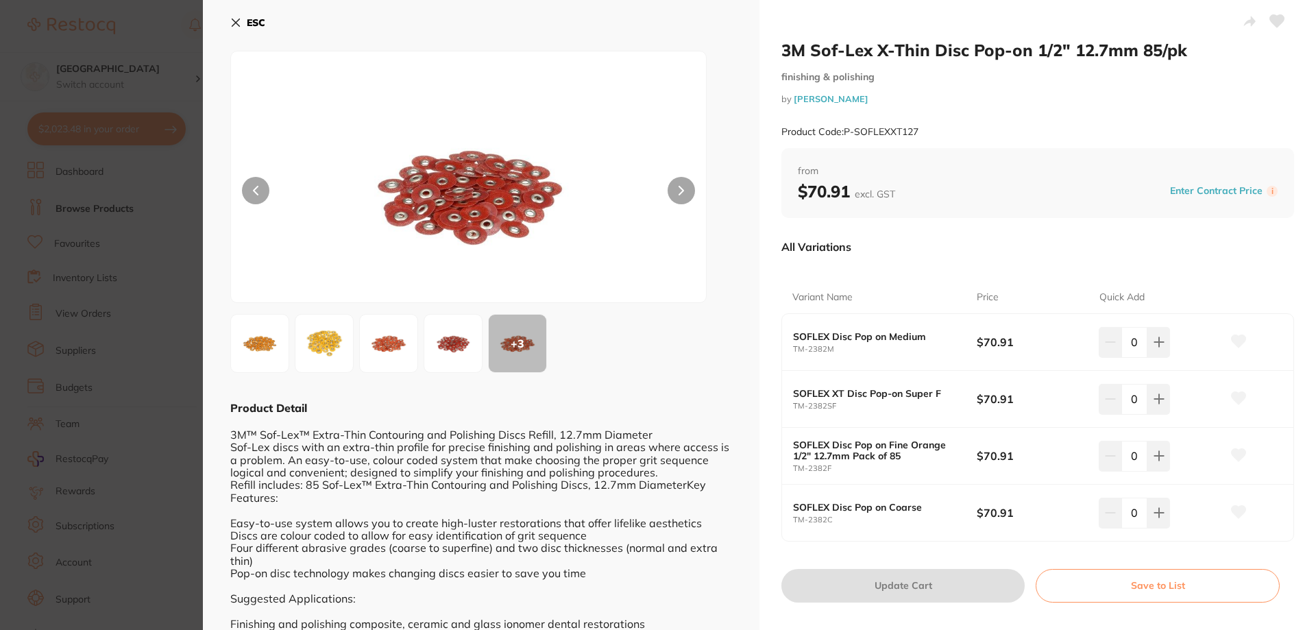
click at [238, 22] on icon at bounding box center [235, 22] width 11 height 11
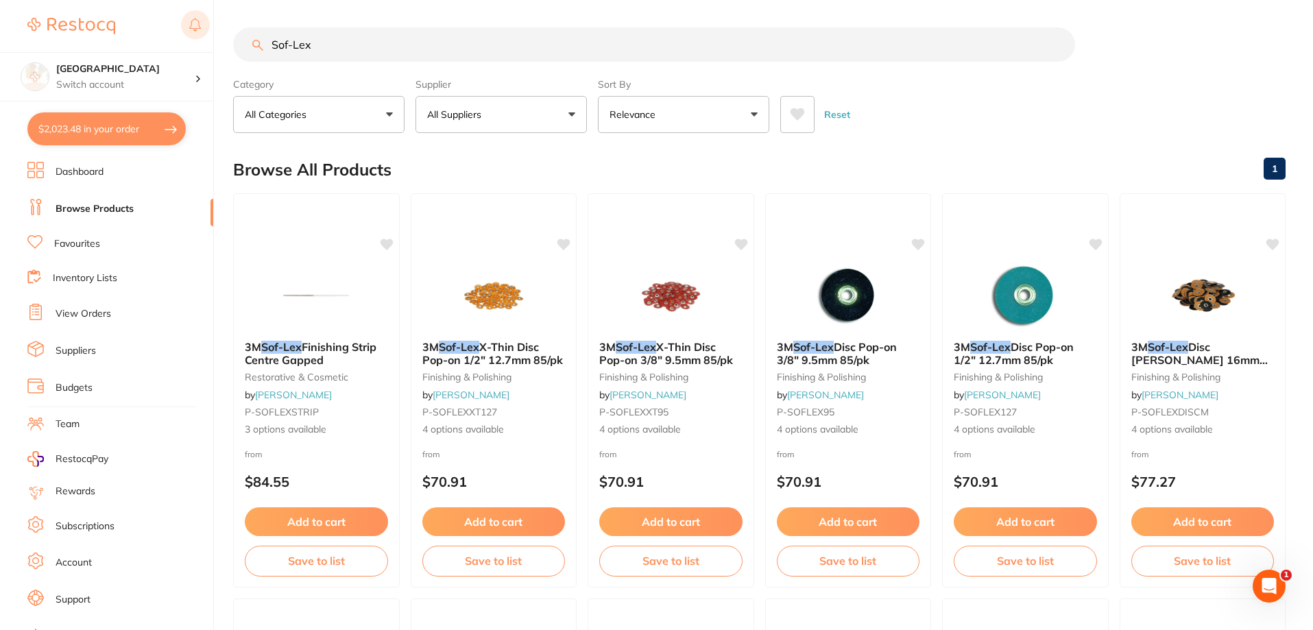
drag, startPoint x: 356, startPoint y: 41, endPoint x: 193, endPoint y: 32, distance: 163.4
click at [204, 30] on div "$2,023.48 Katoomba Dental Centre Switch account [GEOGRAPHIC_DATA] $2,023.48 in …" at bounding box center [656, 315] width 1313 height 630
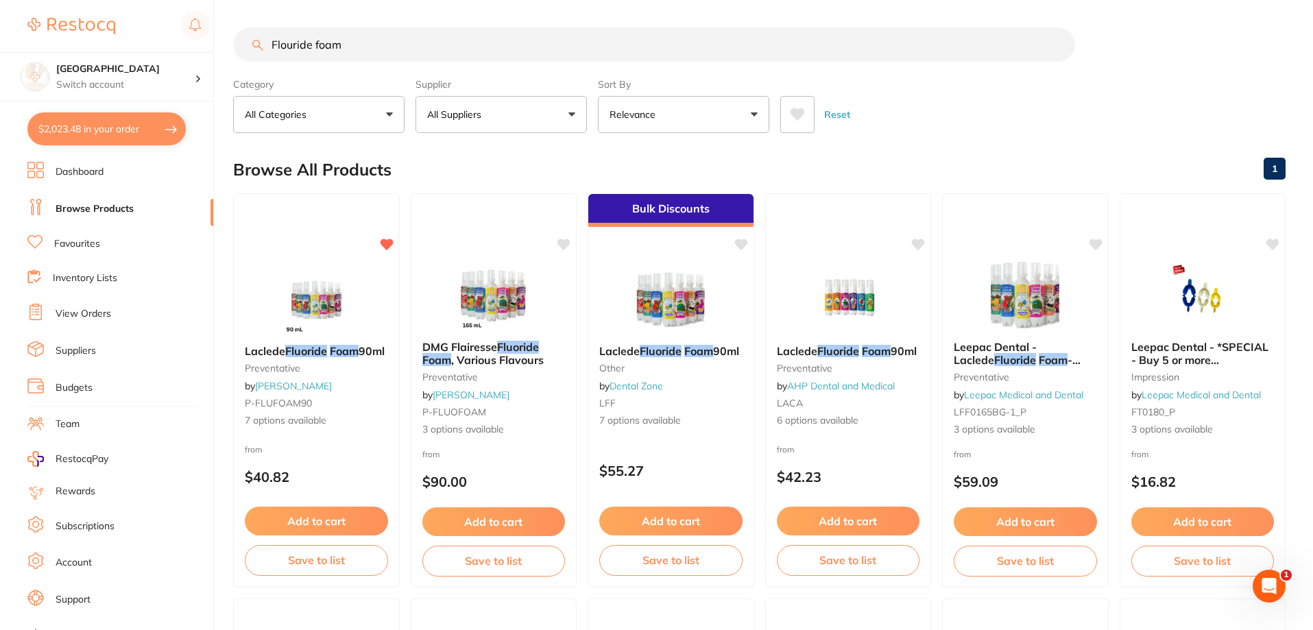
type input "Flouride foam"
click at [851, 301] on img at bounding box center [848, 298] width 90 height 69
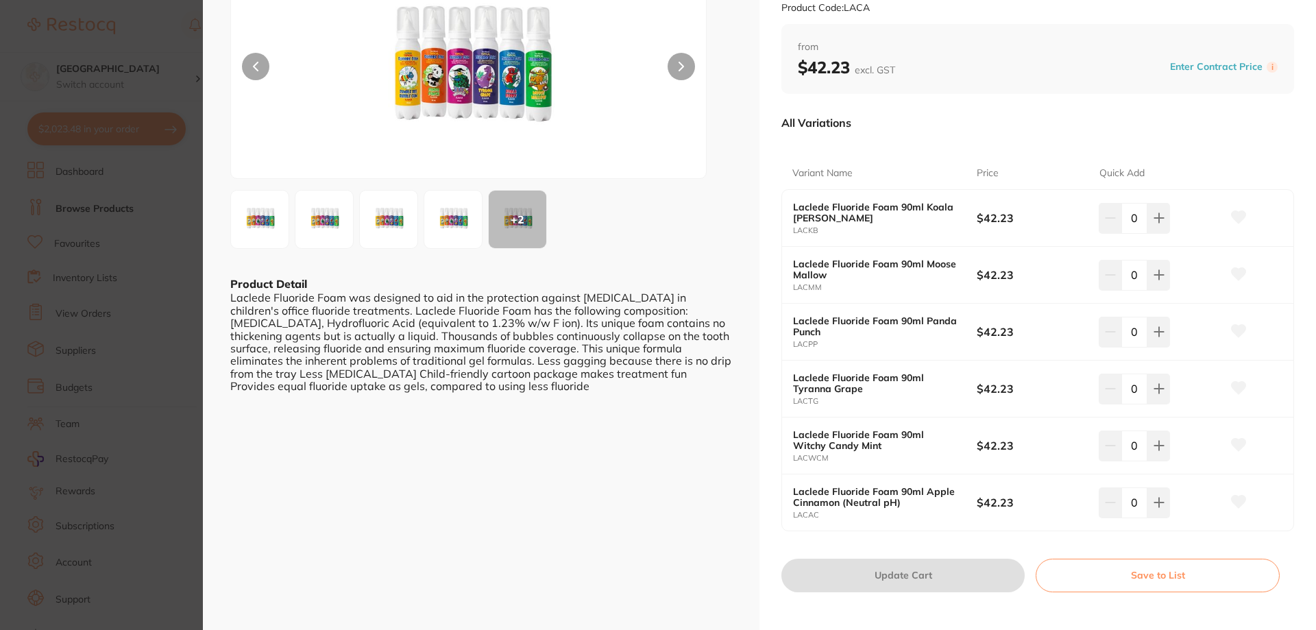
scroll to position [154, 0]
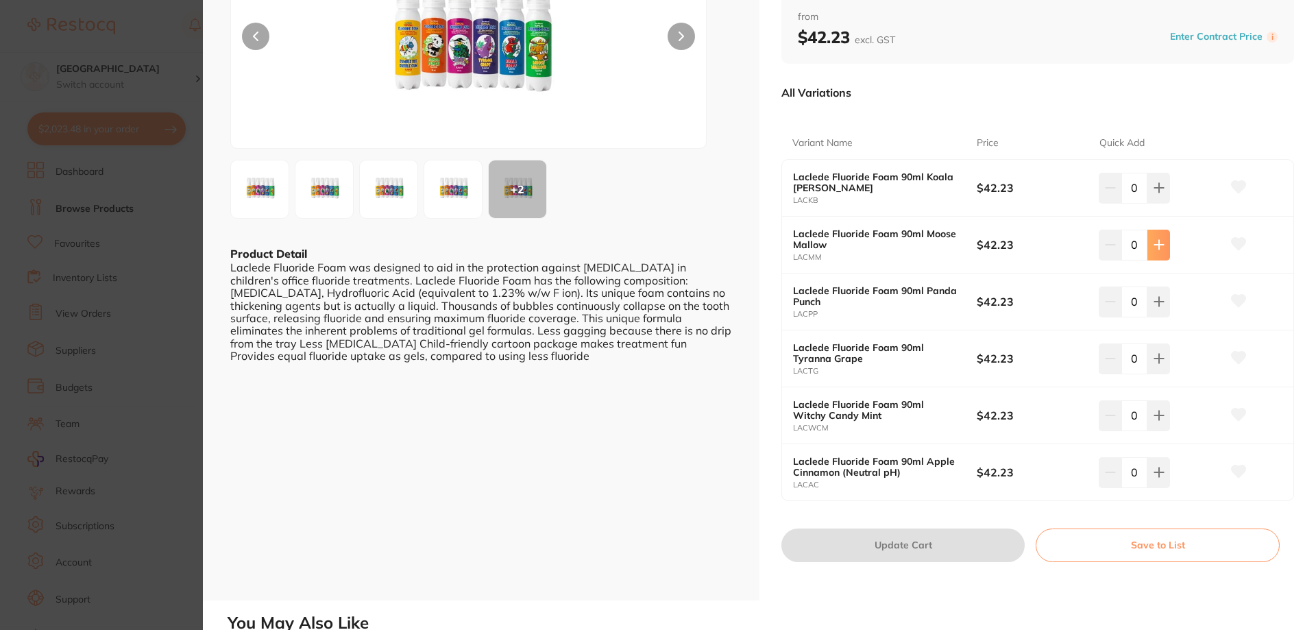
click at [1154, 193] on icon at bounding box center [1159, 187] width 11 height 11
type input "1"
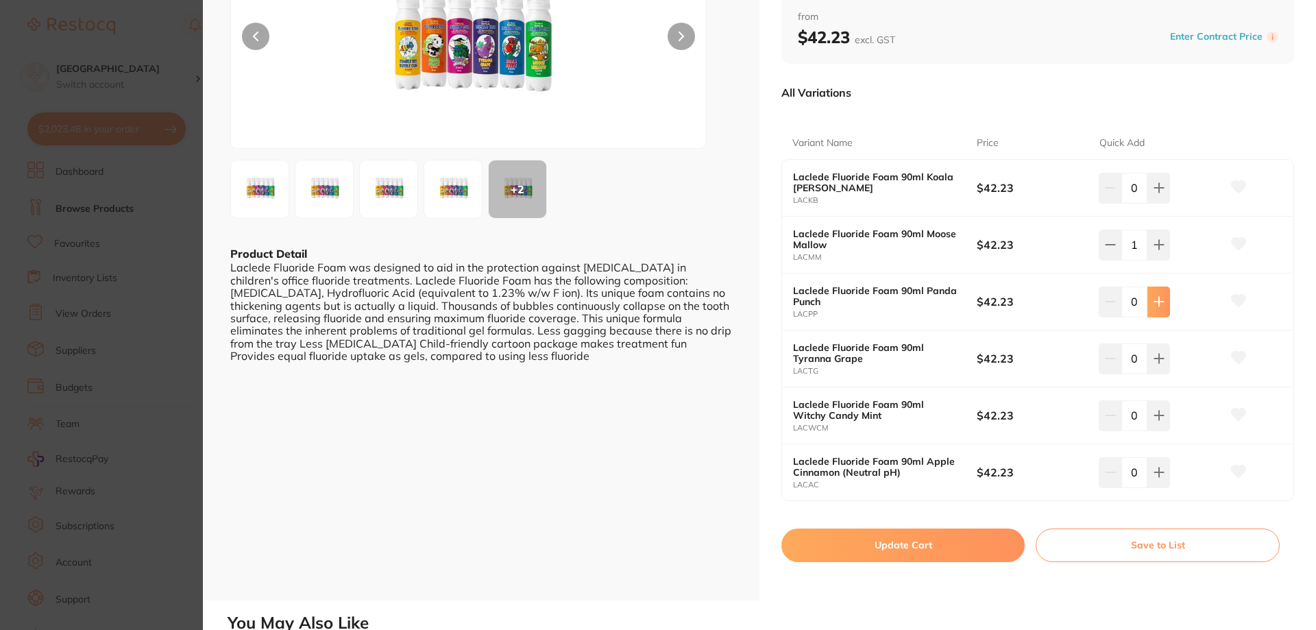
click at [1163, 203] on button at bounding box center [1158, 188] width 23 height 30
type input "1"
click at [898, 541] on button "Update Cart" at bounding box center [902, 544] width 243 height 33
checkbox input "false"
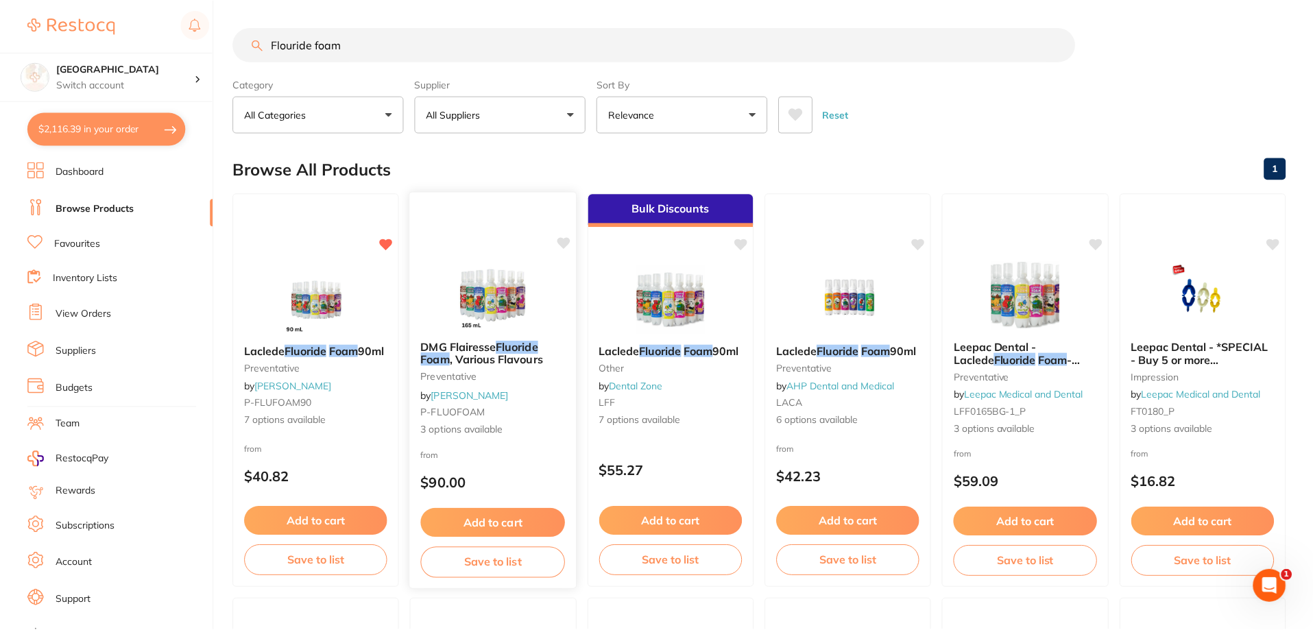
scroll to position [1, 0]
click at [95, 132] on button "$2,116.39 in your order" at bounding box center [106, 128] width 158 height 33
checkbox input "true"
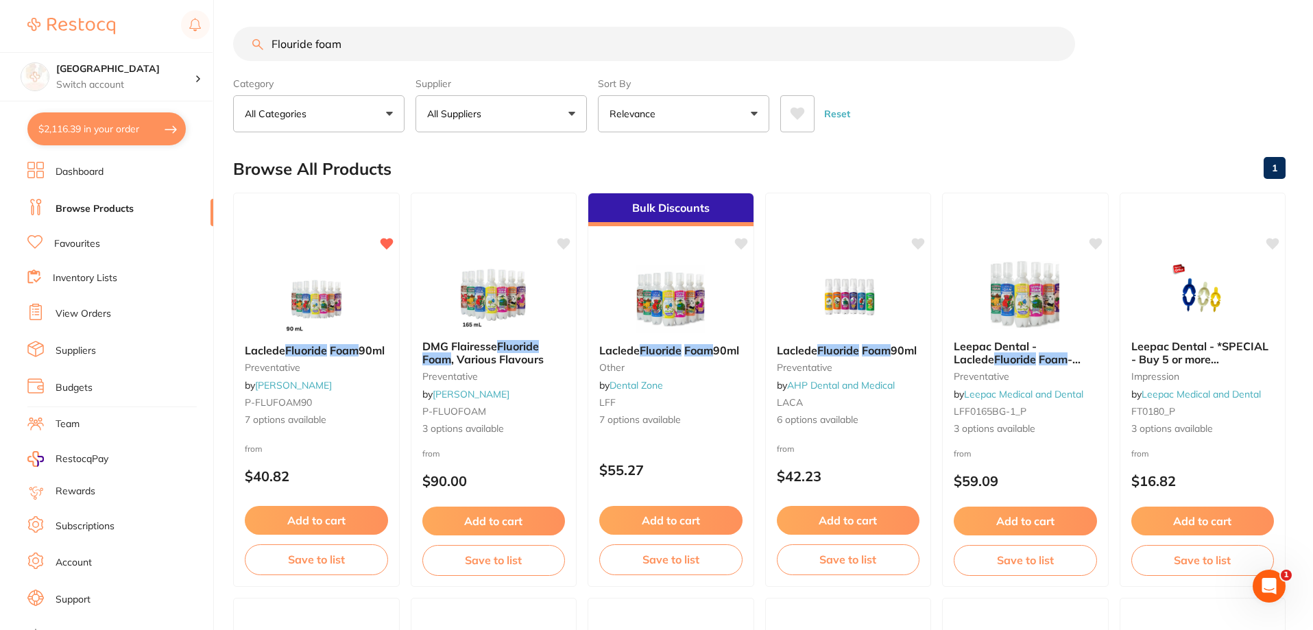
checkbox input "true"
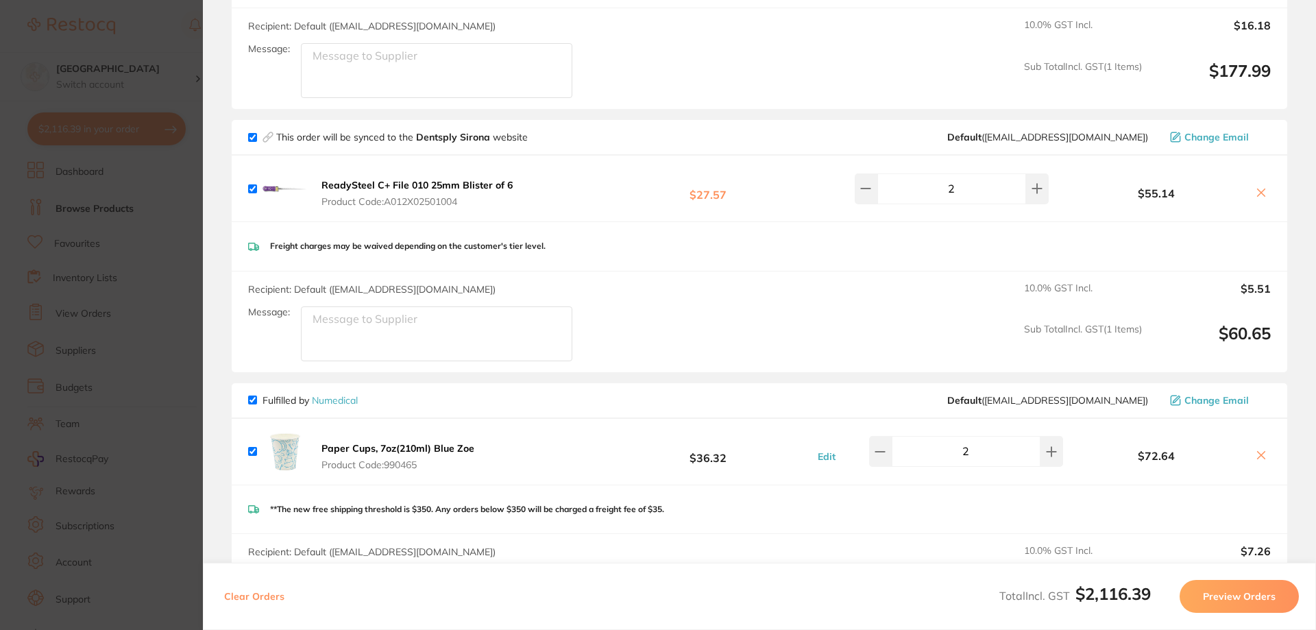
scroll to position [1386, 0]
